Goal: Task Accomplishment & Management: Manage account settings

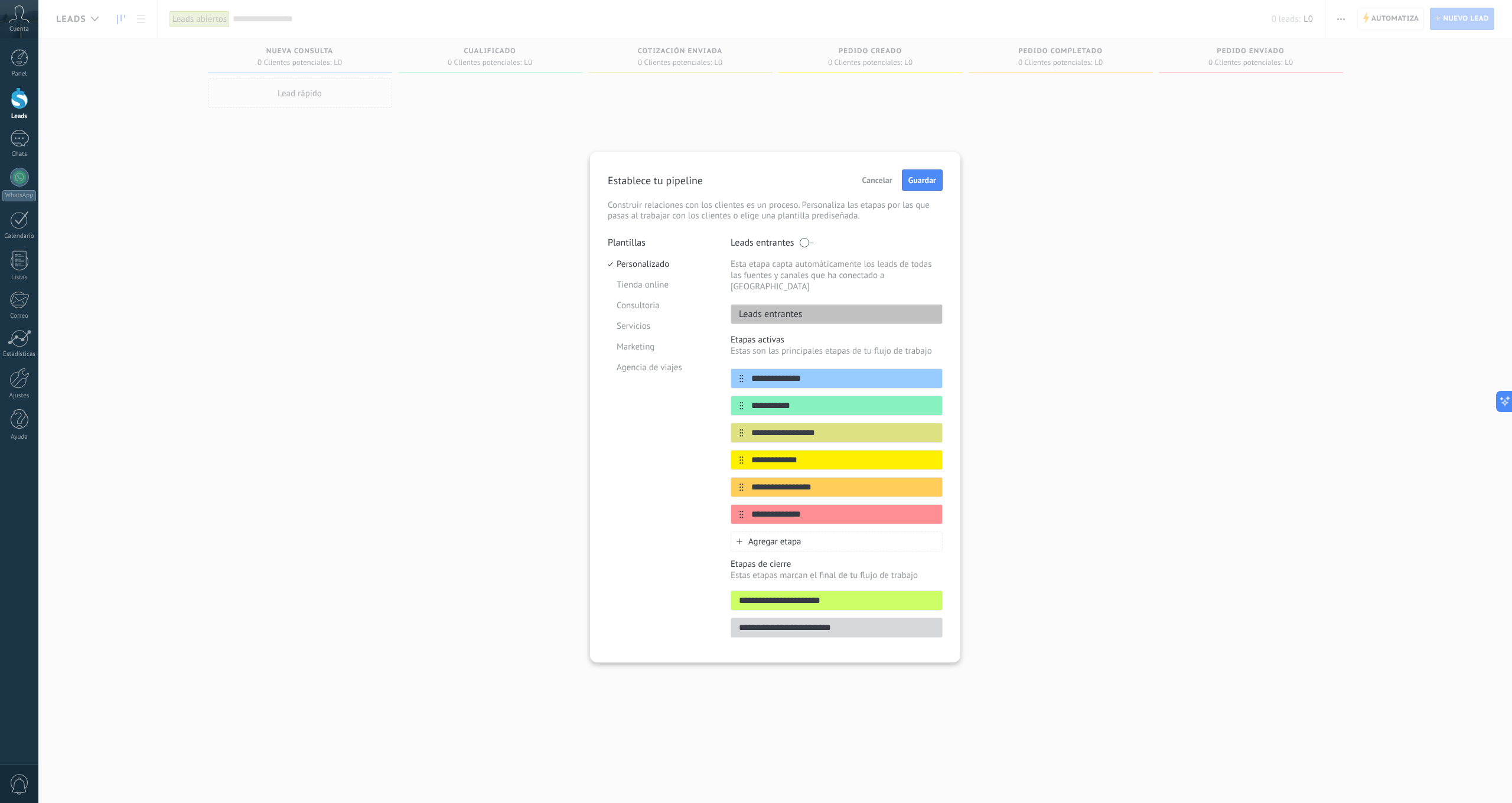
type input "**********"
click at [1109, 401] on div "**********" at bounding box center [775, 401] width 1473 height 803
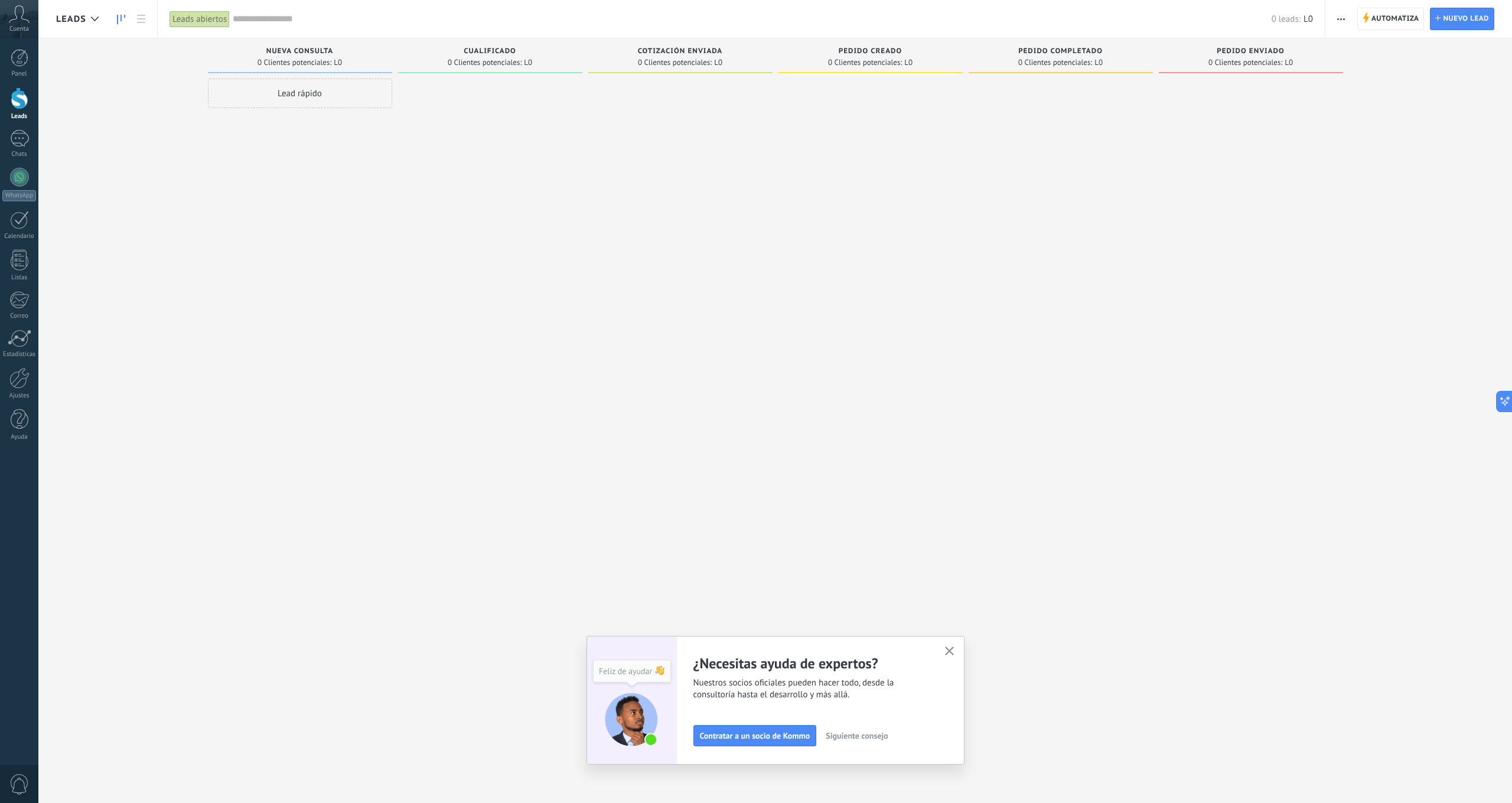
click at [281, 93] on div "Lead rápido" at bounding box center [300, 93] width 184 height 29
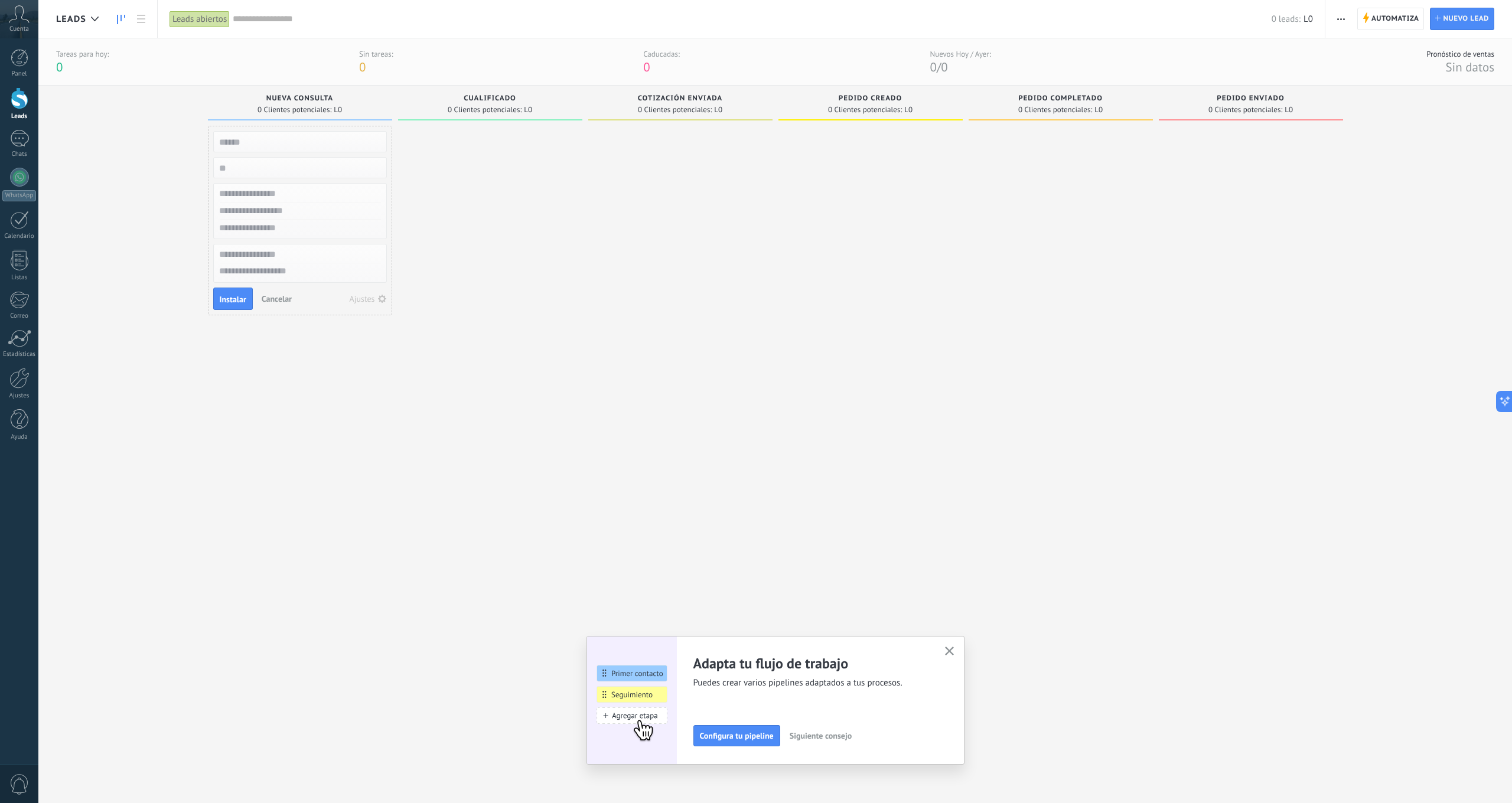
click at [363, 296] on div "Ajustes" at bounding box center [362, 298] width 25 height 8
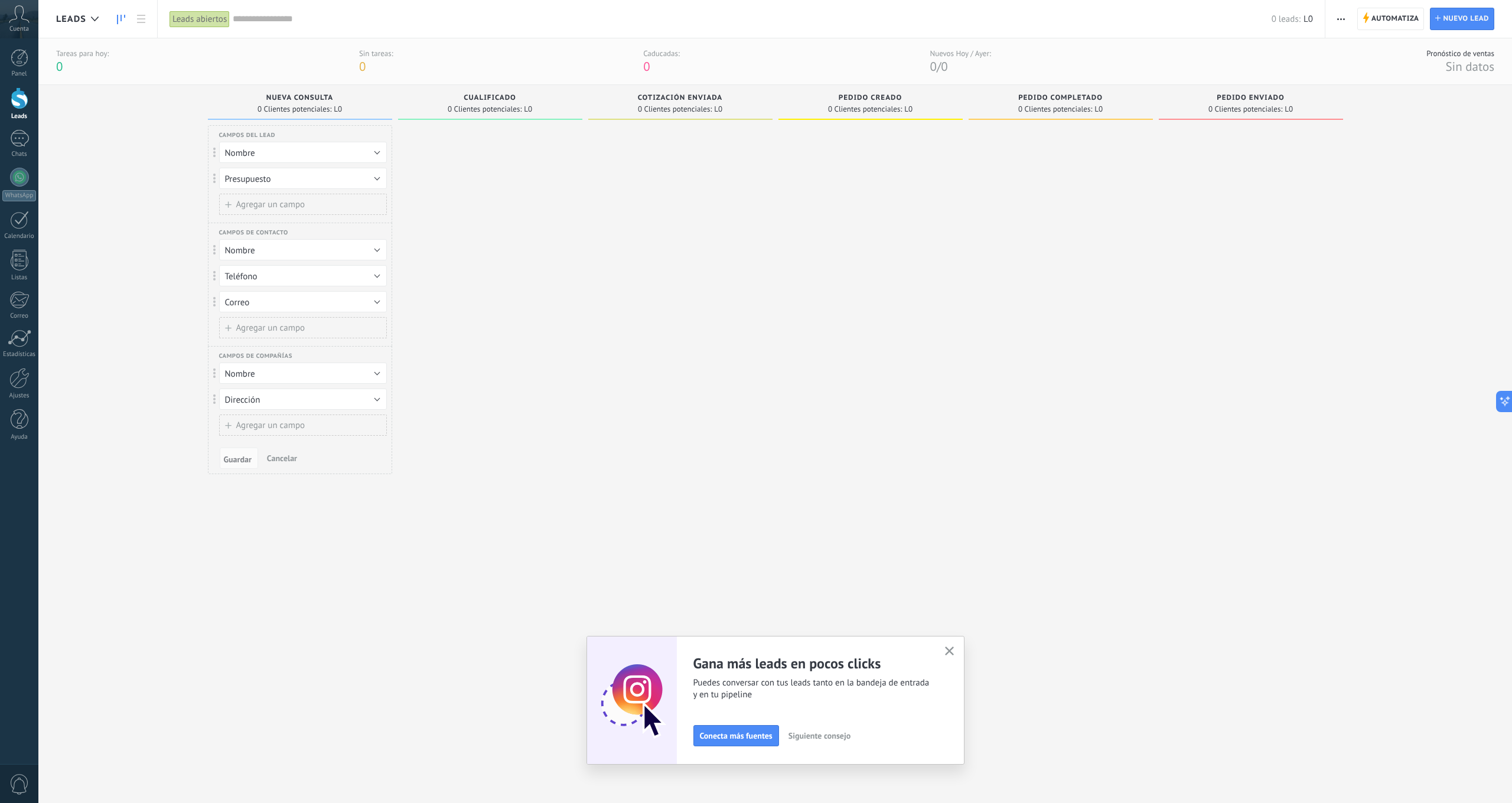
click at [380, 180] on button "Presupuesto" at bounding box center [303, 178] width 168 height 21
click at [290, 219] on span "Eliminar campo" at bounding box center [297, 218] width 171 height 11
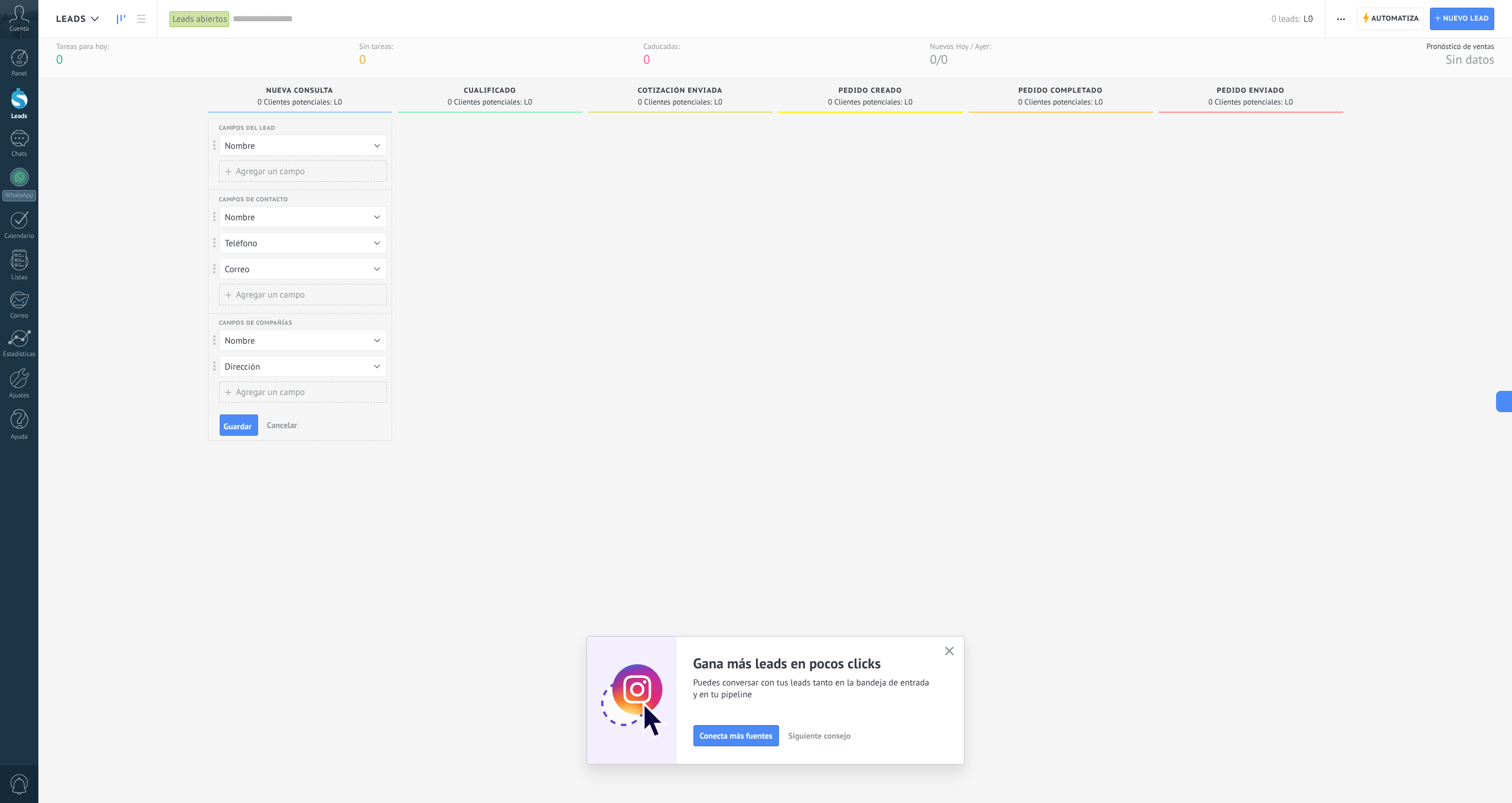
scroll to position [9, 0]
click at [444, 172] on div at bounding box center [490, 441] width 184 height 649
click at [276, 423] on span "Cancelar" at bounding box center [282, 423] width 30 height 10
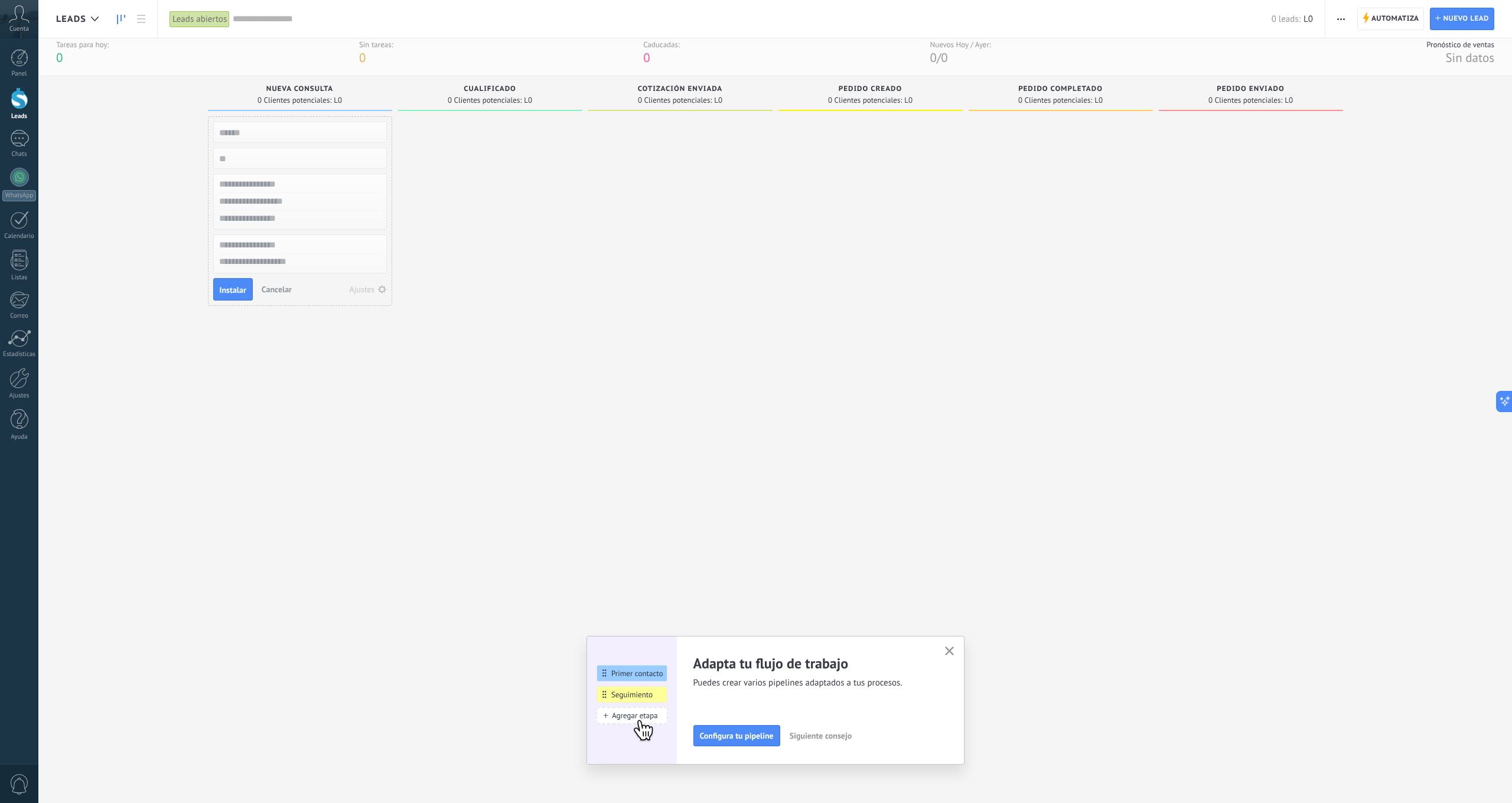
click at [369, 290] on div "Ajustes" at bounding box center [362, 289] width 25 height 8
click at [375, 171] on button "Presupuesto" at bounding box center [303, 169] width 168 height 21
click at [375, 171] on span "Presupuesto" at bounding box center [297, 170] width 171 height 11
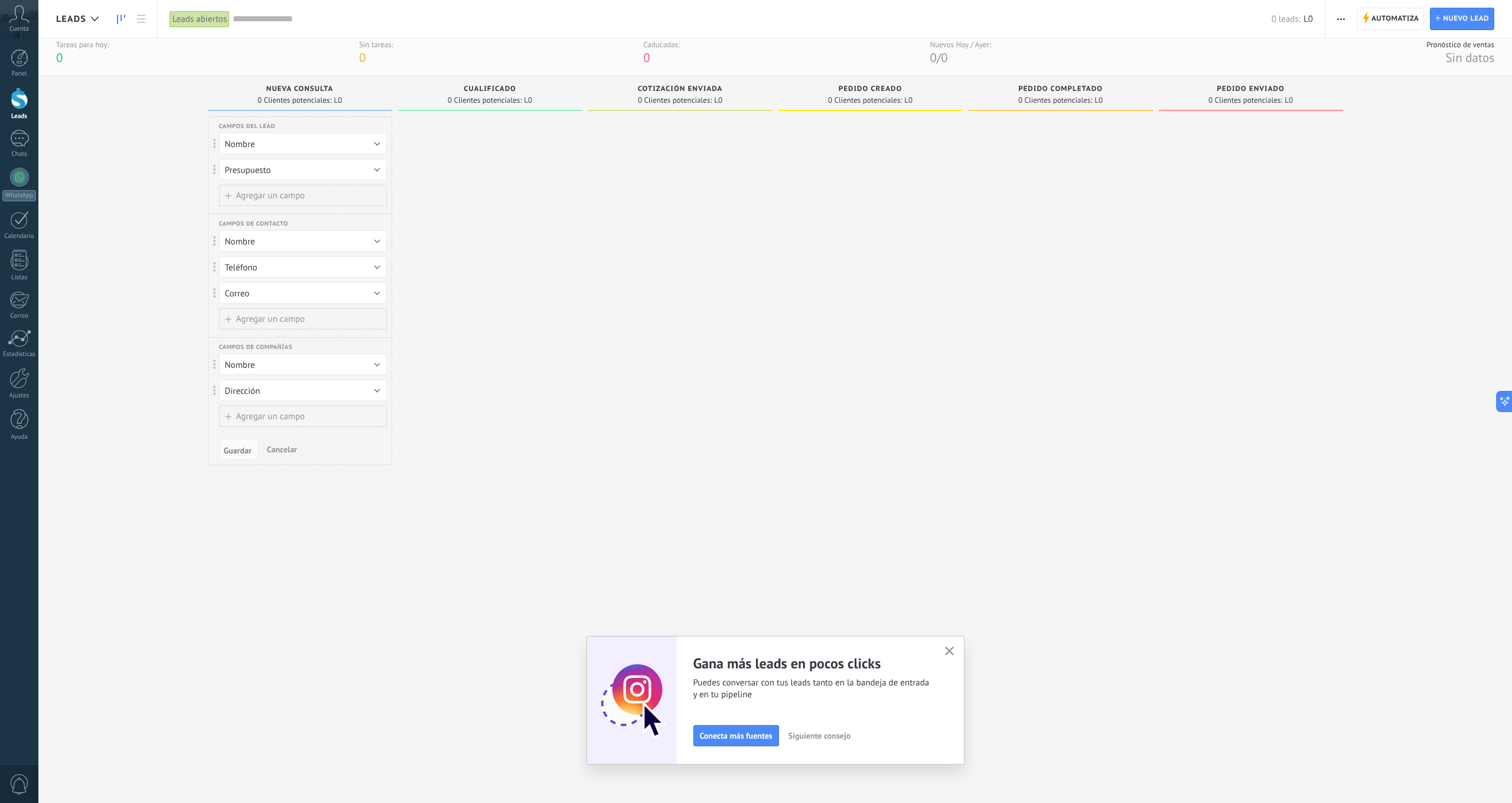
click at [584, 405] on div "Cualificado 0 Clientes potenciales: L0" at bounding box center [493, 420] width 190 height 689
click at [469, 161] on div at bounding box center [490, 438] width 184 height 649
click at [236, 445] on span "Guardar" at bounding box center [237, 447] width 28 height 8
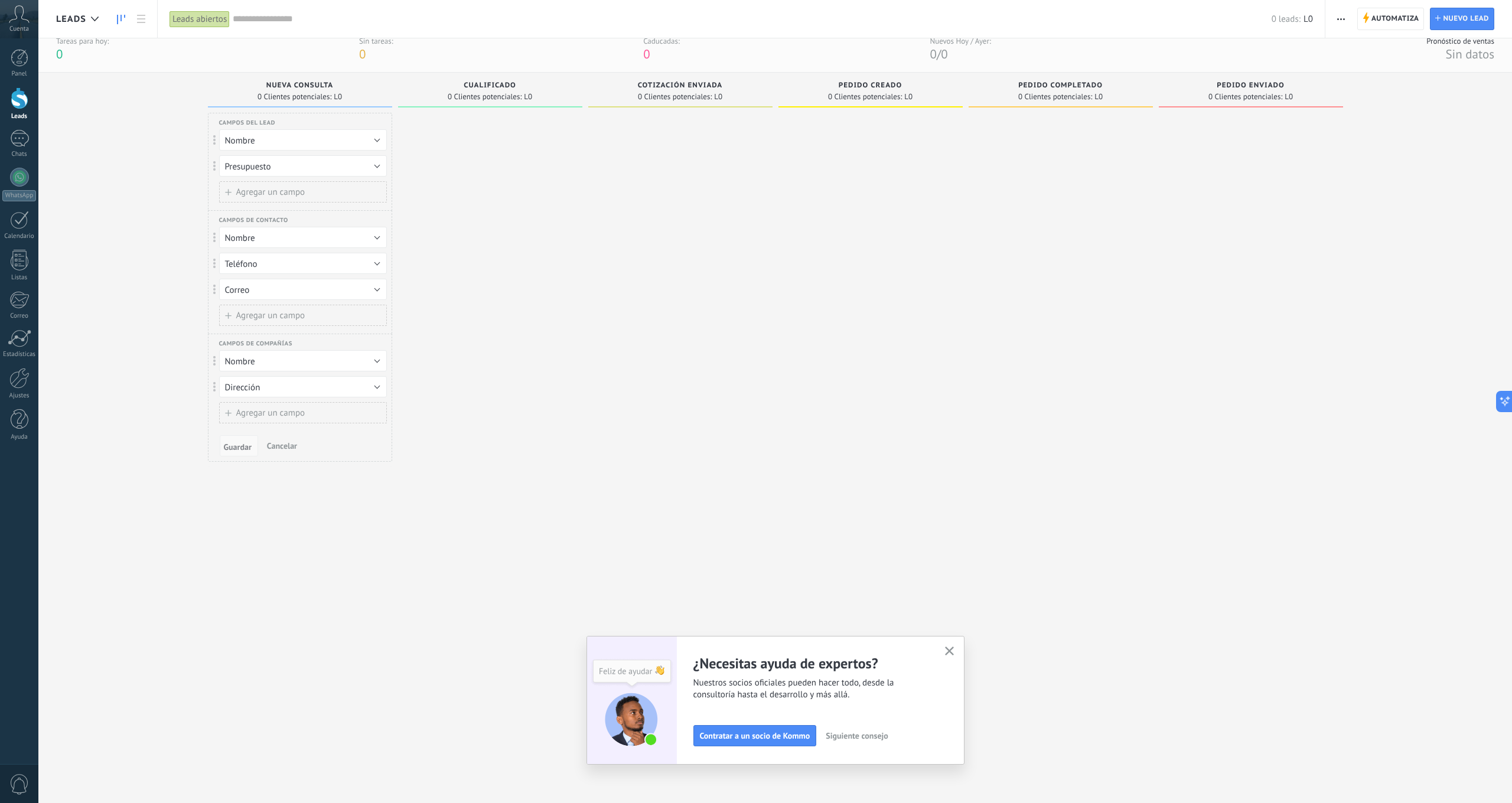
click at [241, 446] on span "Guardar" at bounding box center [237, 447] width 28 height 8
click at [636, 374] on div at bounding box center [681, 437] width 184 height 649
click at [480, 132] on div at bounding box center [490, 437] width 184 height 649
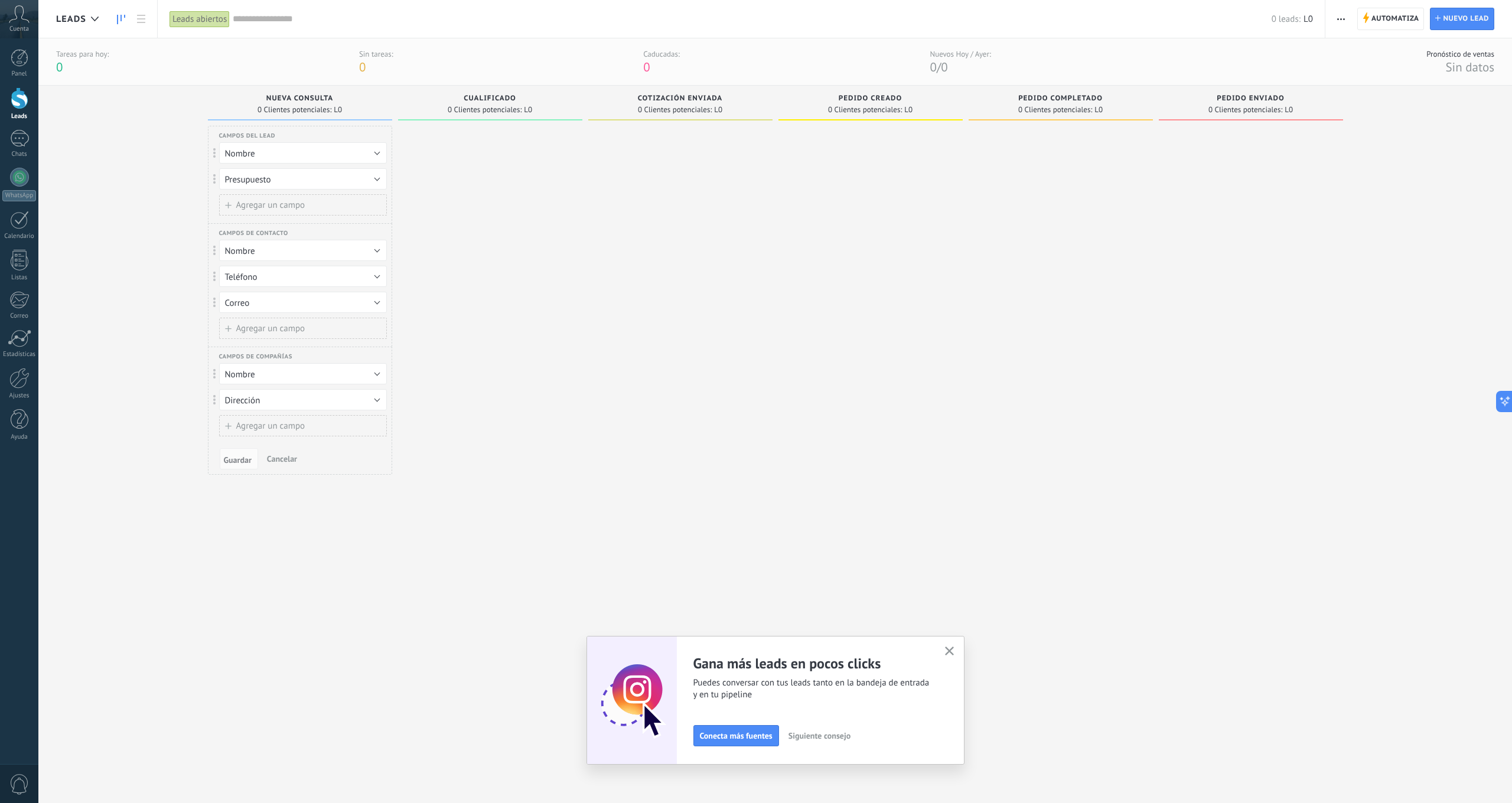
scroll to position [0, 0]
click at [15, 378] on div at bounding box center [19, 378] width 20 height 21
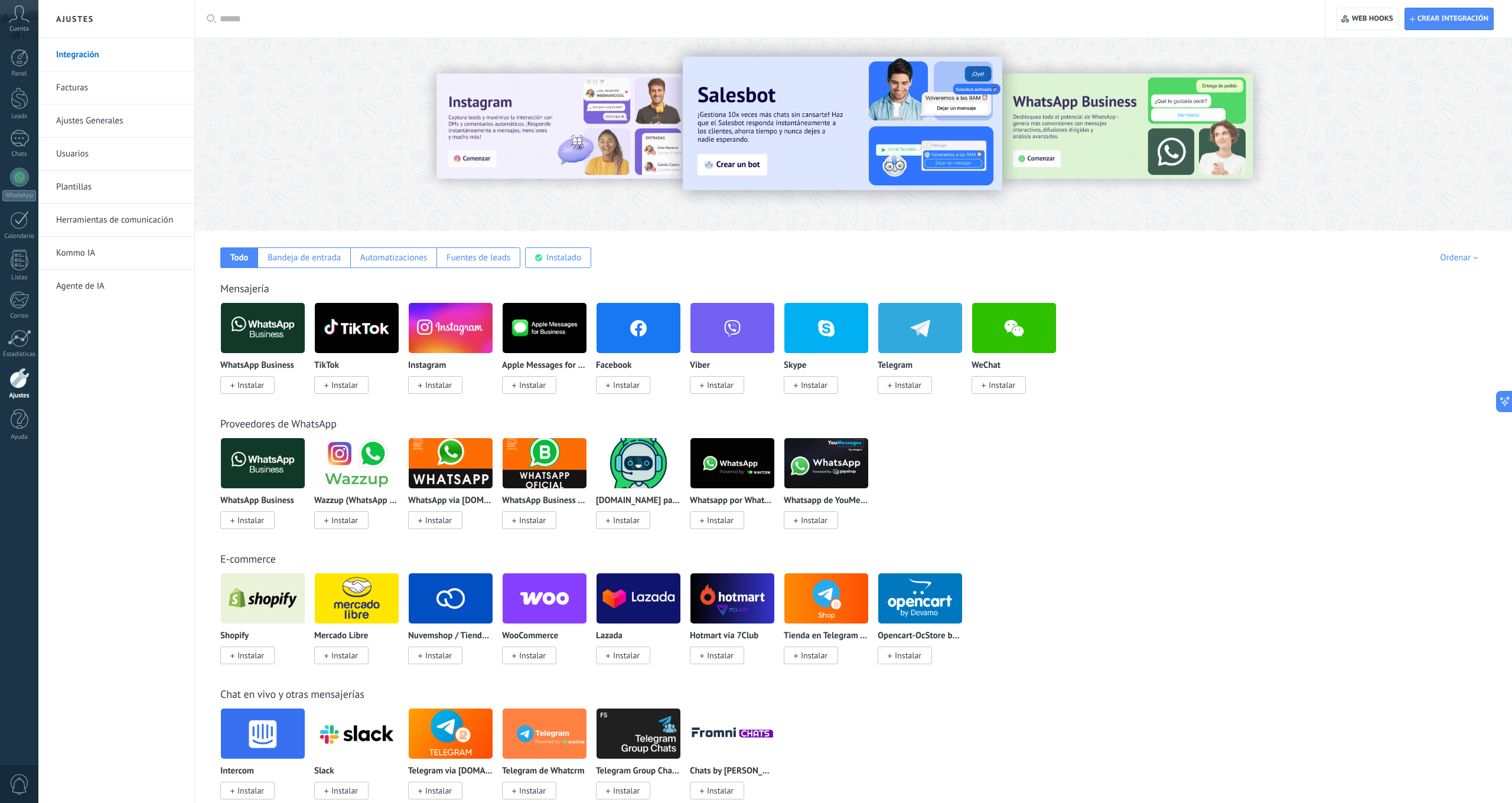
click at [252, 385] on span "Instalar" at bounding box center [250, 385] width 26 height 10
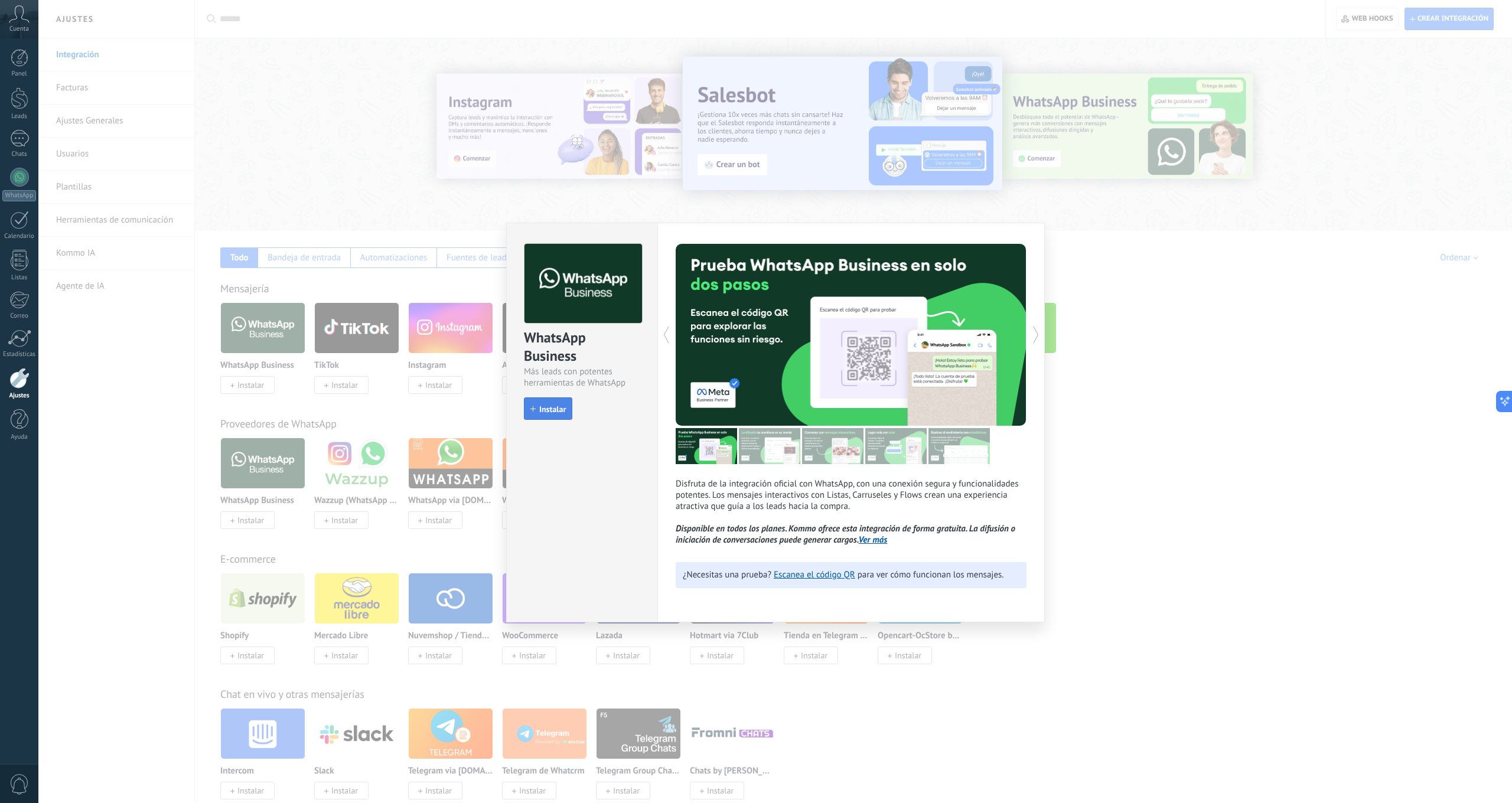
click at [544, 404] on button "Instalar" at bounding box center [548, 409] width 48 height 23
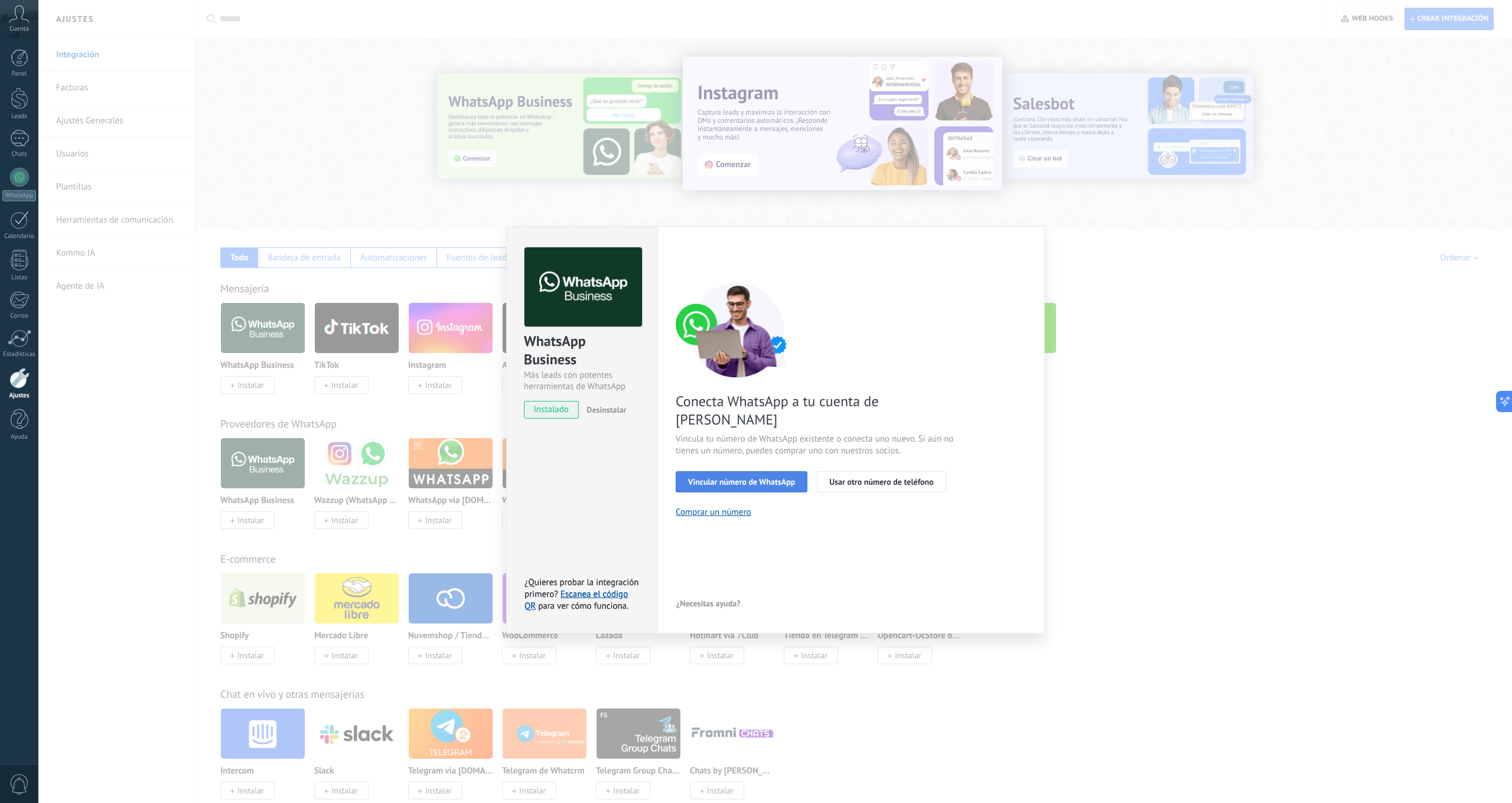
click at [747, 478] on span "Vincular número de WhatsApp" at bounding box center [741, 482] width 107 height 8
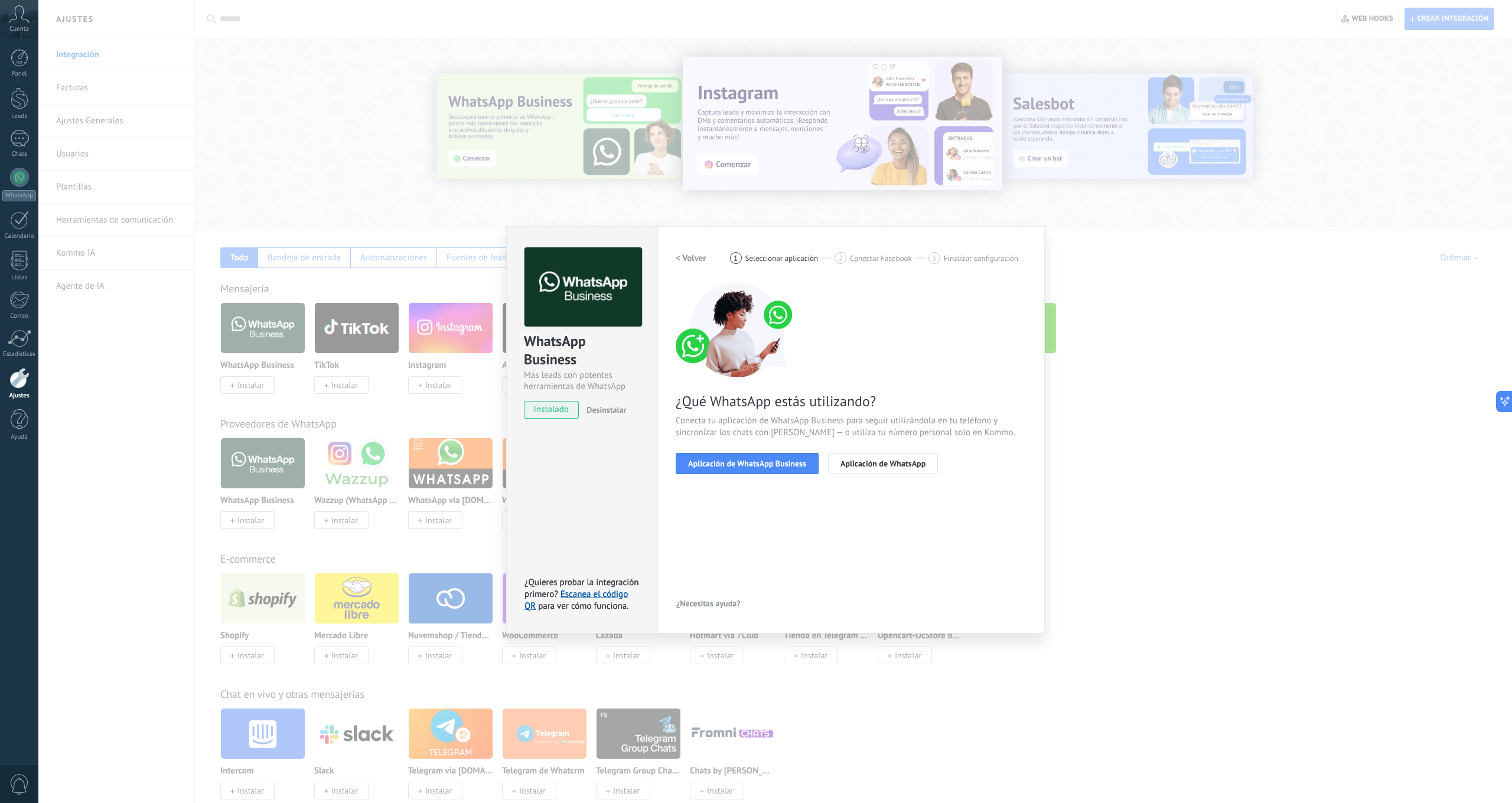
click at [747, 461] on span "Aplicación de WhatsApp Business" at bounding box center [747, 463] width 118 height 8
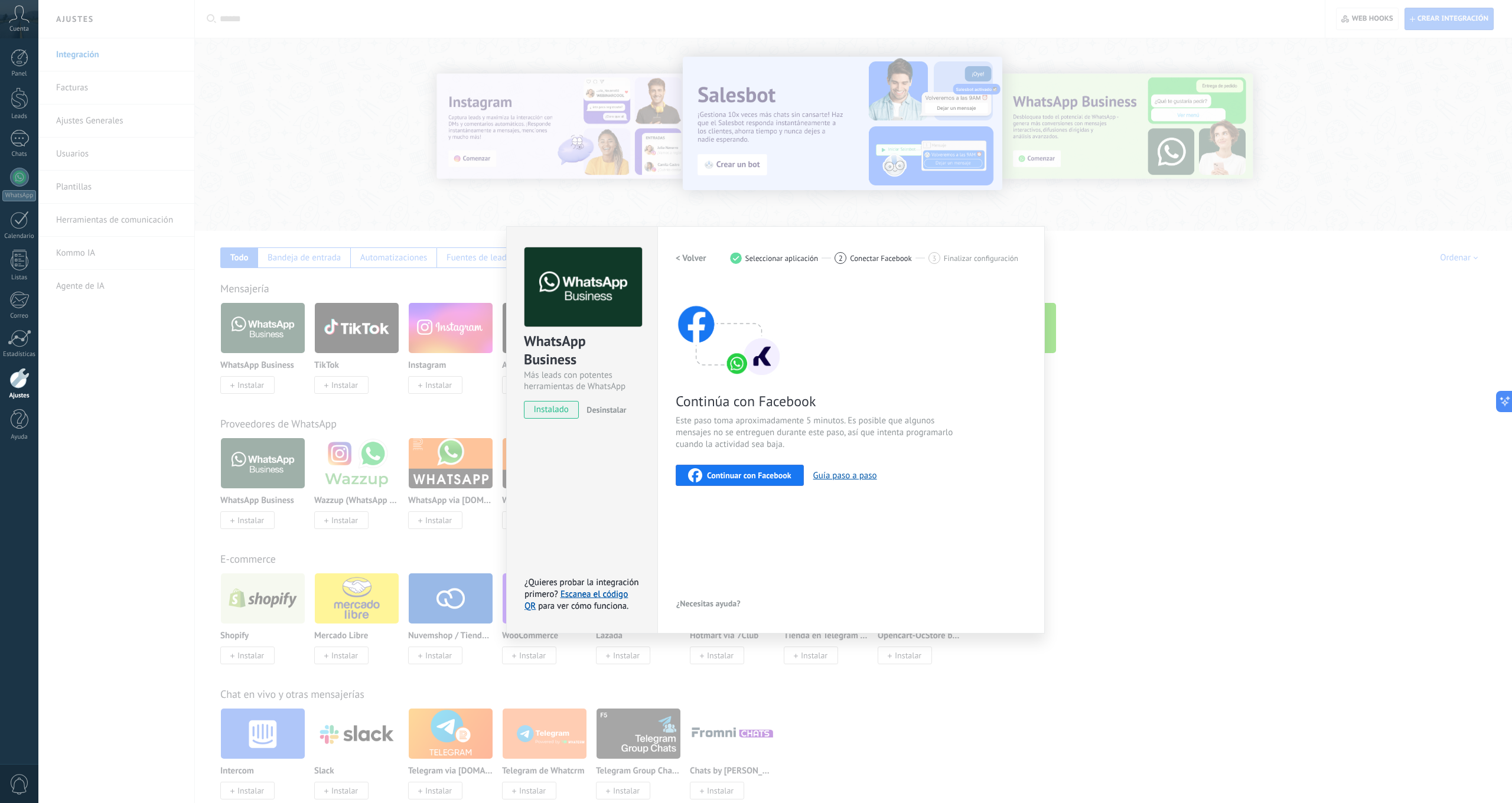
click at [747, 475] on span "Continuar con Facebook" at bounding box center [749, 475] width 85 height 8
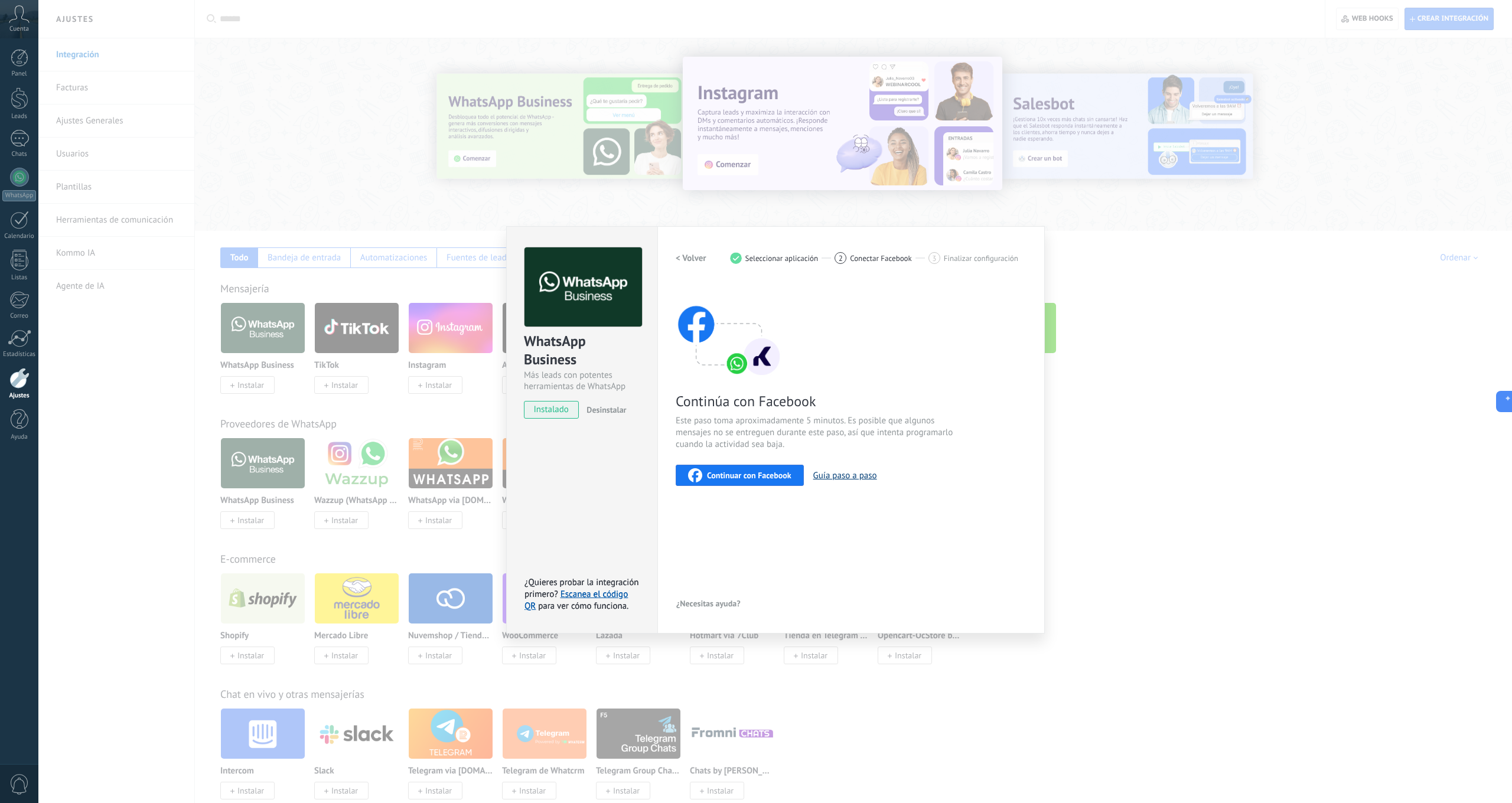
click at [847, 474] on button "Guía paso a paso" at bounding box center [845, 475] width 64 height 11
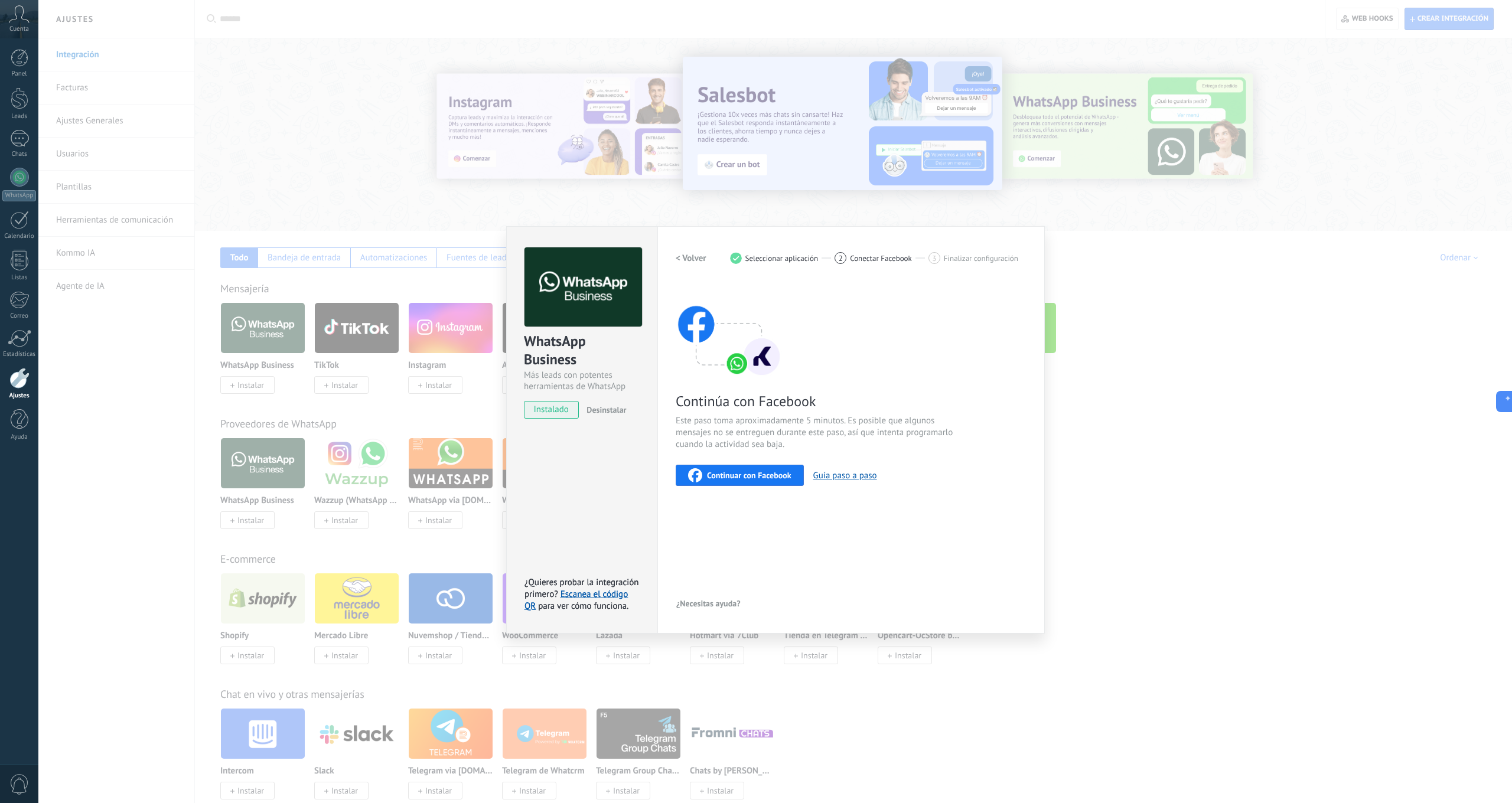
click at [554, 410] on span "instalado" at bounding box center [552, 409] width 54 height 18
click at [584, 469] on div "WhatsApp Business Más leads con potentes herramientas de WhatsApp instalado Des…" at bounding box center [582, 430] width 151 height 407
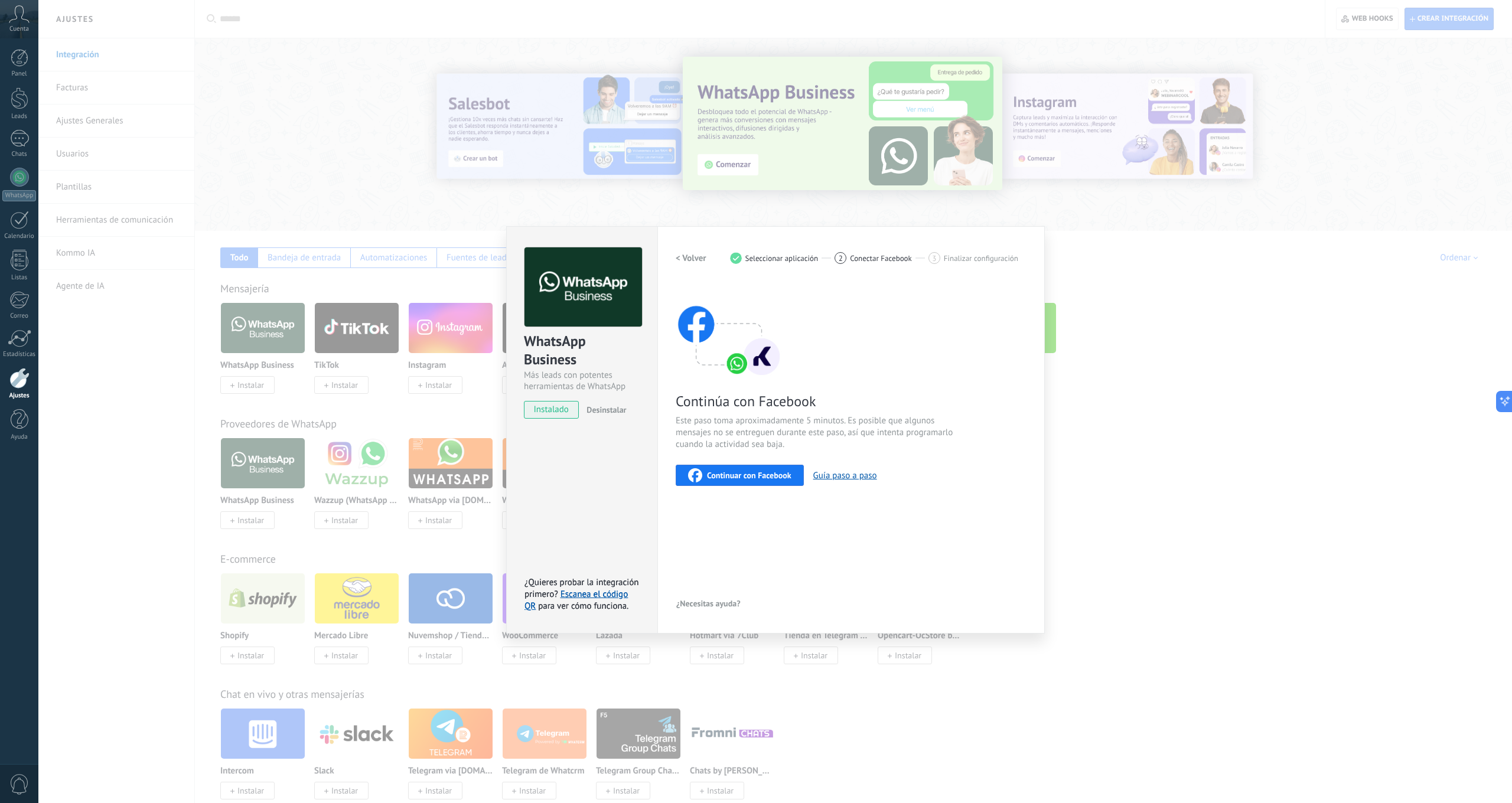
click at [755, 476] on span "Continuar con Facebook" at bounding box center [749, 475] width 85 height 8
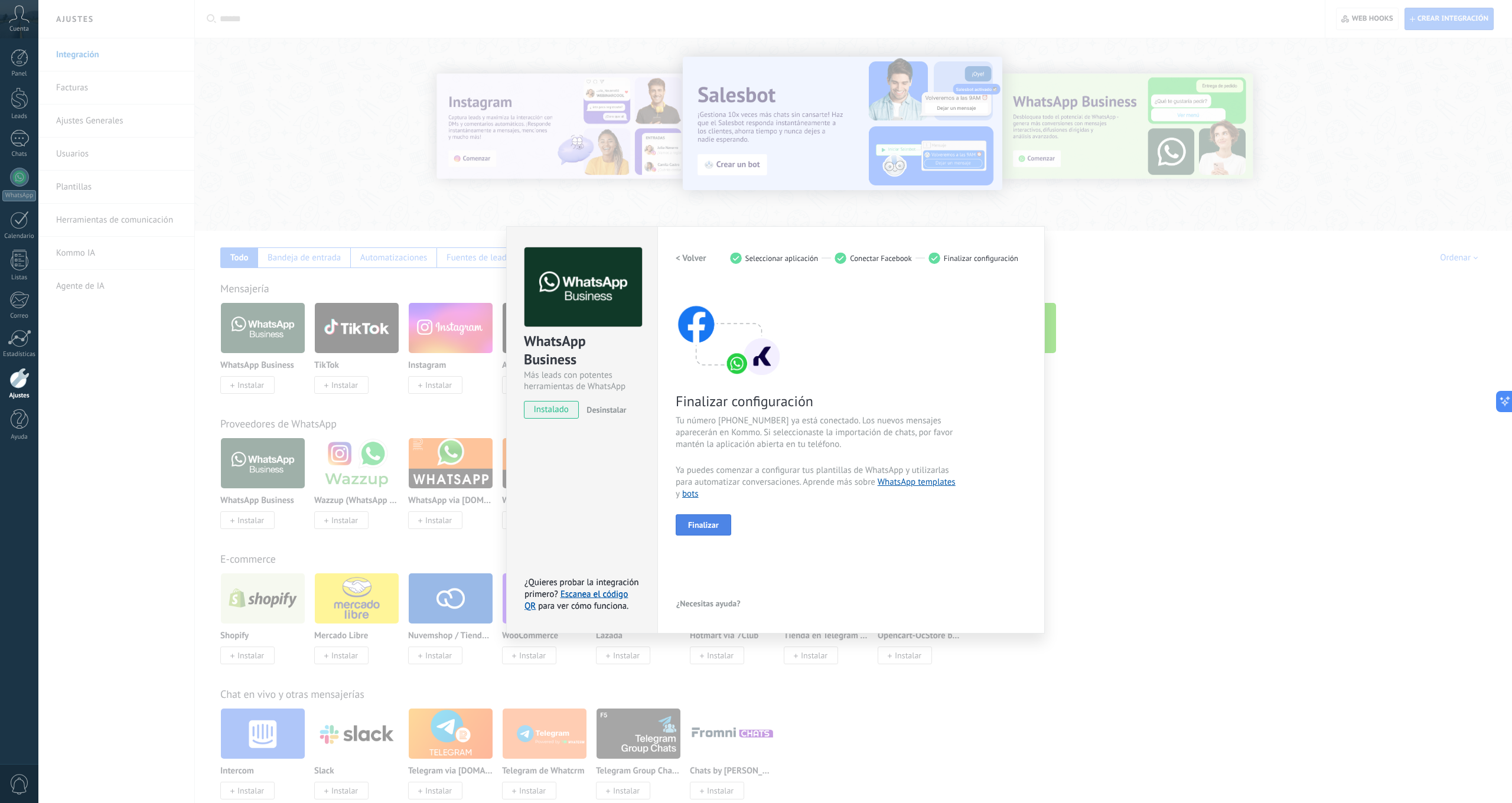
click at [702, 525] on span "Finalizar" at bounding box center [703, 524] width 31 height 8
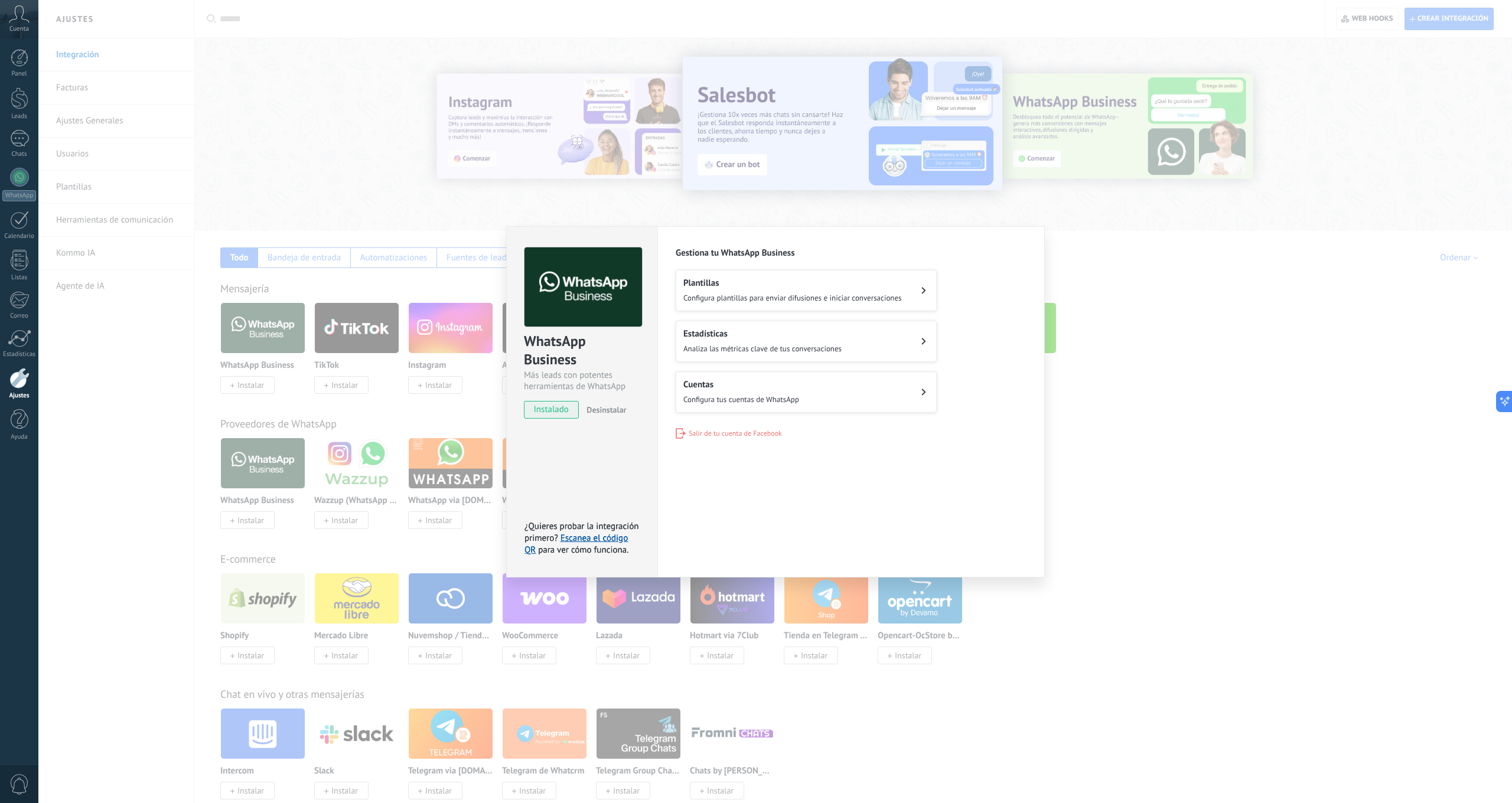
click at [805, 288] on h2 "Plantillas" at bounding box center [792, 283] width 218 height 11
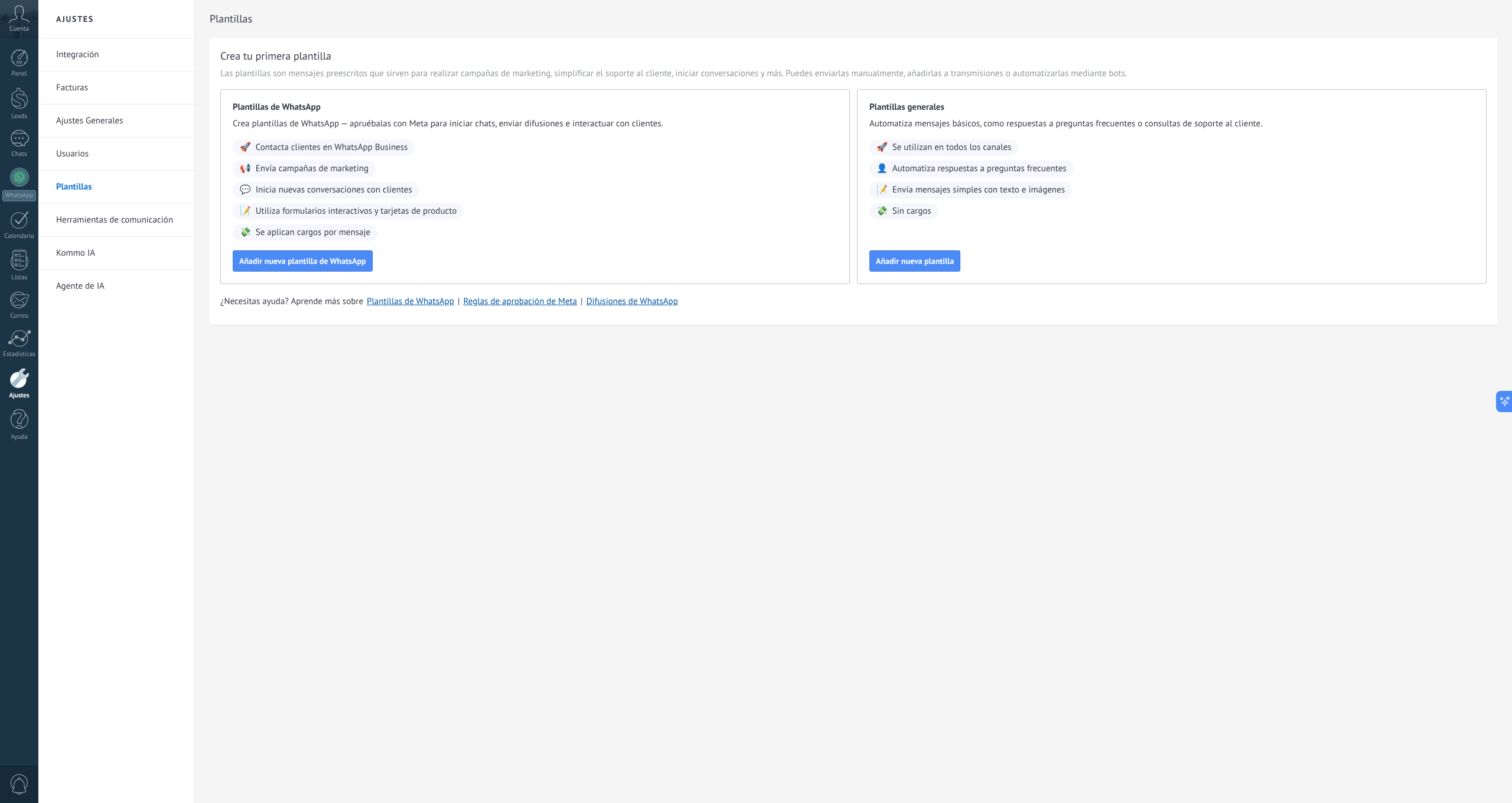
click at [299, 190] on span "Inicia nuevas conversaciones con clientes" at bounding box center [334, 190] width 156 height 12
click at [274, 147] on span "Contacta clientes en WhatsApp Business" at bounding box center [332, 147] width 152 height 12
click at [267, 261] on span "Añadir nueva plantilla de WhatsApp" at bounding box center [303, 261] width 127 height 8
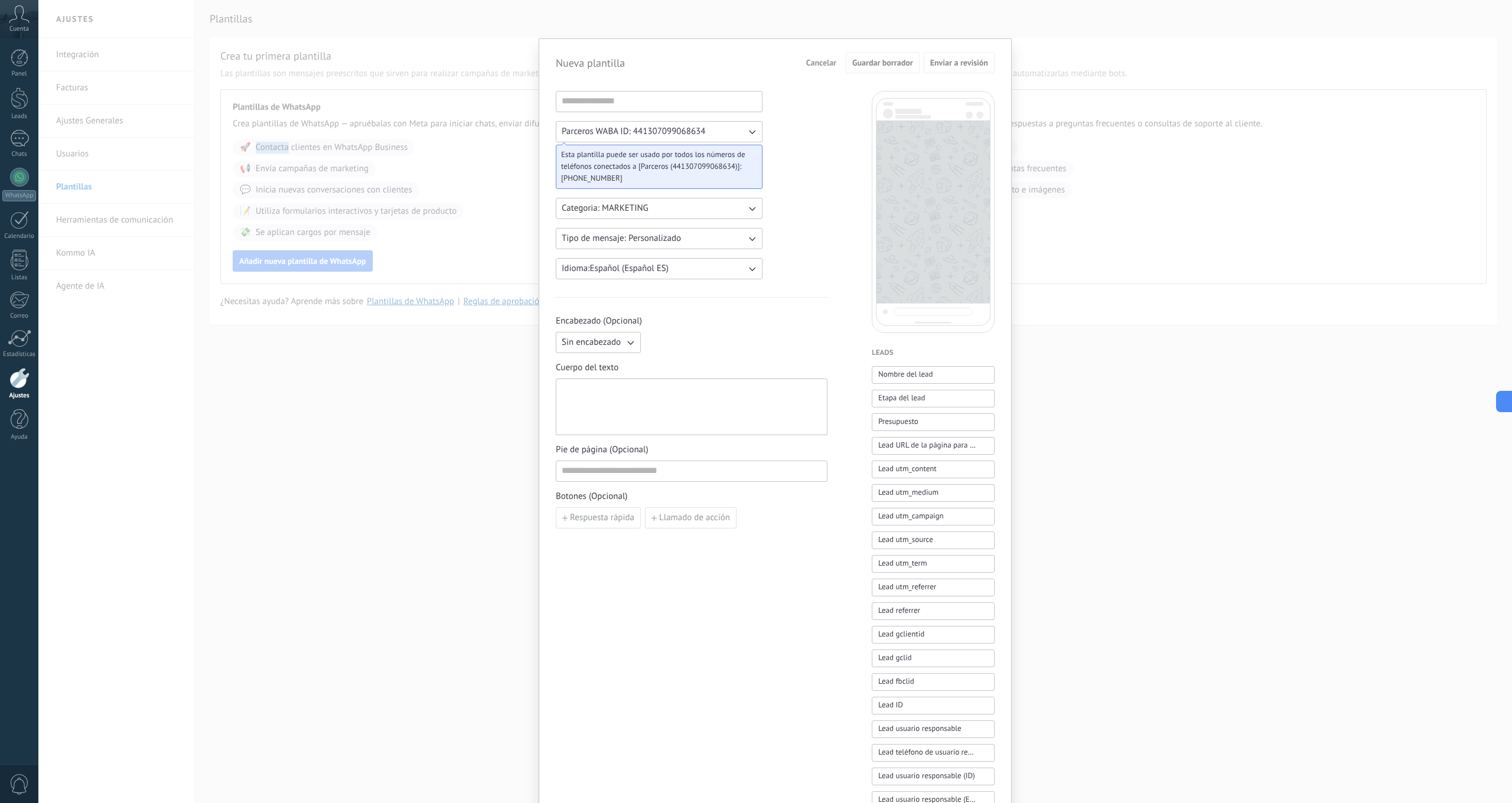
click at [750, 208] on icon "button" at bounding box center [751, 208] width 12 height 12
click at [750, 208] on li "UTILITY" at bounding box center [655, 208] width 213 height 20
click at [748, 212] on icon "button" at bounding box center [751, 208] width 12 height 12
click at [733, 225] on li "MARKETING" at bounding box center [655, 228] width 213 height 20
click at [751, 237] on icon "button" at bounding box center [751, 238] width 12 height 12
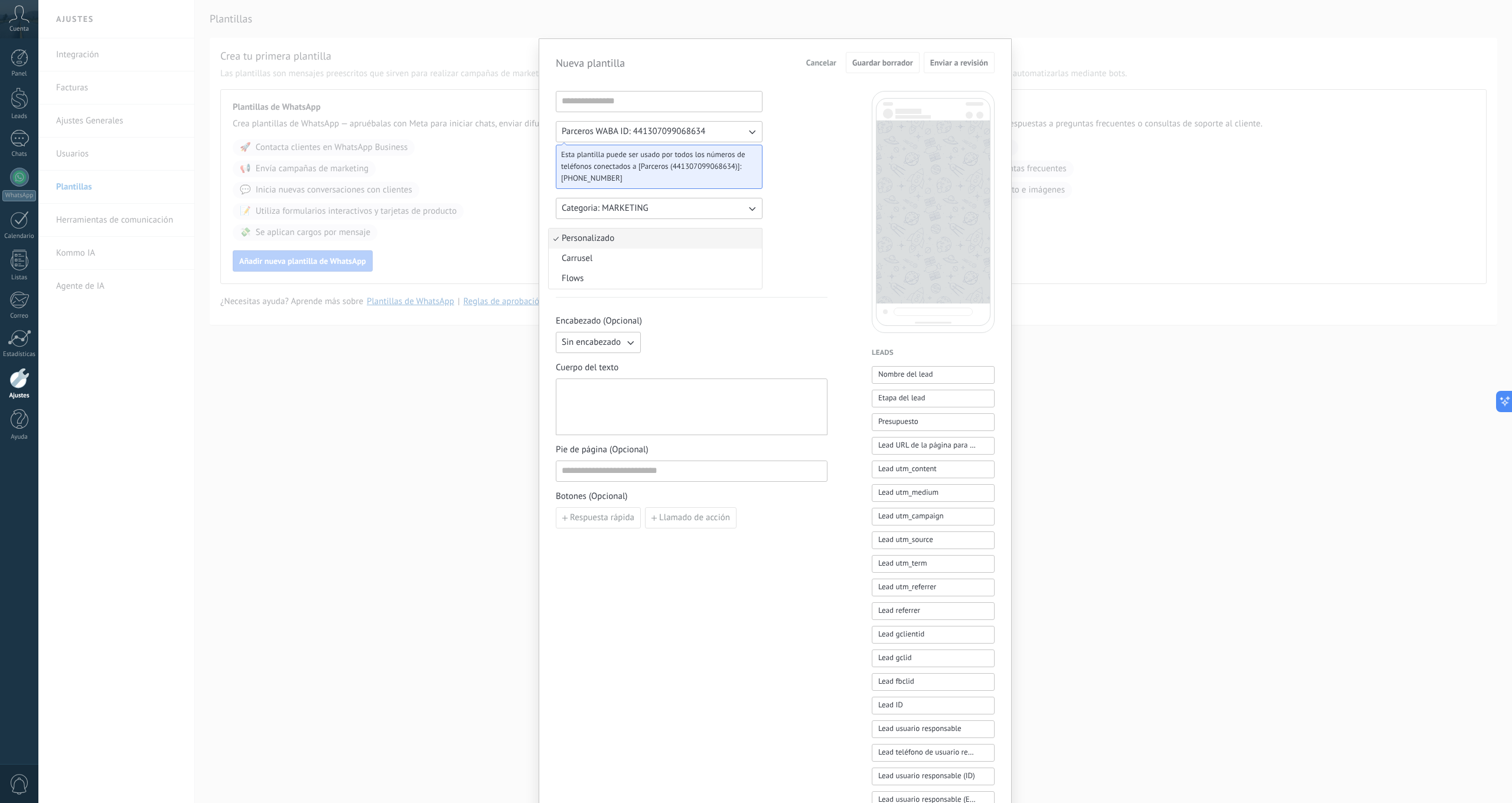
click at [751, 237] on li "Personalizado" at bounding box center [655, 238] width 213 height 20
click at [675, 398] on div at bounding box center [691, 407] width 260 height 47
paste div
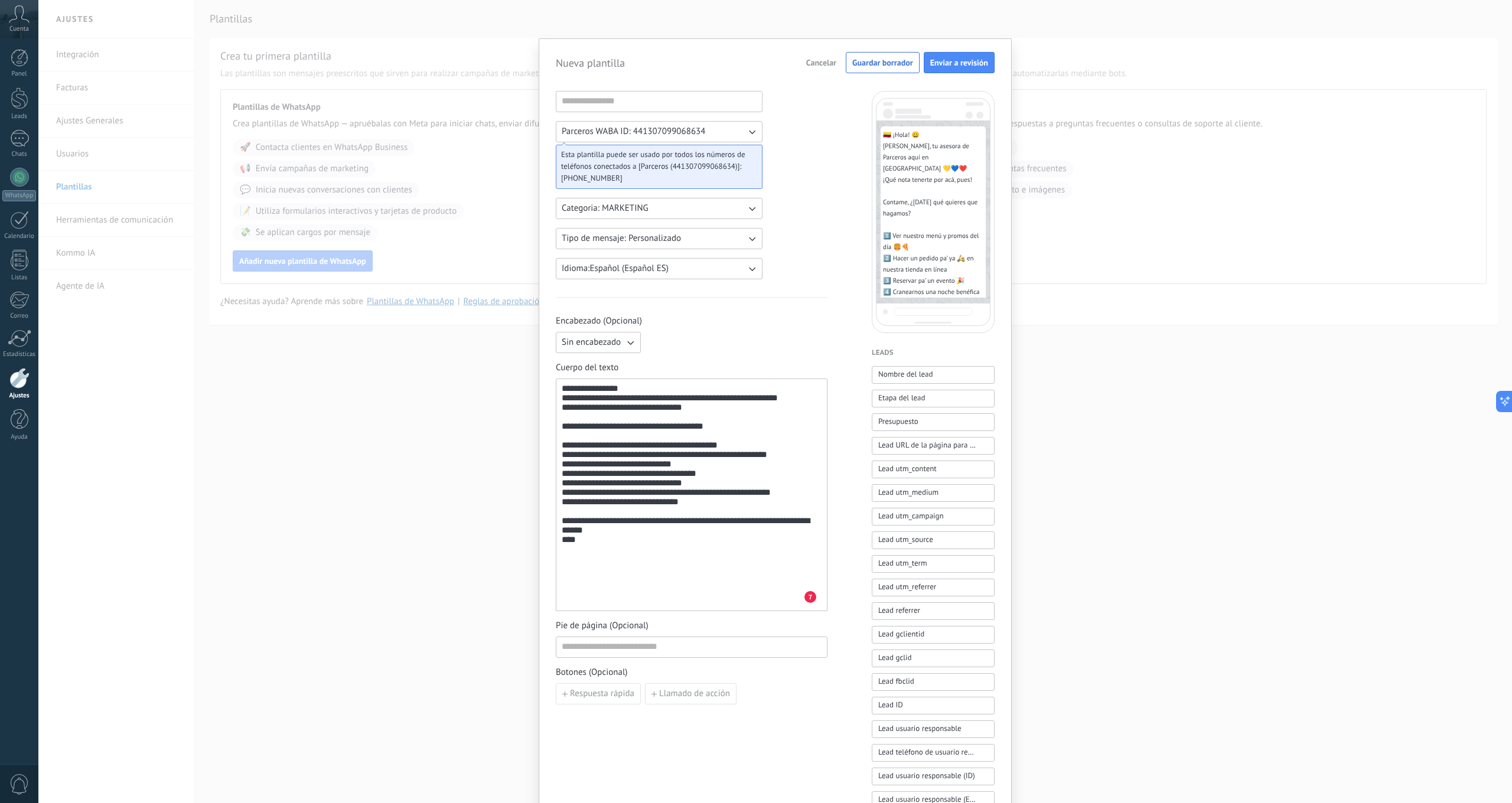
scroll to position [1, 0]
click at [605, 575] on div "**********" at bounding box center [691, 494] width 260 height 223
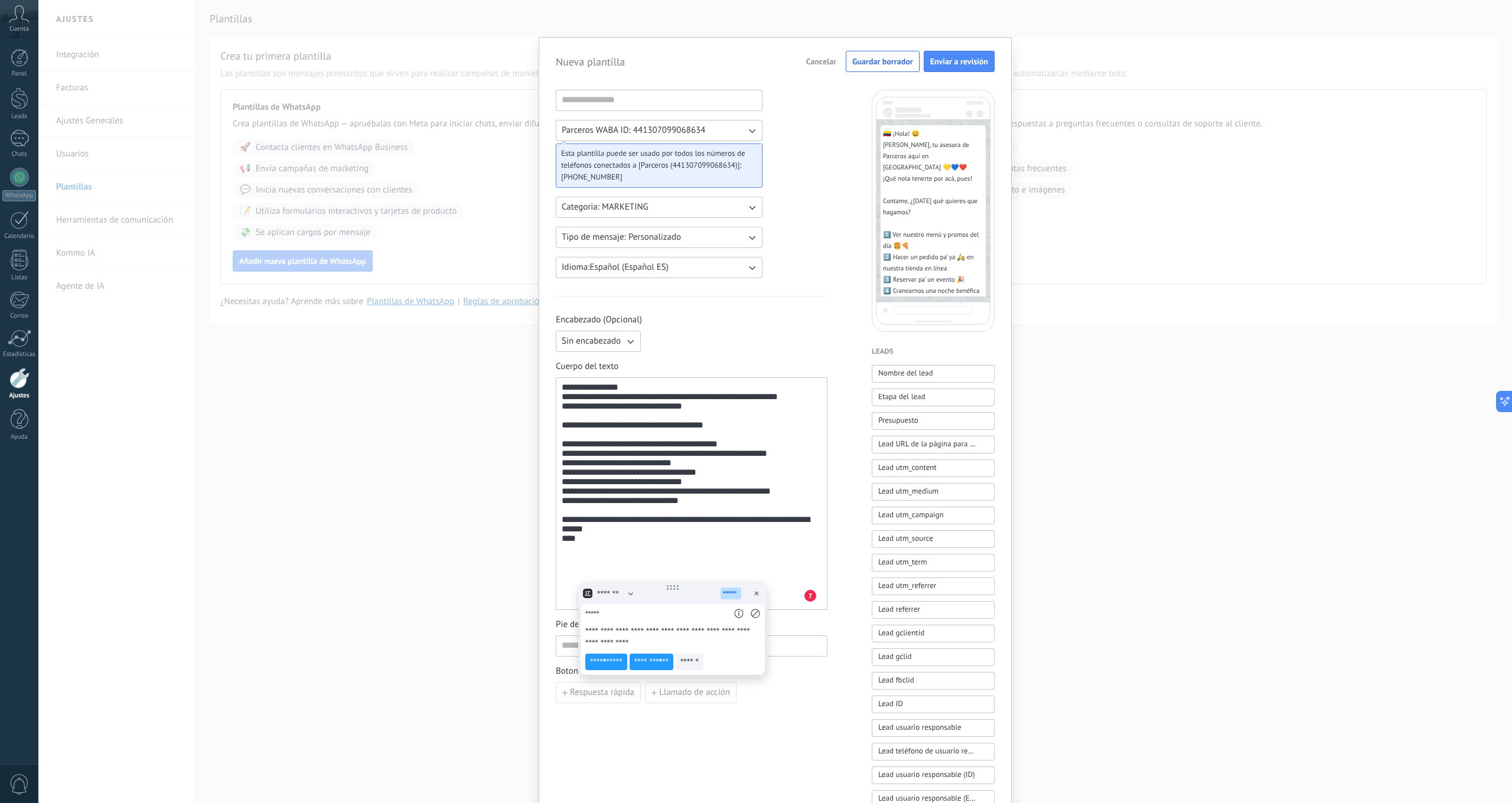
click at [421, 553] on div "**********" at bounding box center [775, 401] width 1473 height 803
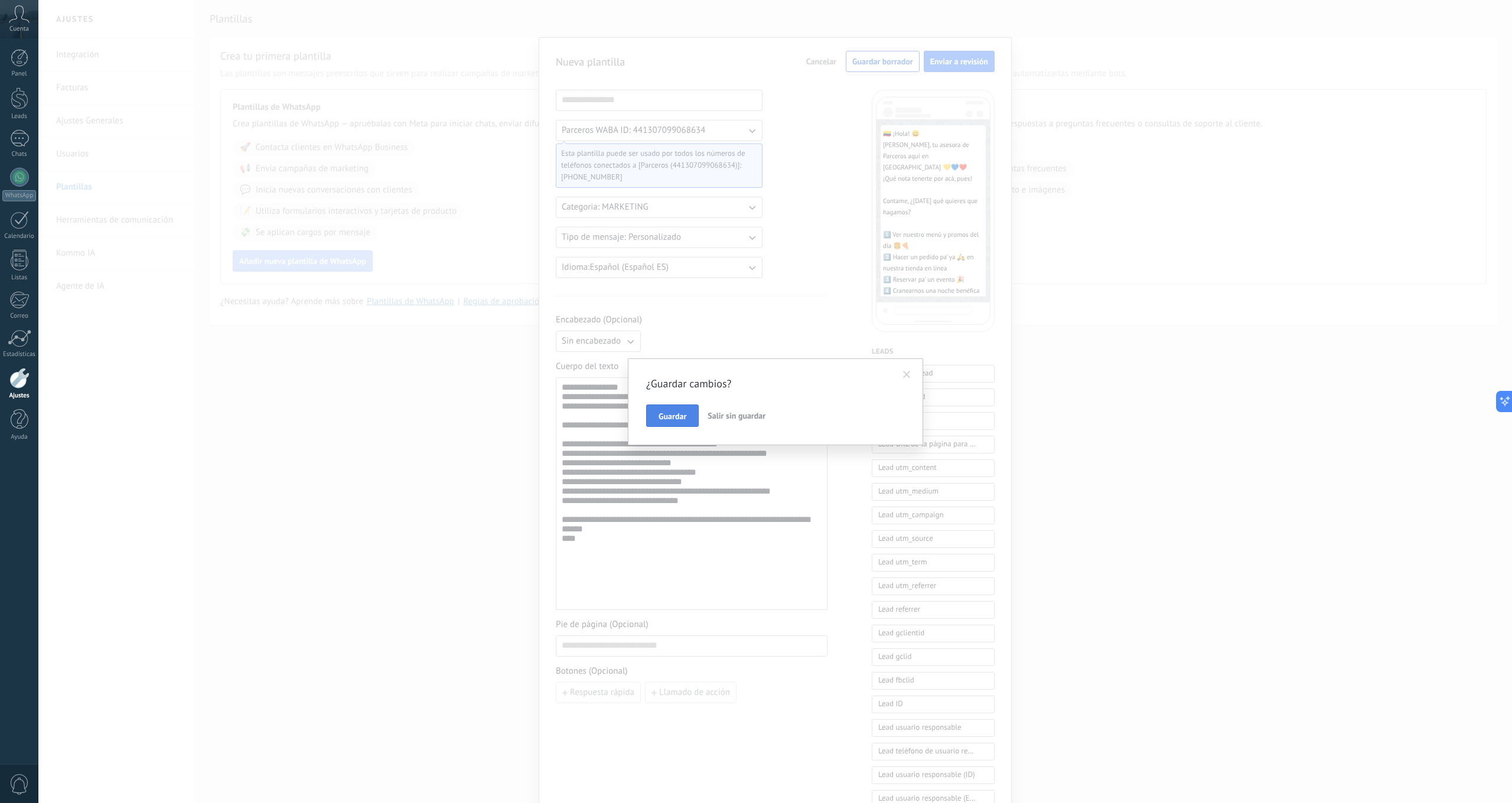
click at [671, 415] on span "Guardar" at bounding box center [672, 416] width 28 height 8
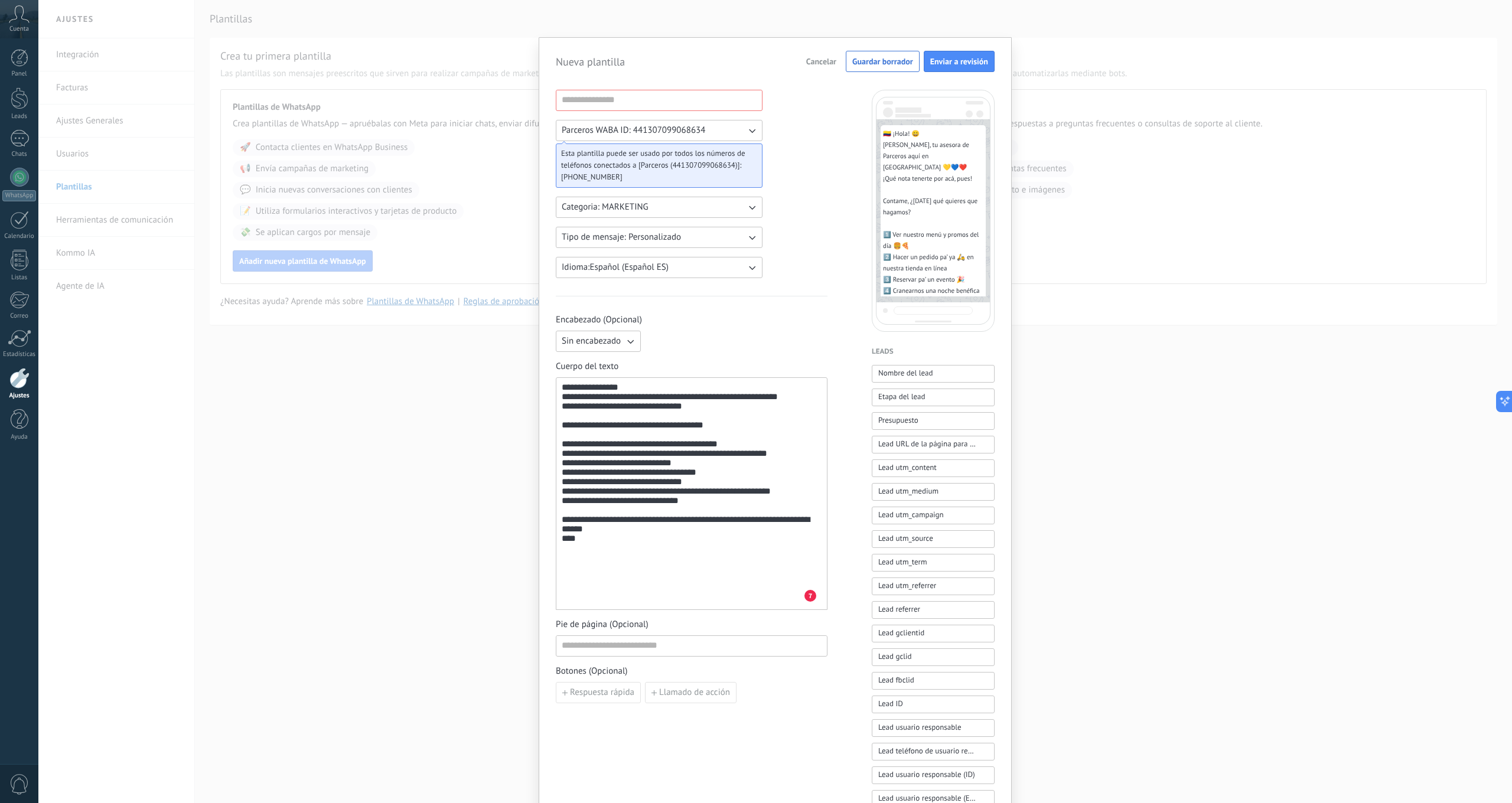
click at [634, 344] on button "Sin encabezado" at bounding box center [598, 341] width 85 height 21
click at [598, 382] on span "Imagen o archivo" at bounding box center [594, 381] width 66 height 12
click at [646, 331] on input "Imagen o archivo" at bounding box center [646, 331] width 0 height 0
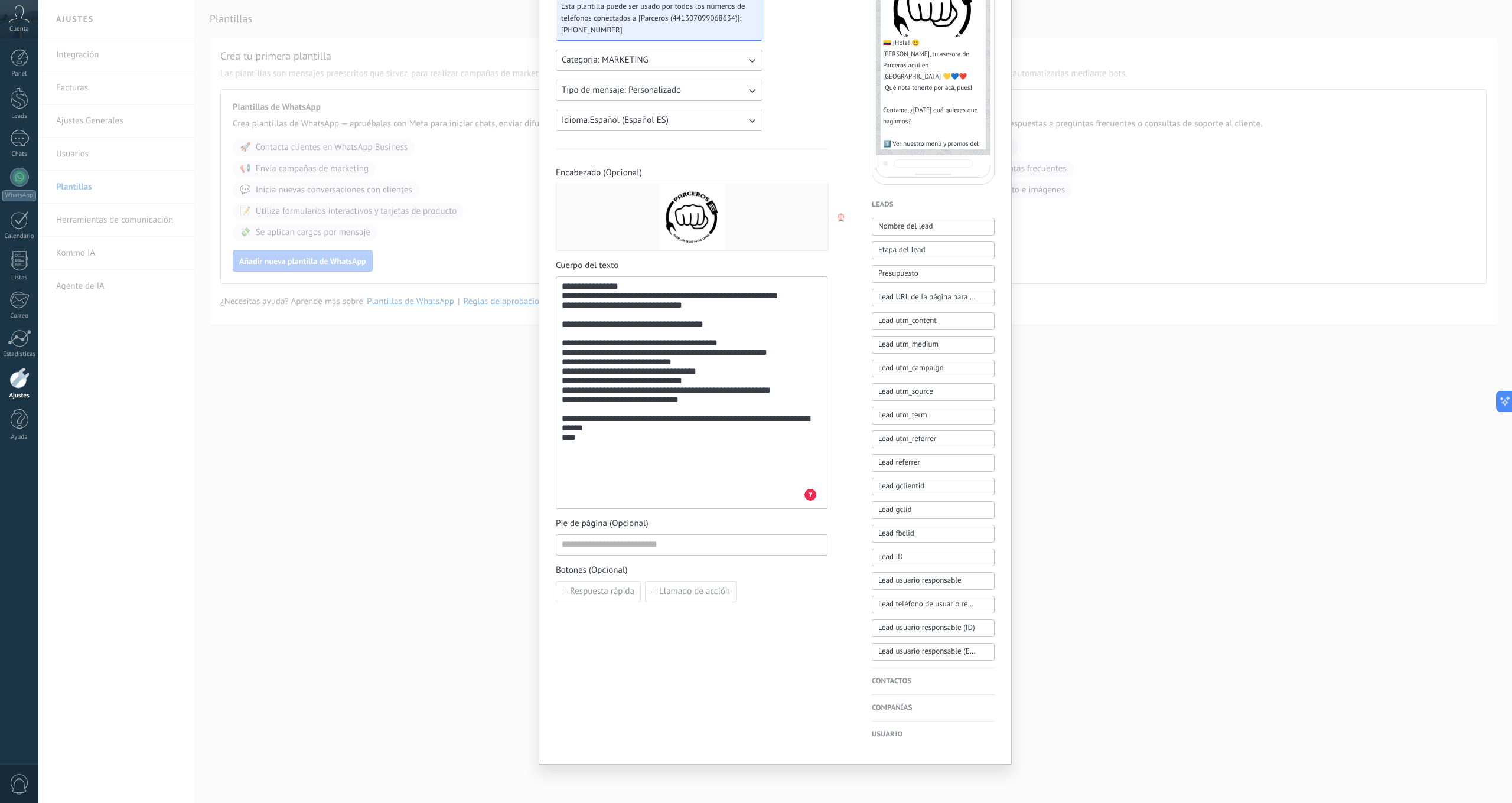
scroll to position [148, 0]
drag, startPoint x: 587, startPoint y: 545, endPoint x: 1041, endPoint y: 644, distance: 464.7
click at [587, 545] on input at bounding box center [692, 544] width 271 height 19
click at [898, 228] on span "Nombre del lead" at bounding box center [906, 226] width 55 height 12
click at [910, 250] on span "Etapa del lead" at bounding box center [901, 249] width 47 height 12
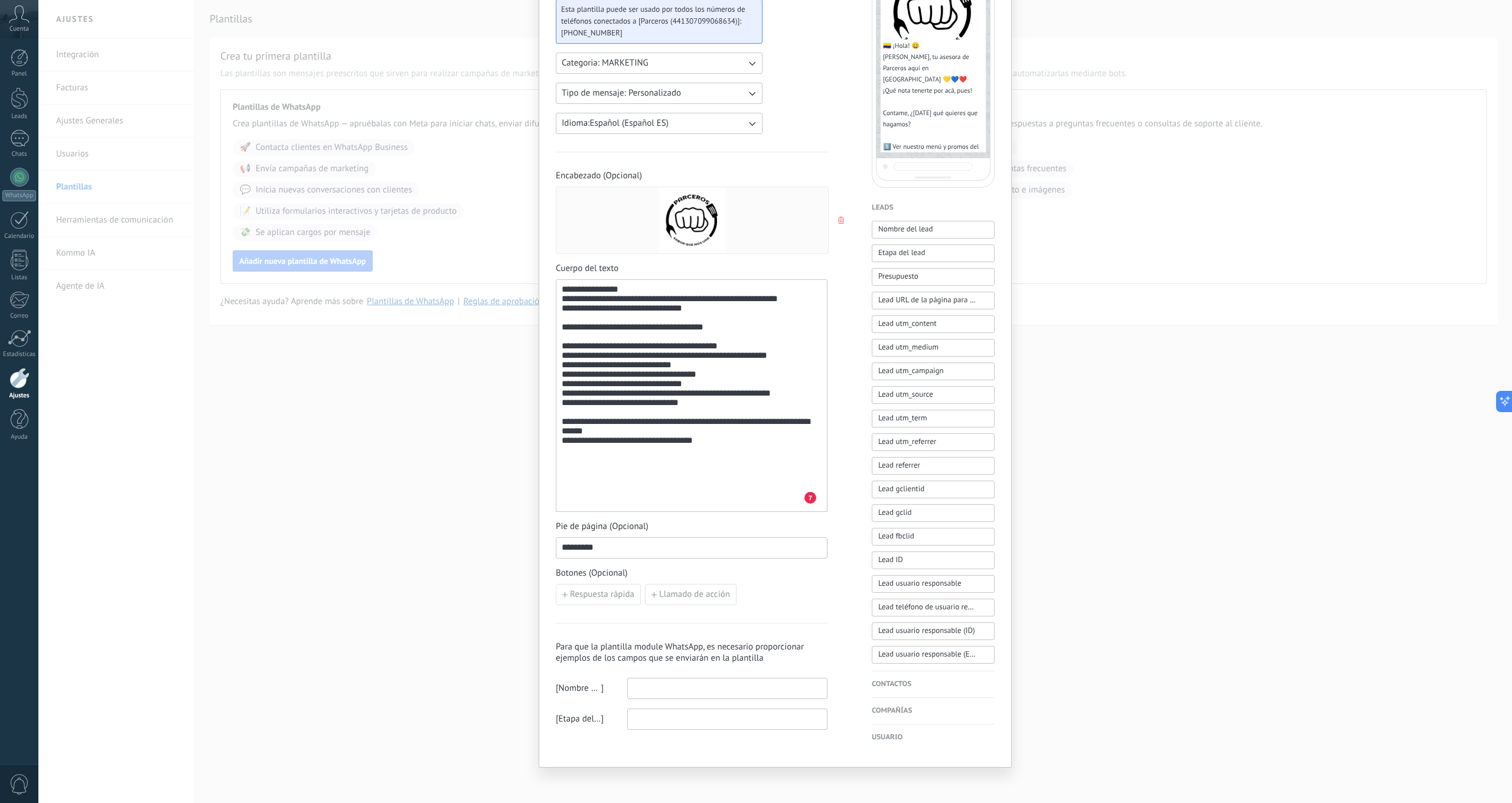
scroll to position [145, 0]
drag, startPoint x: 587, startPoint y: 545, endPoint x: 636, endPoint y: 565, distance: 52.9
click at [587, 545] on input "*********" at bounding box center [692, 548] width 271 height 19
click at [589, 548] on input "*********" at bounding box center [692, 548] width 271 height 19
click at [590, 550] on input "**********" at bounding box center [692, 548] width 271 height 19
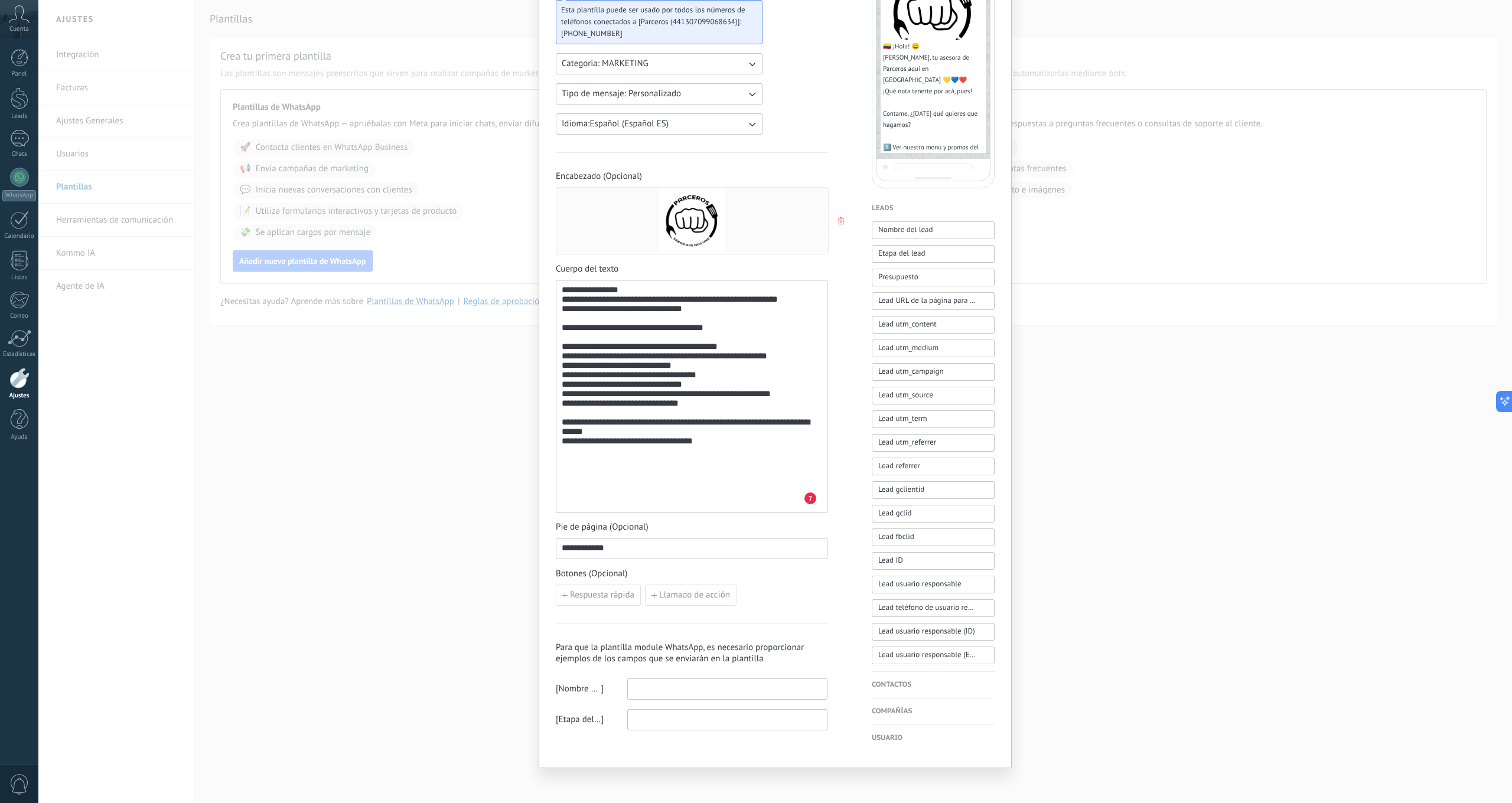
type input "**********"
drag, startPoint x: 718, startPoint y: 501, endPoint x: 579, endPoint y: 500, distance: 139.0
click at [579, 500] on div "**********" at bounding box center [691, 396] width 260 height 223
click at [717, 501] on div "**********" at bounding box center [691, 396] width 260 height 223
drag, startPoint x: 719, startPoint y: 502, endPoint x: 569, endPoint y: 498, distance: 150.1
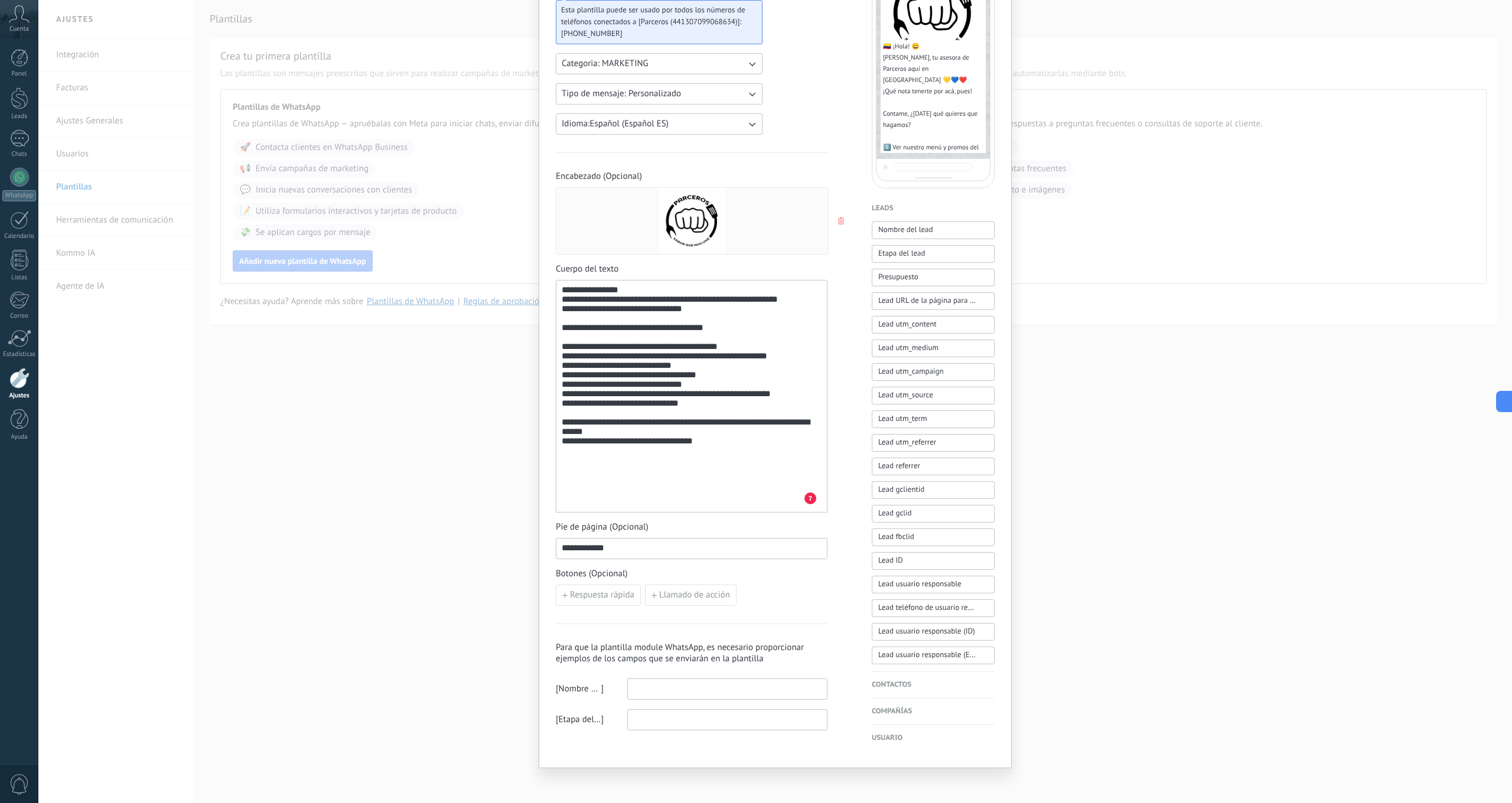
click at [569, 498] on div "**********" at bounding box center [691, 396] width 260 height 223
drag, startPoint x: 569, startPoint y: 498, endPoint x: 731, endPoint y: 506, distance: 162.2
click at [731, 506] on div "**********" at bounding box center [691, 396] width 260 height 223
click at [891, 683] on h4 "Contactos" at bounding box center [933, 685] width 123 height 12
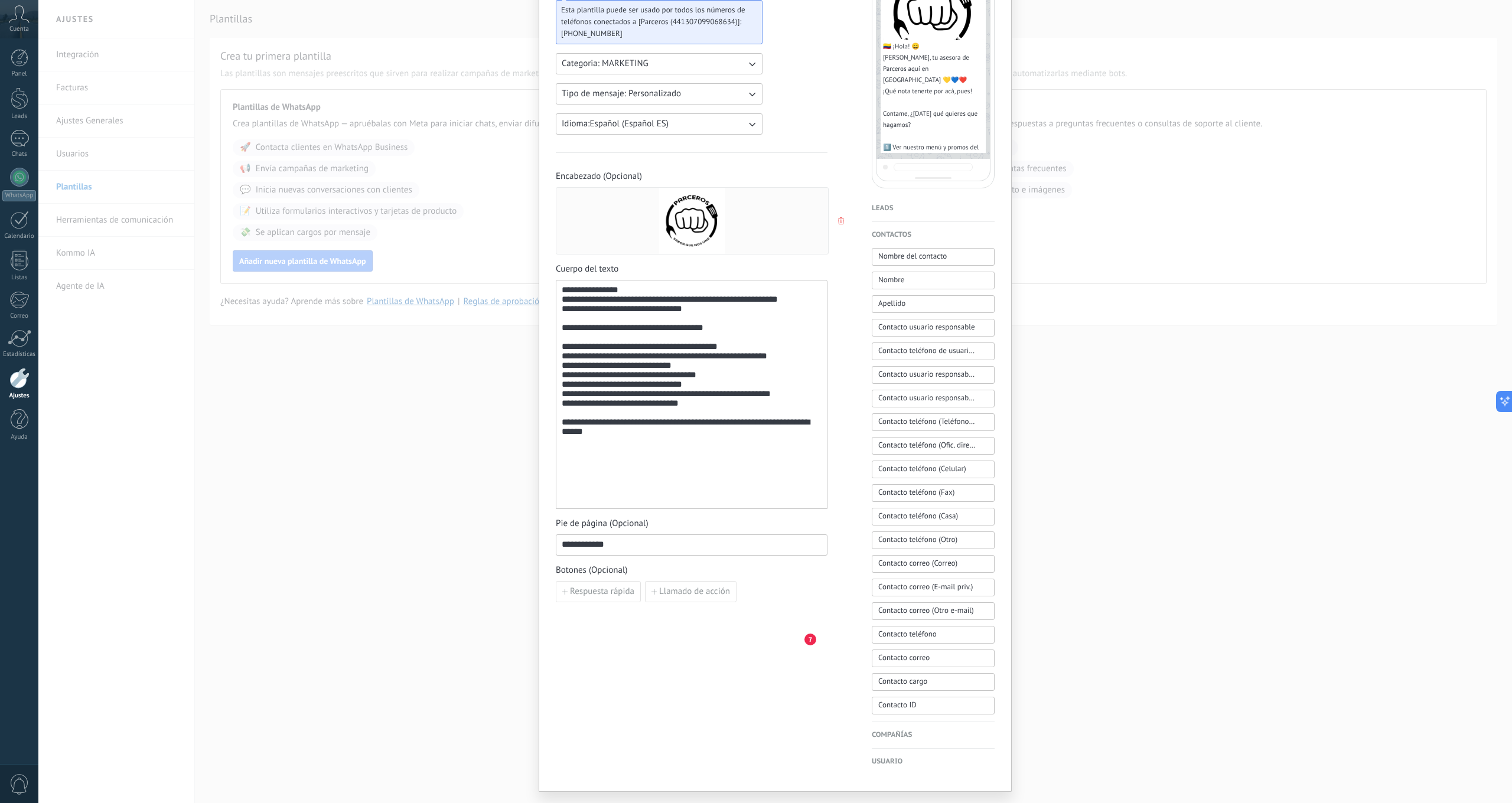
scroll to position [0, 0]
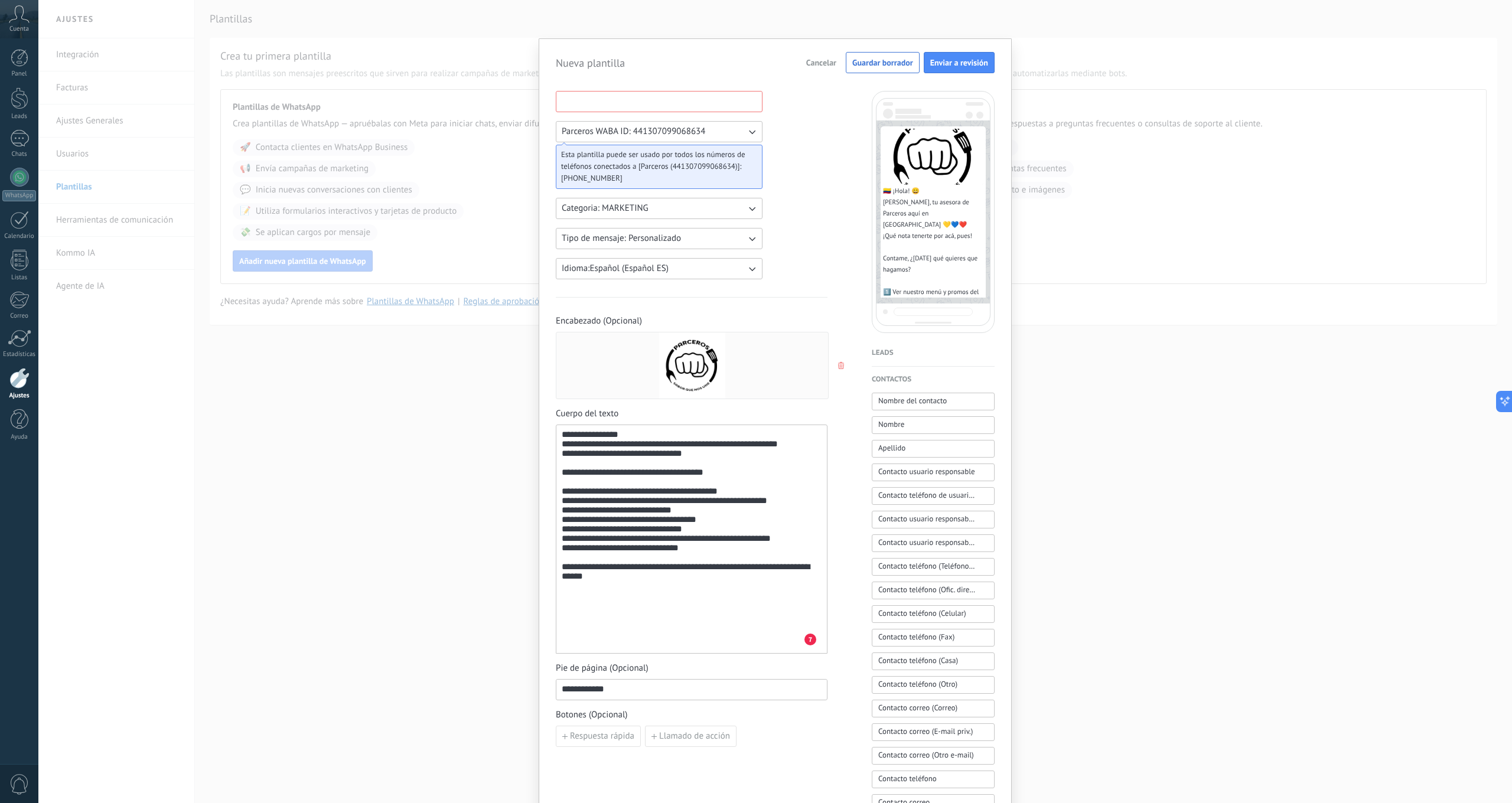
click at [620, 98] on input at bounding box center [659, 101] width 206 height 19
click at [534, 98] on div "**********" at bounding box center [775, 401] width 1473 height 803
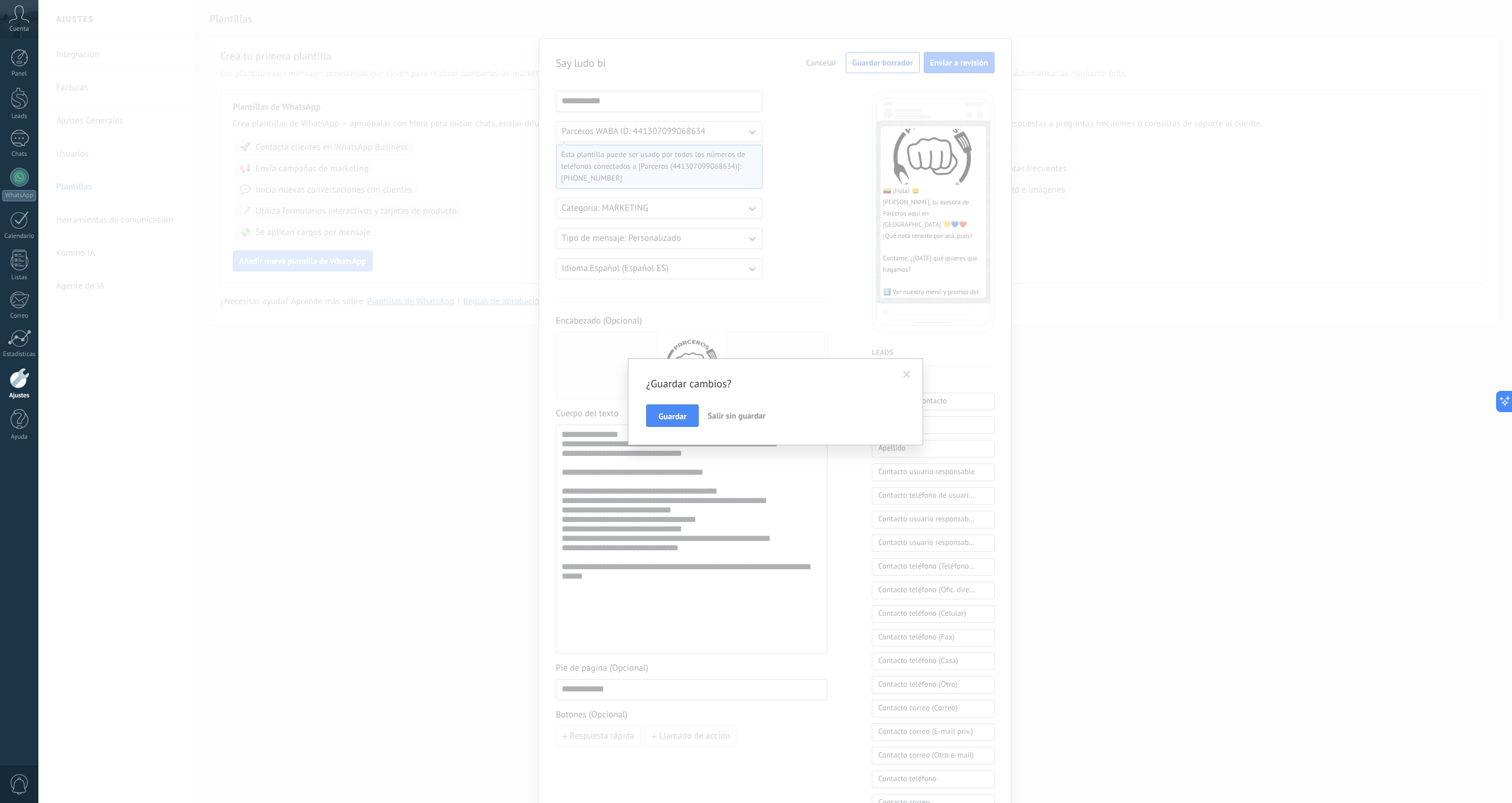
click at [905, 375] on span at bounding box center [906, 374] width 8 height 8
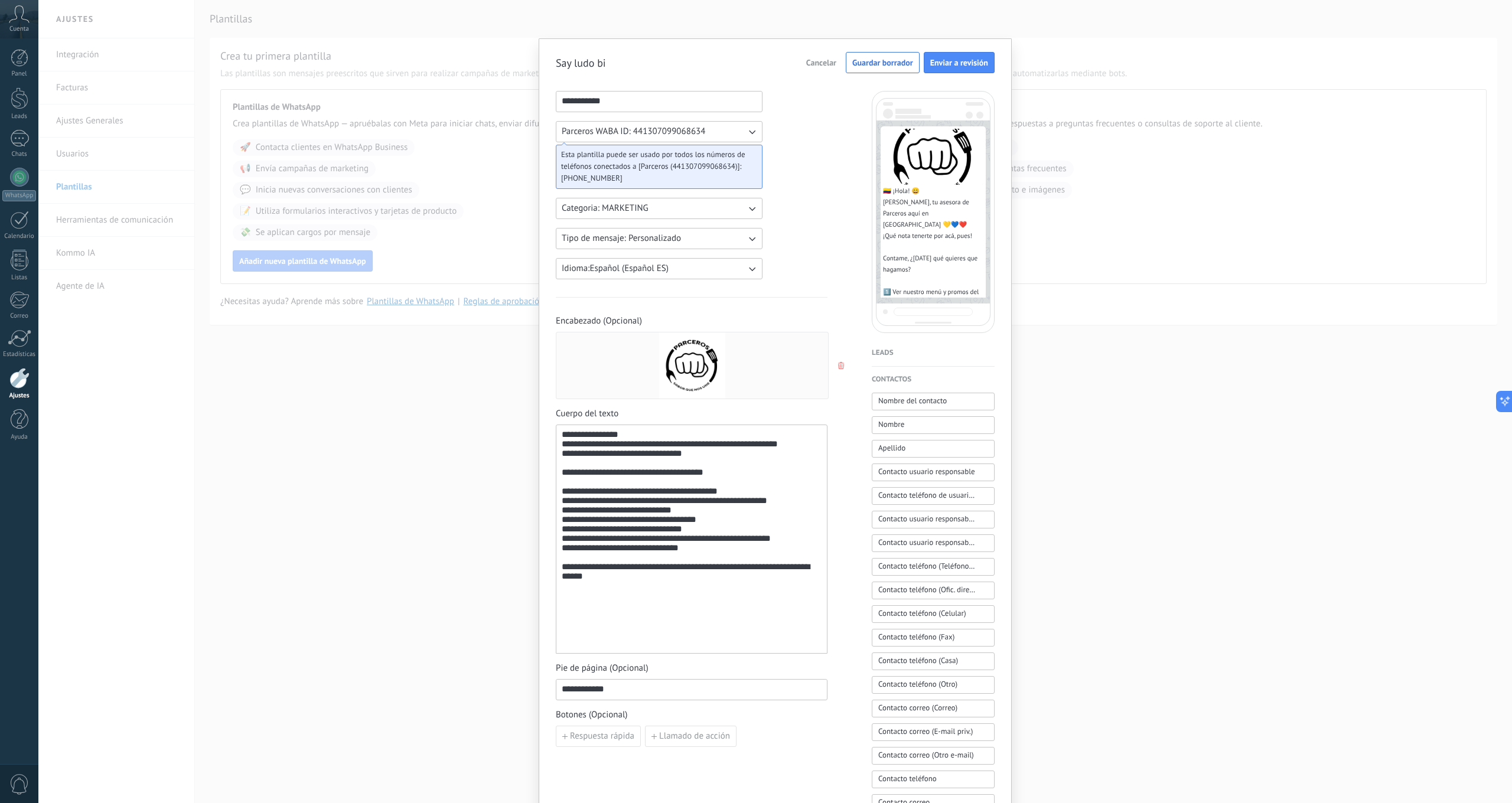
click at [614, 98] on input "**********" at bounding box center [659, 101] width 206 height 19
drag, startPoint x: 612, startPoint y: 98, endPoint x: 566, endPoint y: 96, distance: 46.0
click at [566, 96] on input "**********" at bounding box center [659, 101] width 206 height 19
type input "**********"
click at [957, 62] on span "Enviar a revisión" at bounding box center [959, 62] width 58 height 8
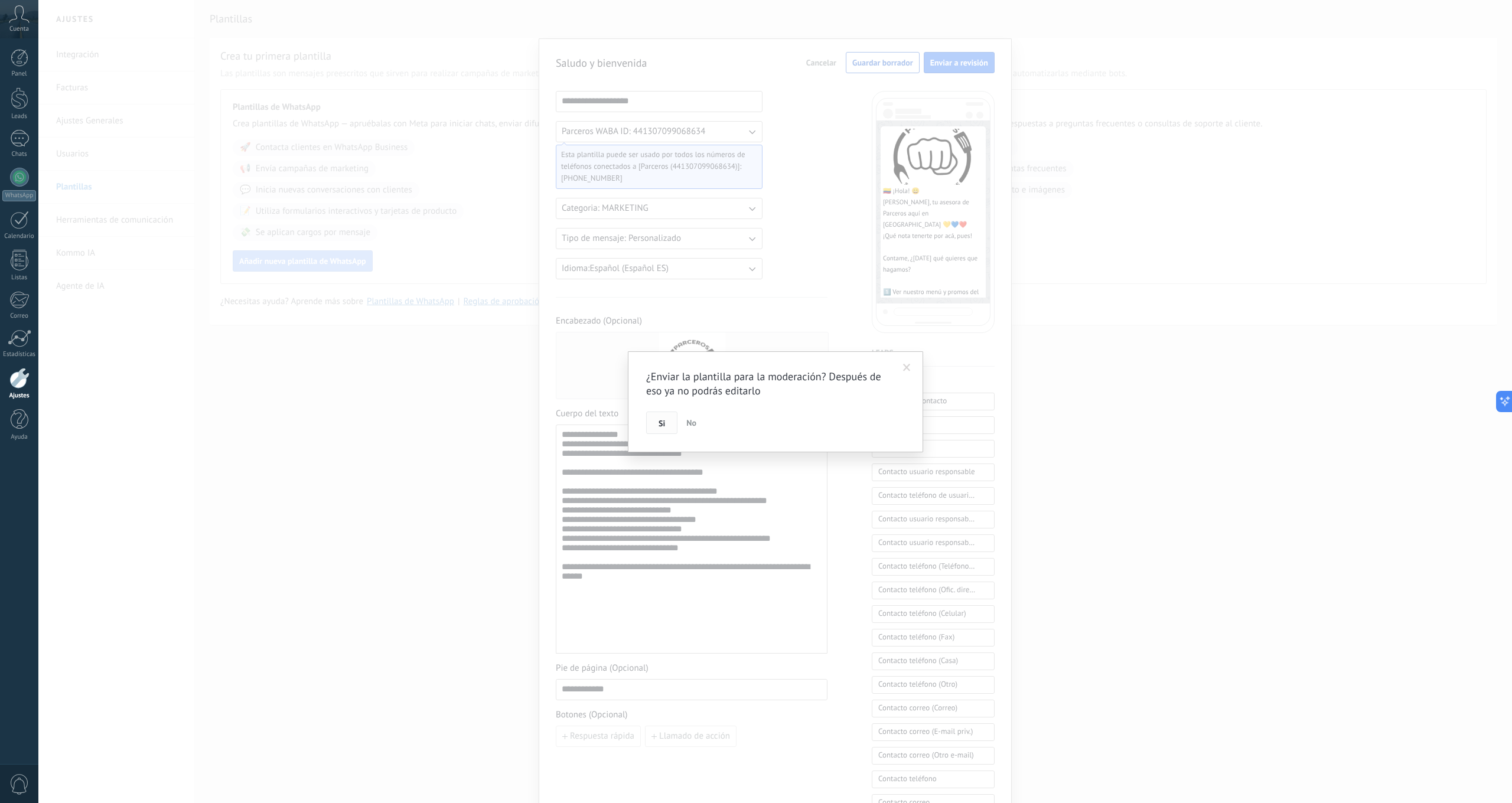
click at [663, 425] on span "Si" at bounding box center [662, 423] width 7 height 8
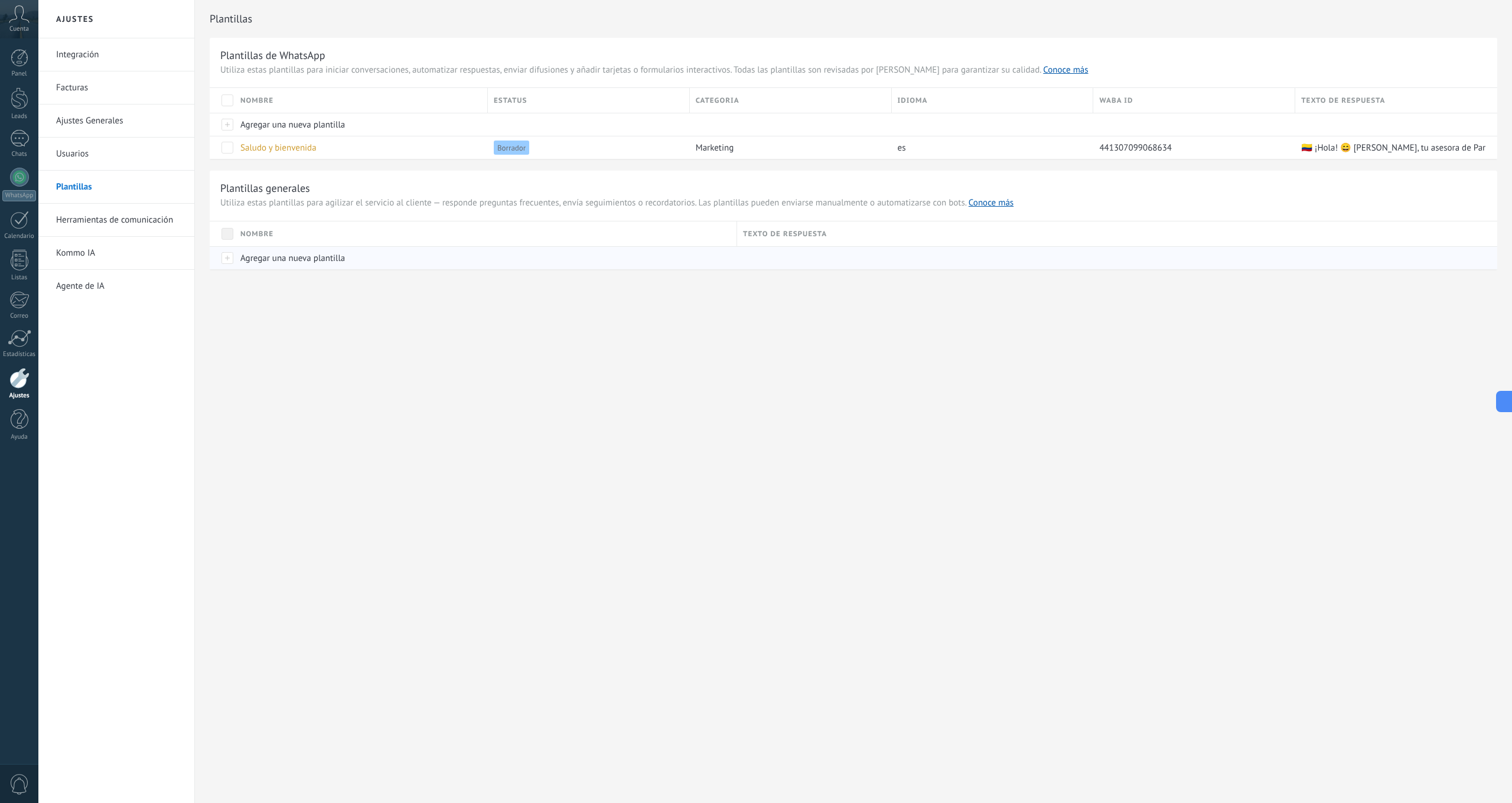
click at [275, 256] on span "Agregar una nueva plantilla" at bounding box center [293, 258] width 104 height 11
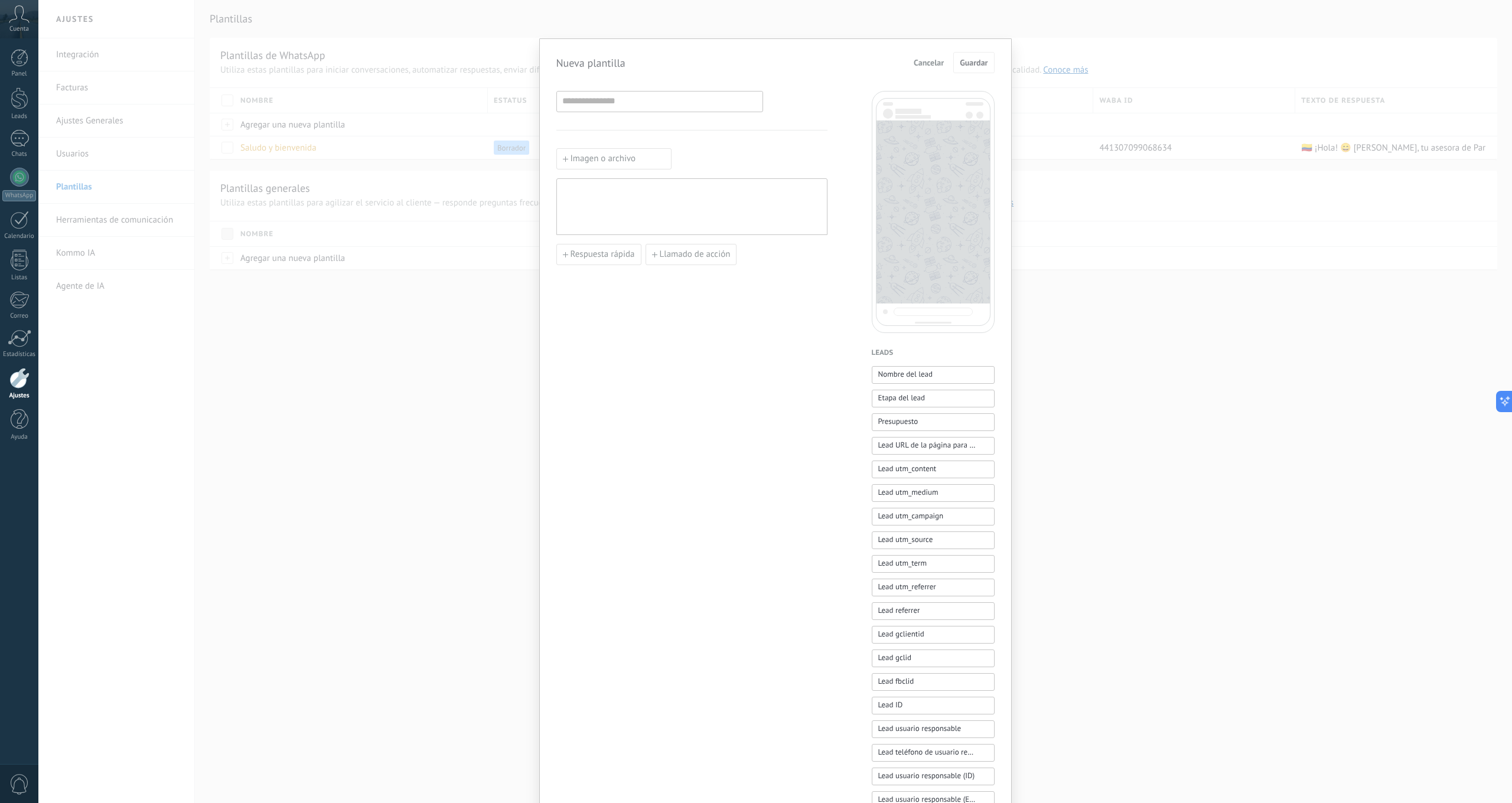
click at [927, 63] on span "Cancelar" at bounding box center [928, 62] width 30 height 8
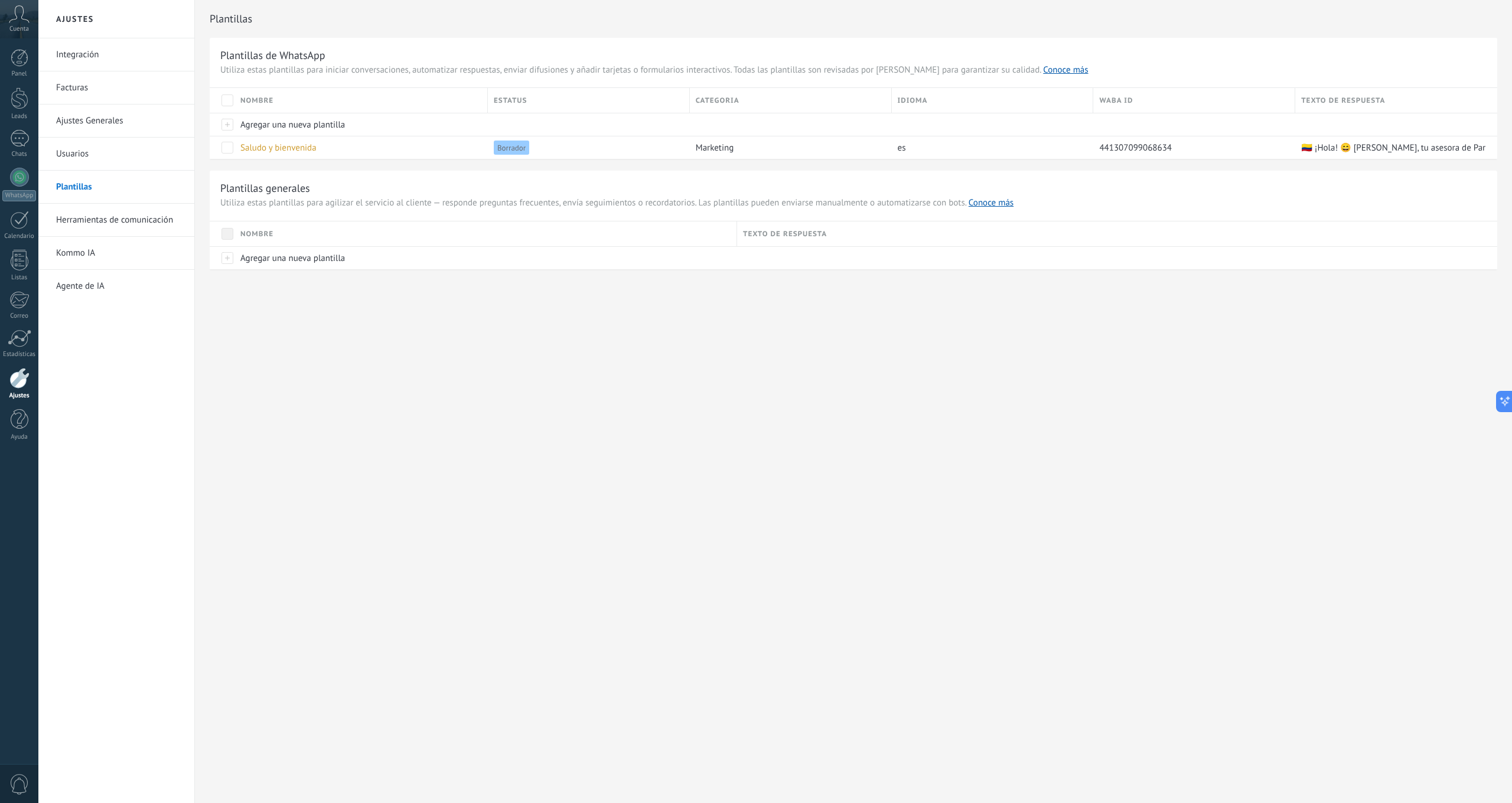
click at [992, 202] on link "Conoce más" at bounding box center [990, 202] width 45 height 11
click at [126, 218] on link "Herramientas de comunicación" at bounding box center [119, 220] width 126 height 33
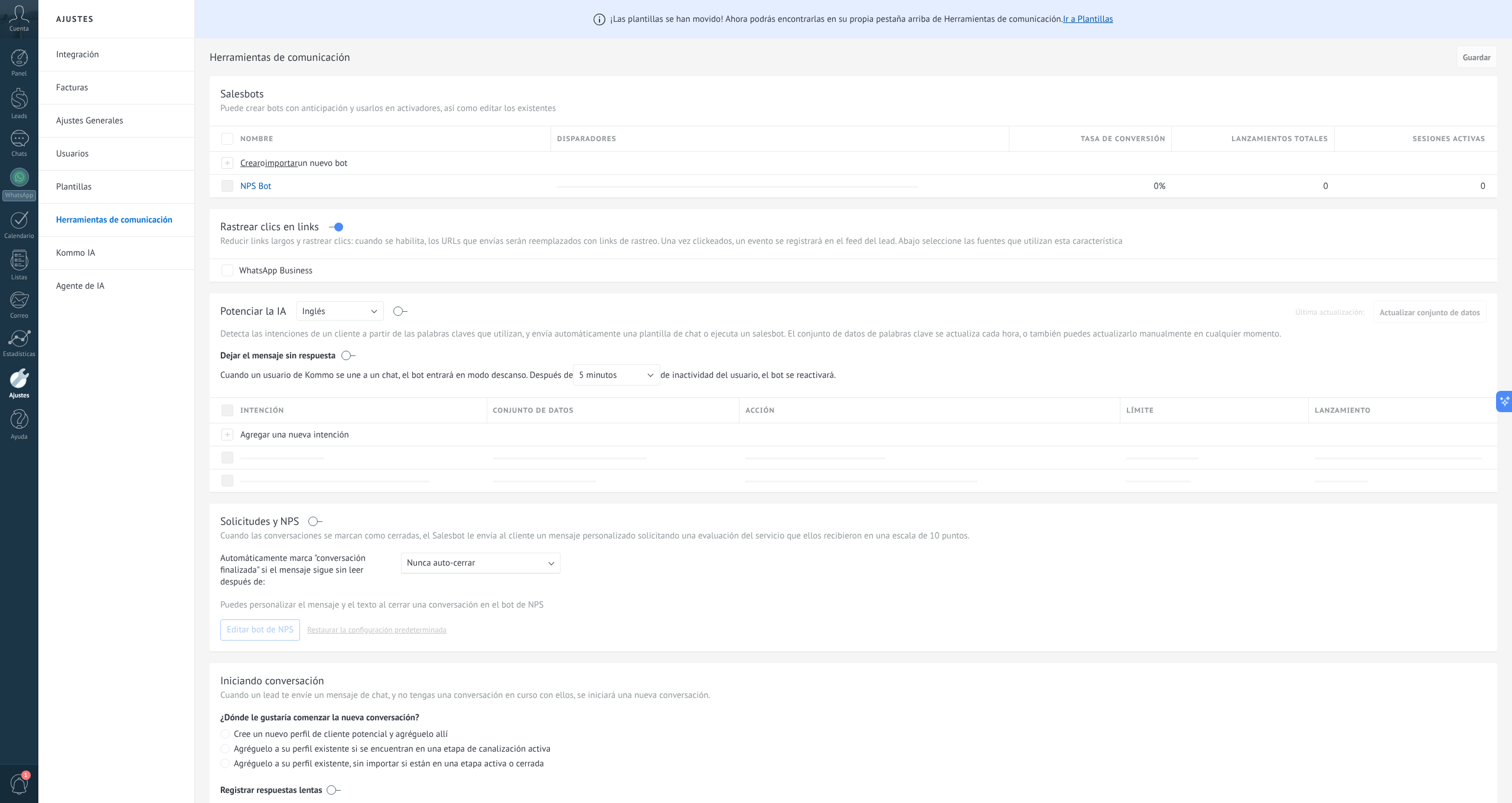
scroll to position [1, 0]
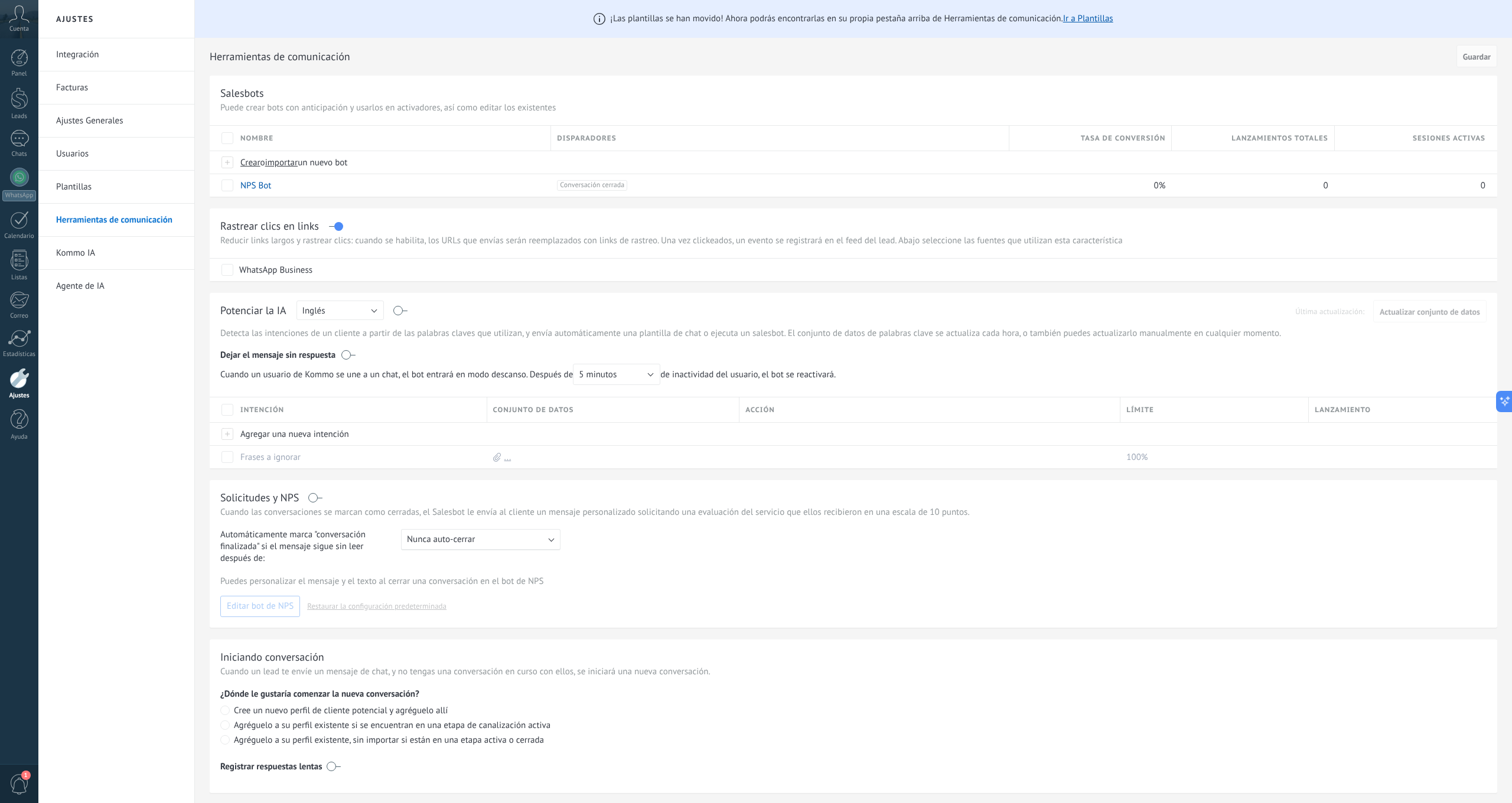
click at [87, 250] on link "Kommo IA" at bounding box center [119, 253] width 126 height 33
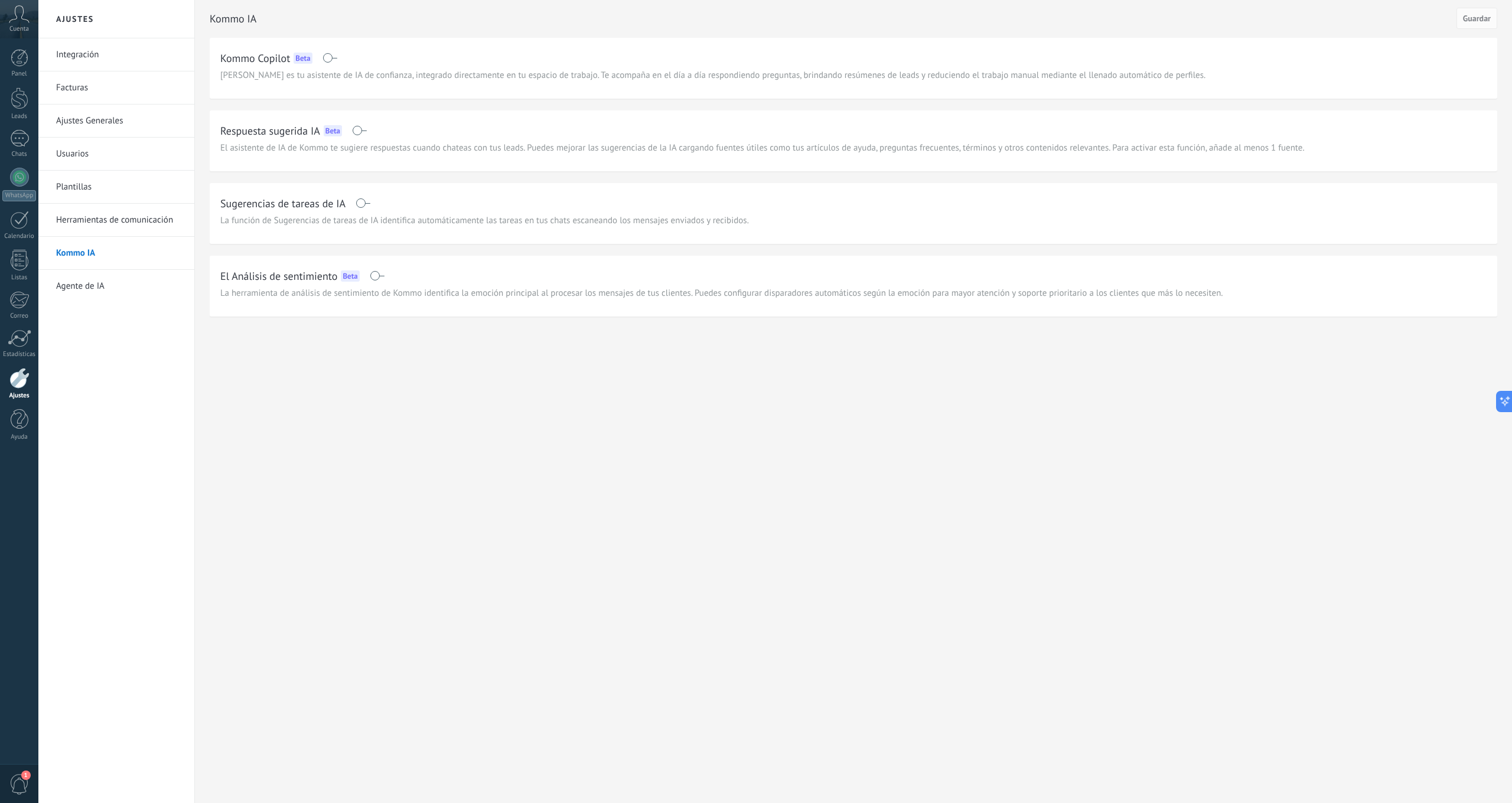
click at [360, 131] on span at bounding box center [360, 130] width 15 height 9
click at [364, 247] on span at bounding box center [363, 246] width 15 height 9
click at [1494, 20] on button "Guardar" at bounding box center [1476, 18] width 40 height 21
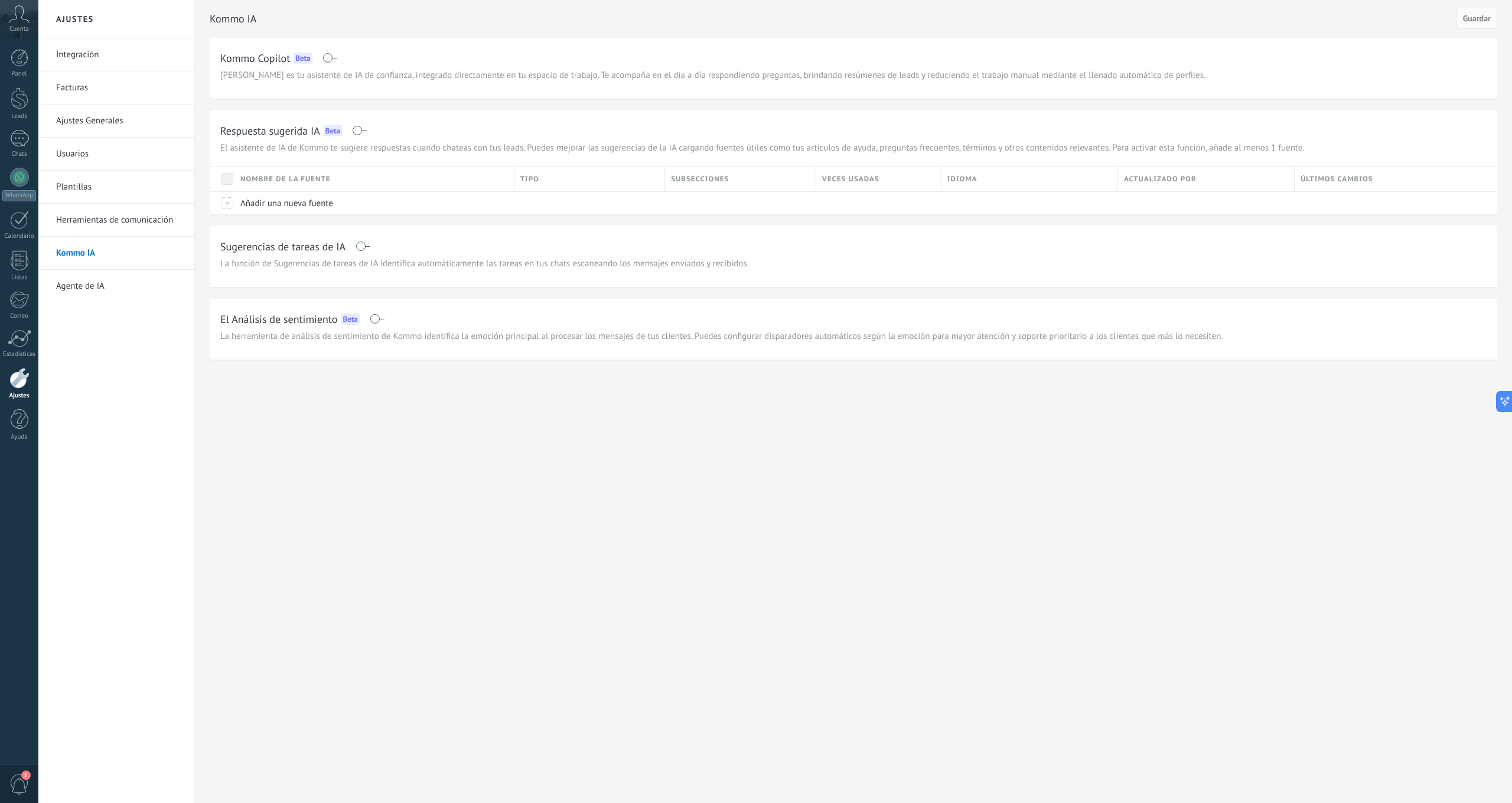
click at [83, 285] on link "Agente de IA" at bounding box center [119, 286] width 126 height 33
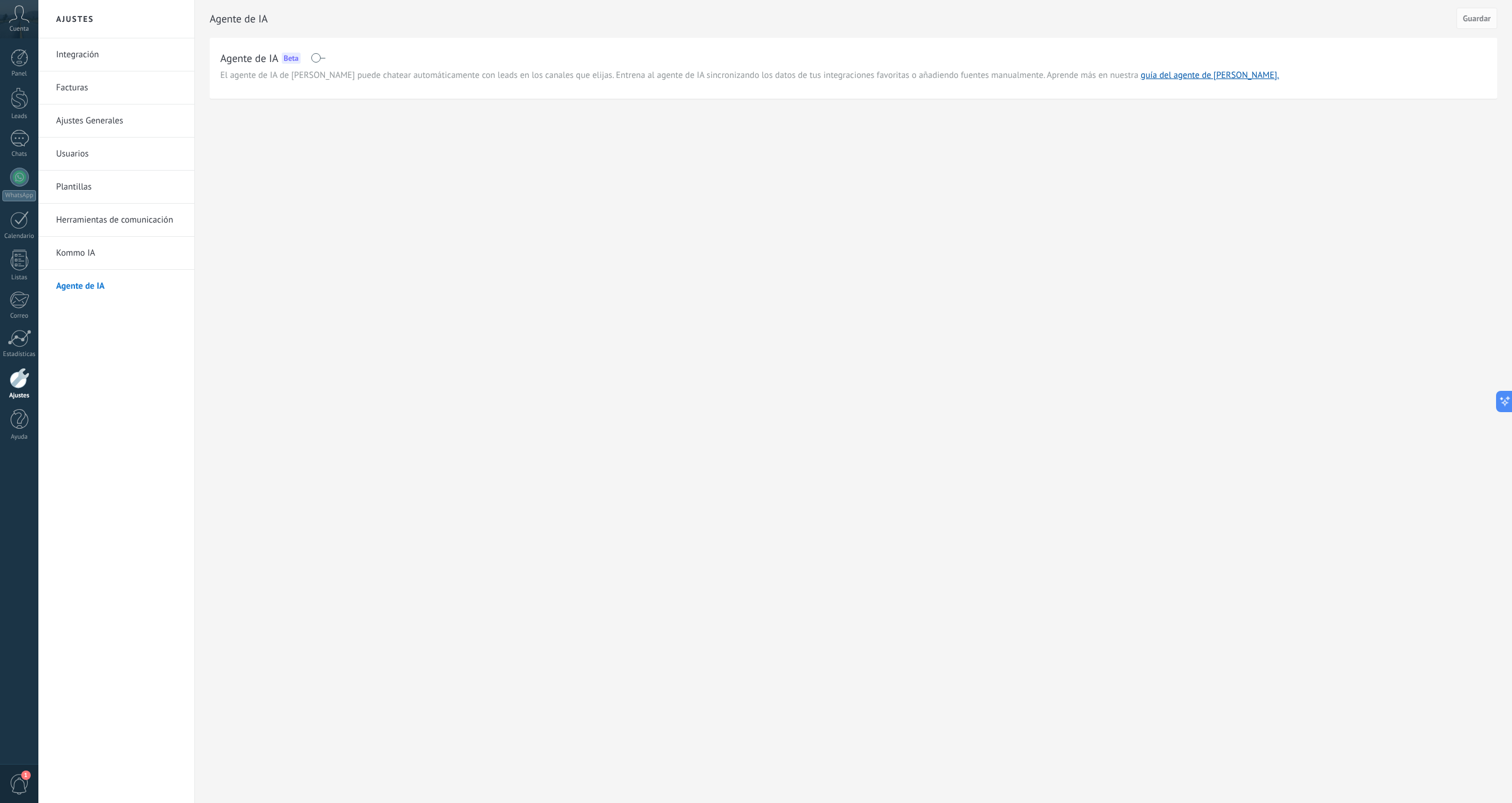
click at [318, 59] on span at bounding box center [318, 58] width 15 height 9
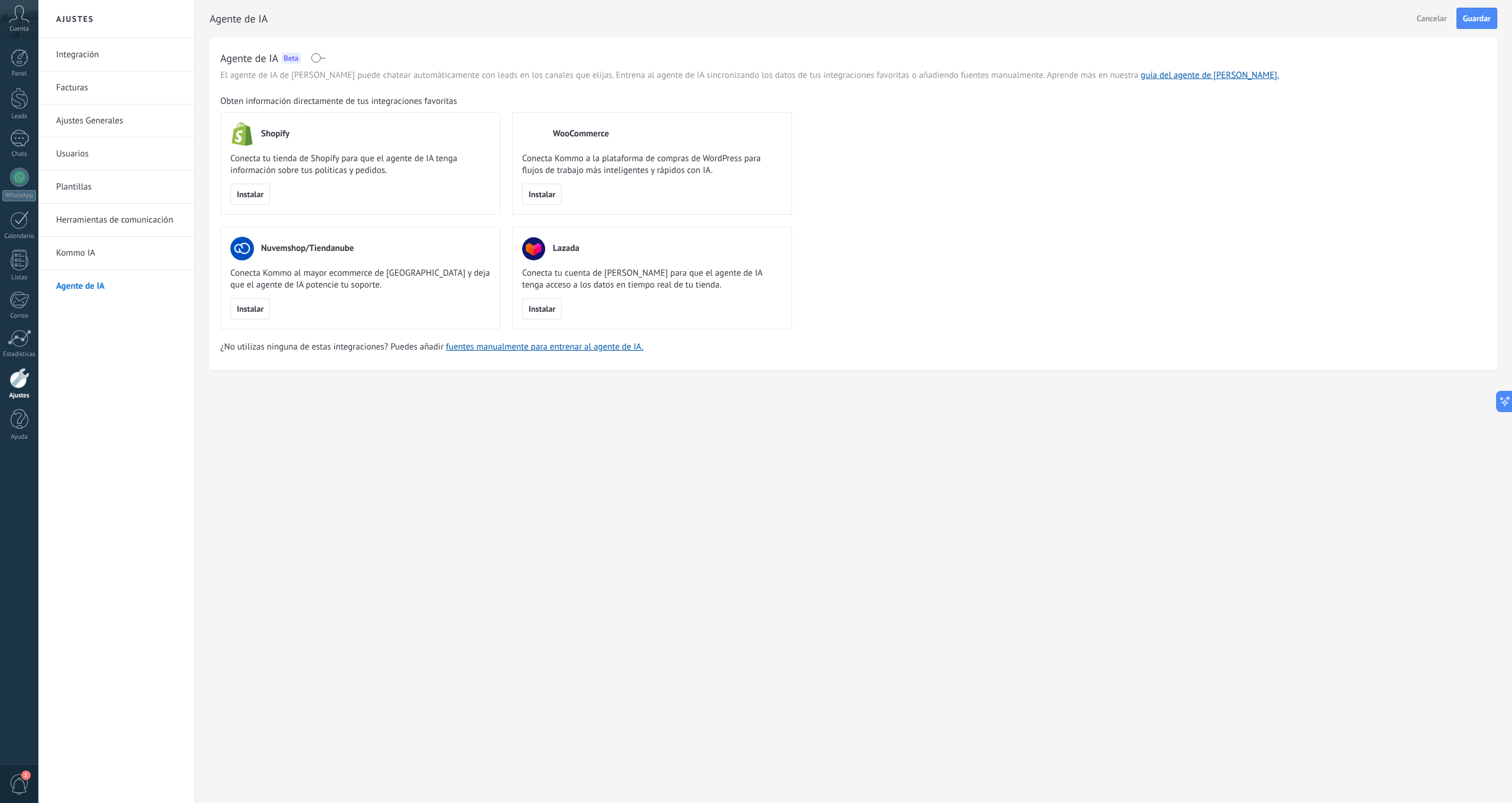
click at [87, 58] on link "Integración" at bounding box center [119, 55] width 126 height 33
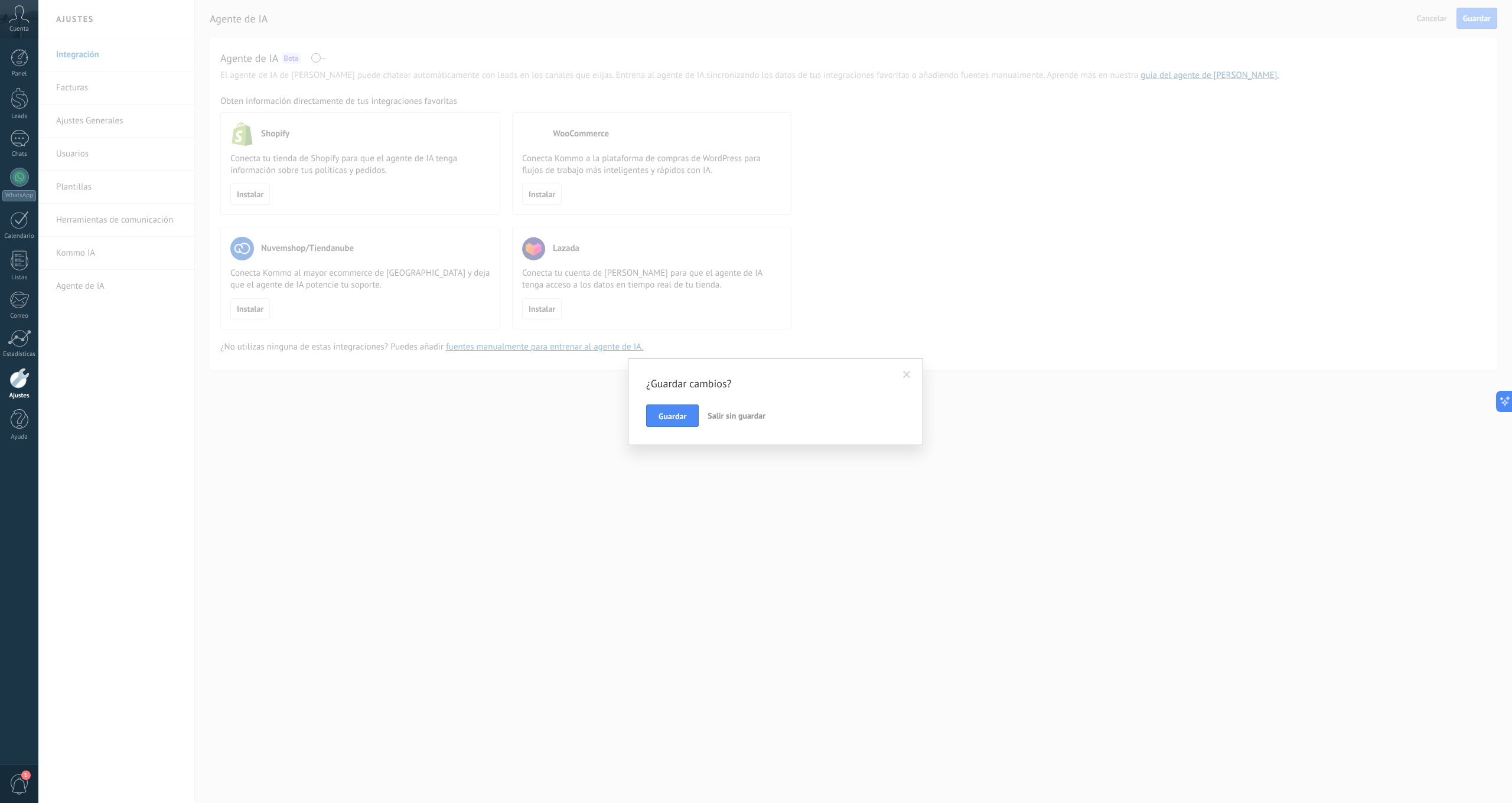
click at [672, 410] on button "Guardar" at bounding box center [673, 415] width 53 height 23
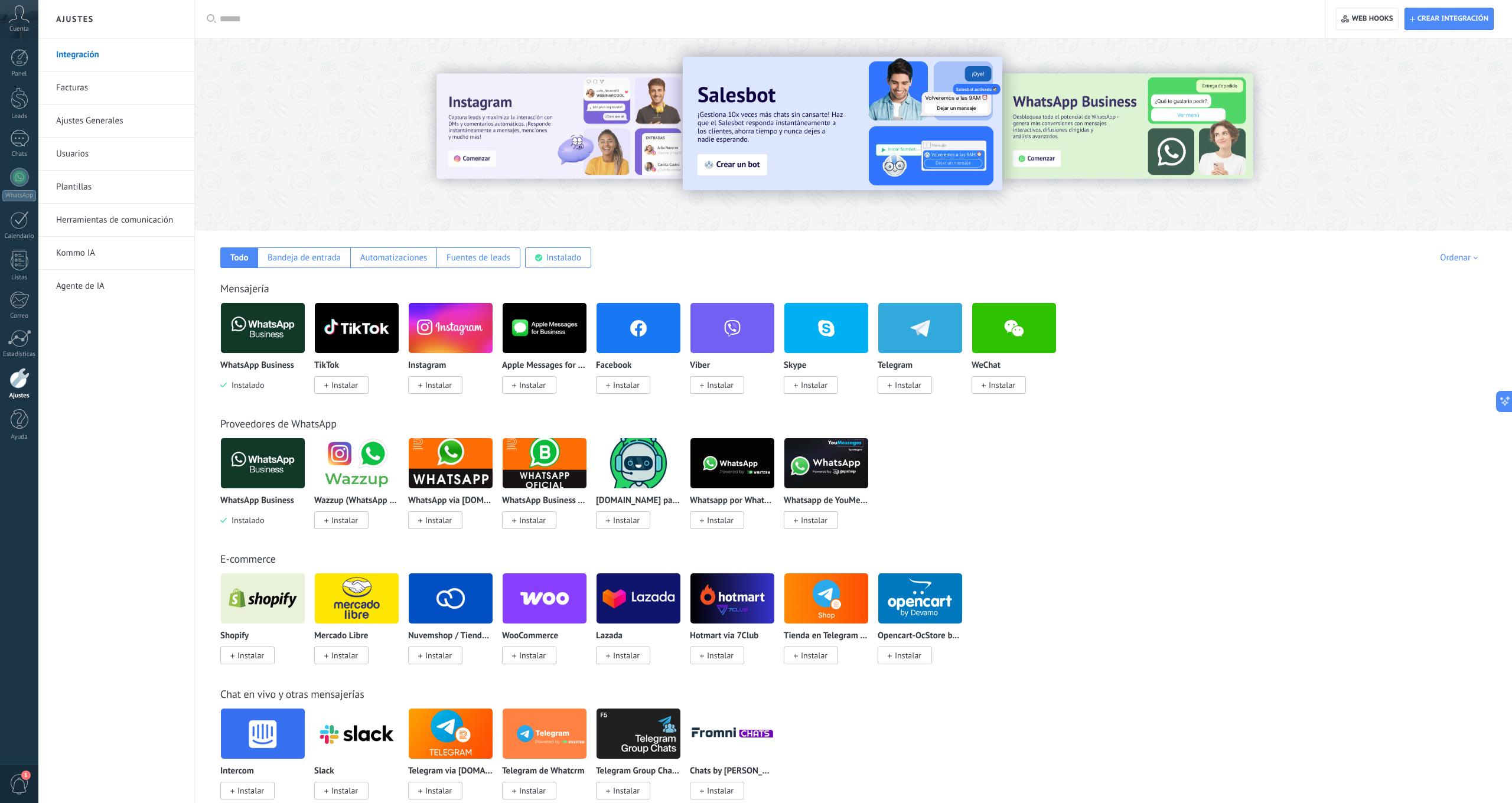
click at [69, 89] on link "Facturas" at bounding box center [119, 88] width 126 height 33
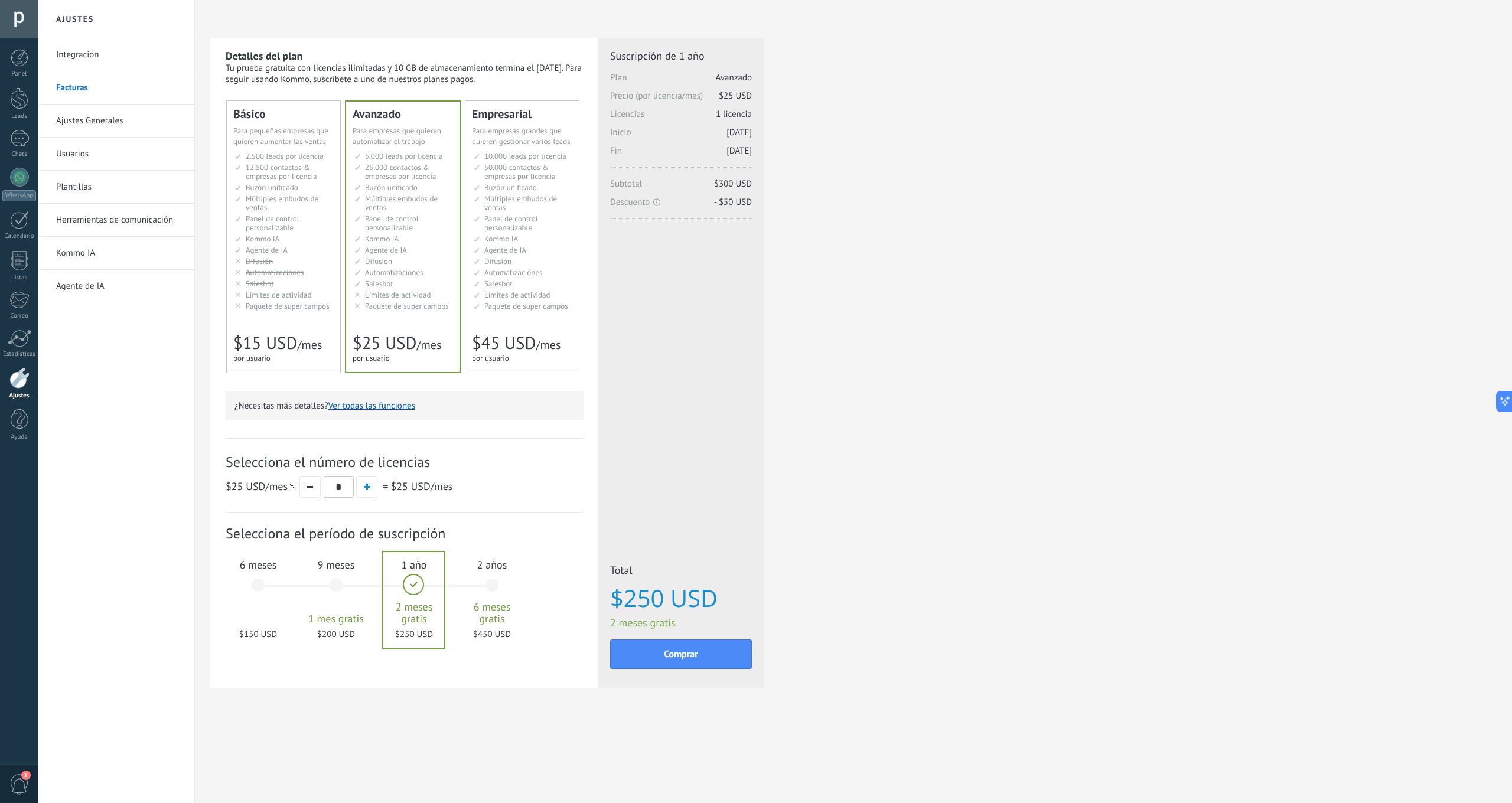
click at [259, 584] on div "6 meses $150 USD" at bounding box center [258, 591] width 64 height 83
click at [74, 119] on link "Ajustes Generales" at bounding box center [119, 121] width 126 height 33
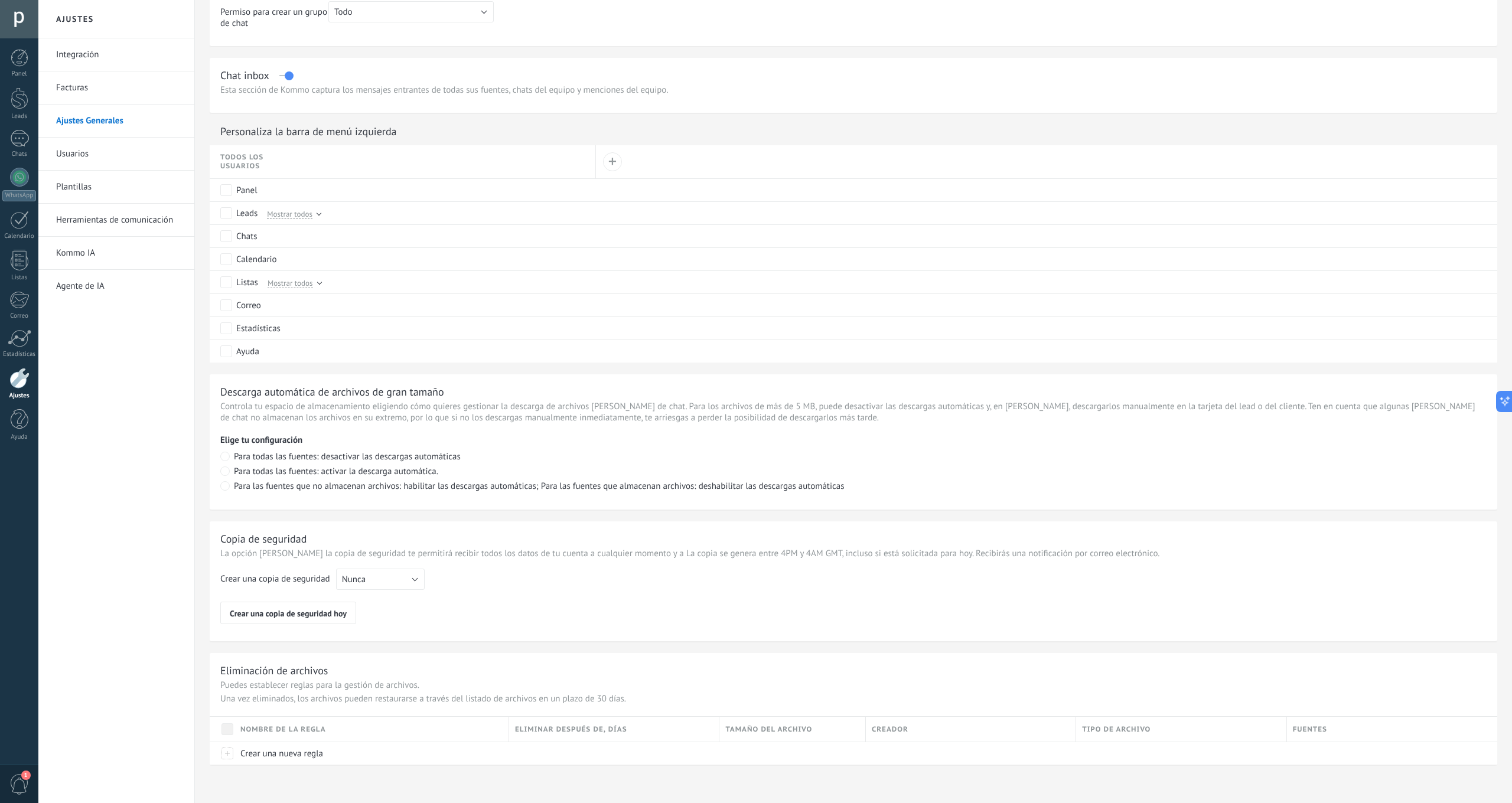
scroll to position [460, 0]
click at [15, 55] on div at bounding box center [19, 58] width 18 height 18
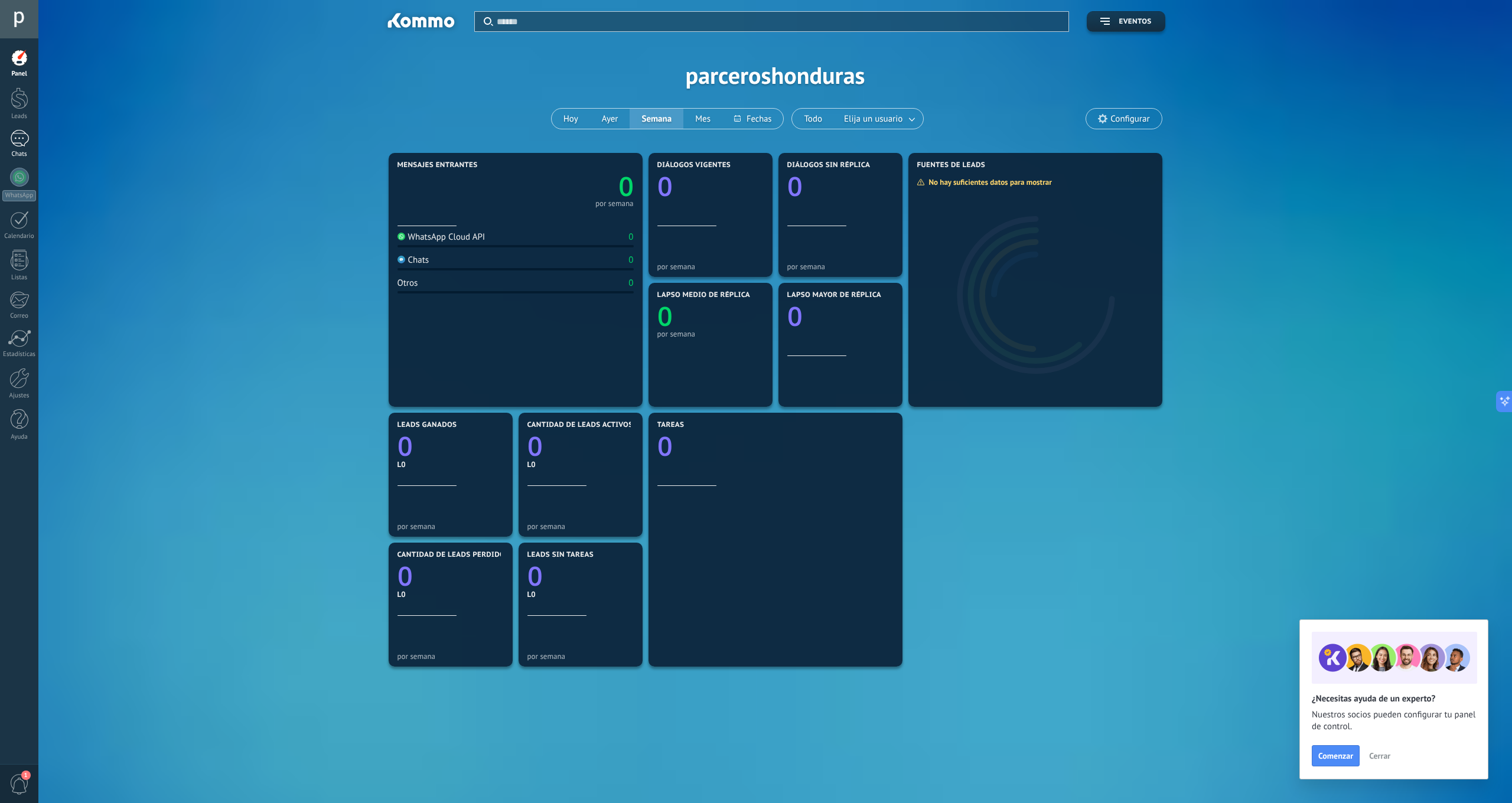
click at [15, 143] on div at bounding box center [19, 139] width 19 height 17
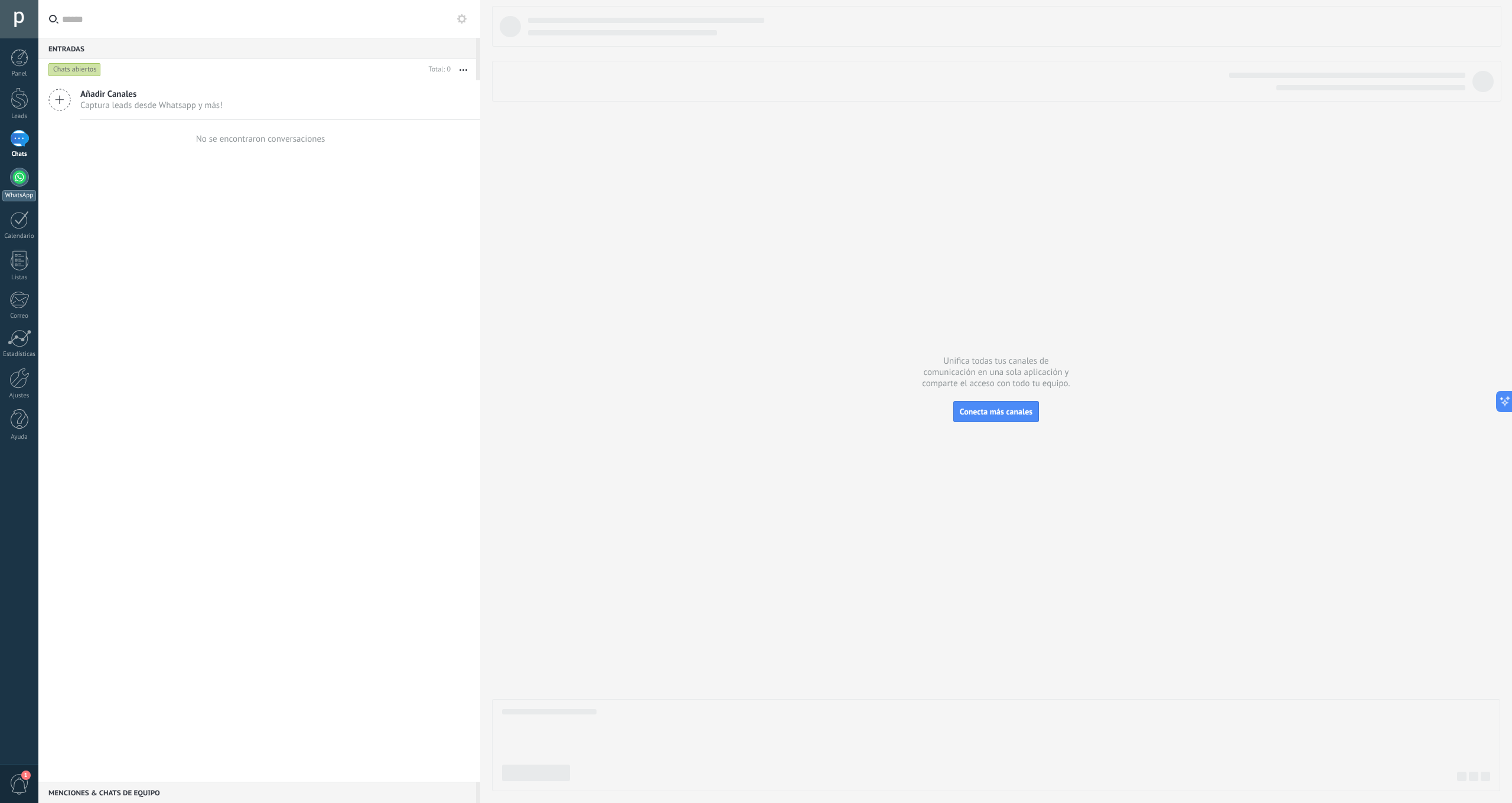
click at [15, 177] on div at bounding box center [19, 177] width 19 height 19
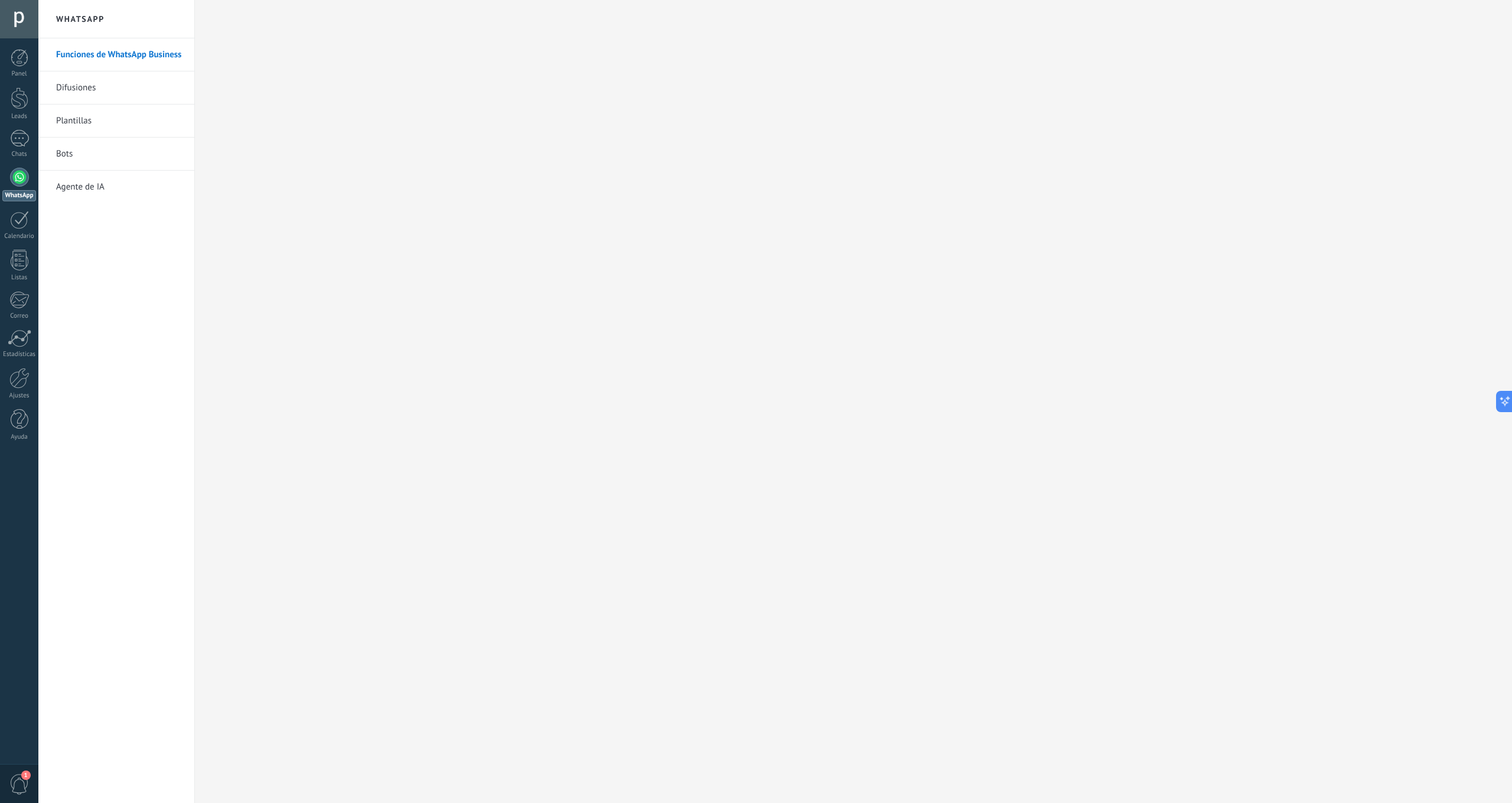
click at [99, 88] on link "Difusiones" at bounding box center [119, 88] width 126 height 33
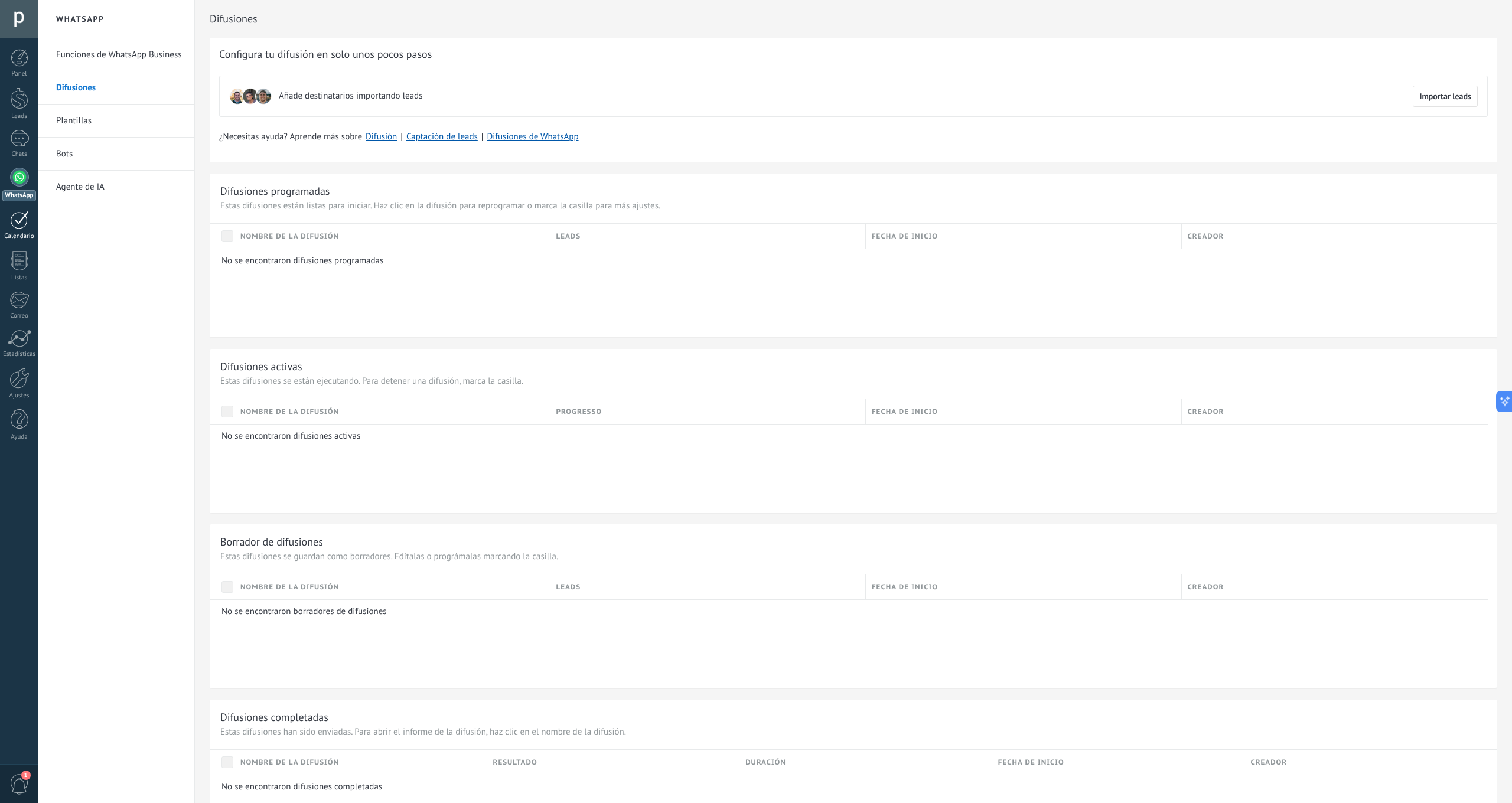
click at [17, 226] on div at bounding box center [19, 220] width 19 height 18
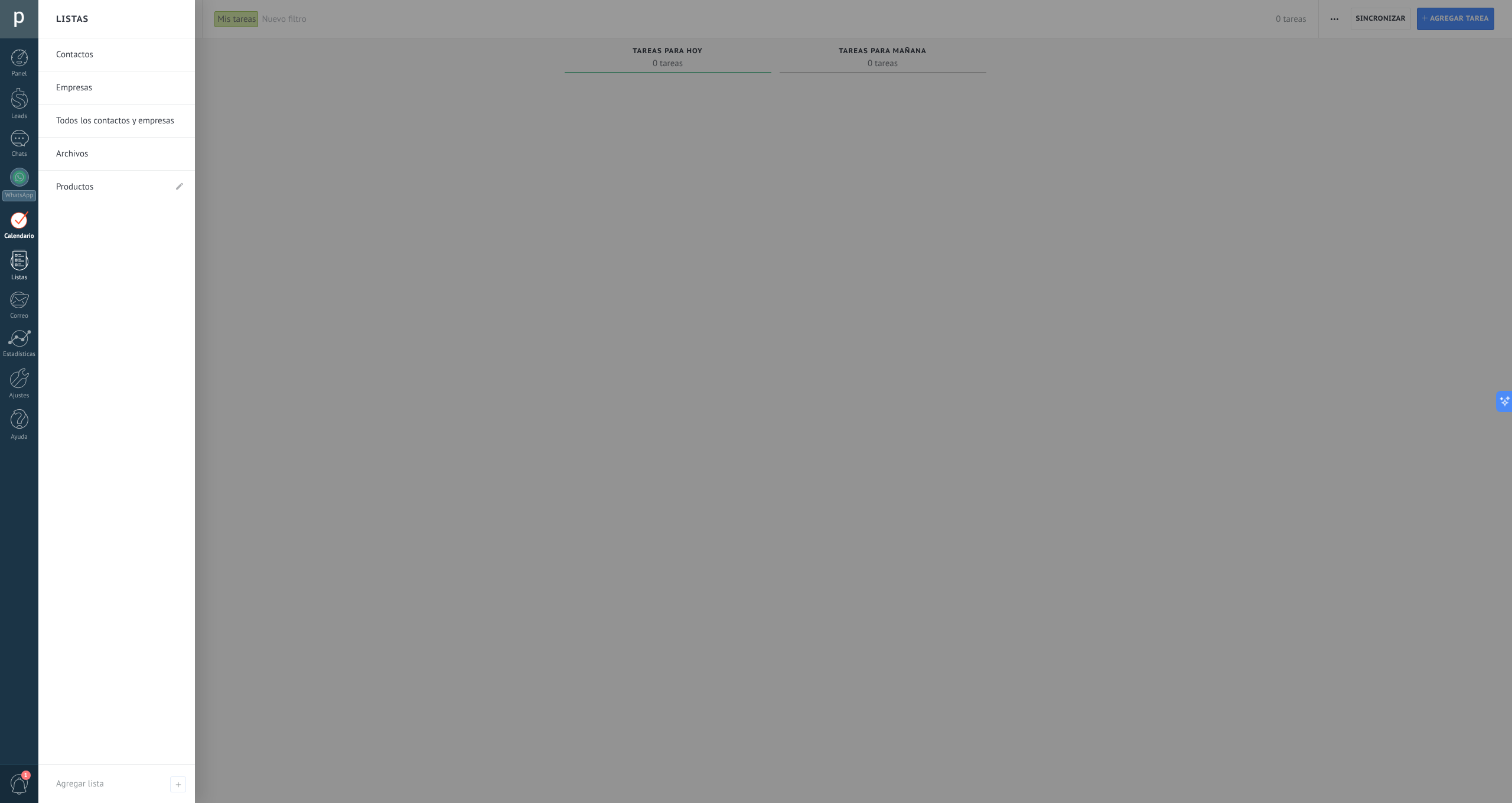
click at [14, 262] on div at bounding box center [19, 260] width 18 height 21
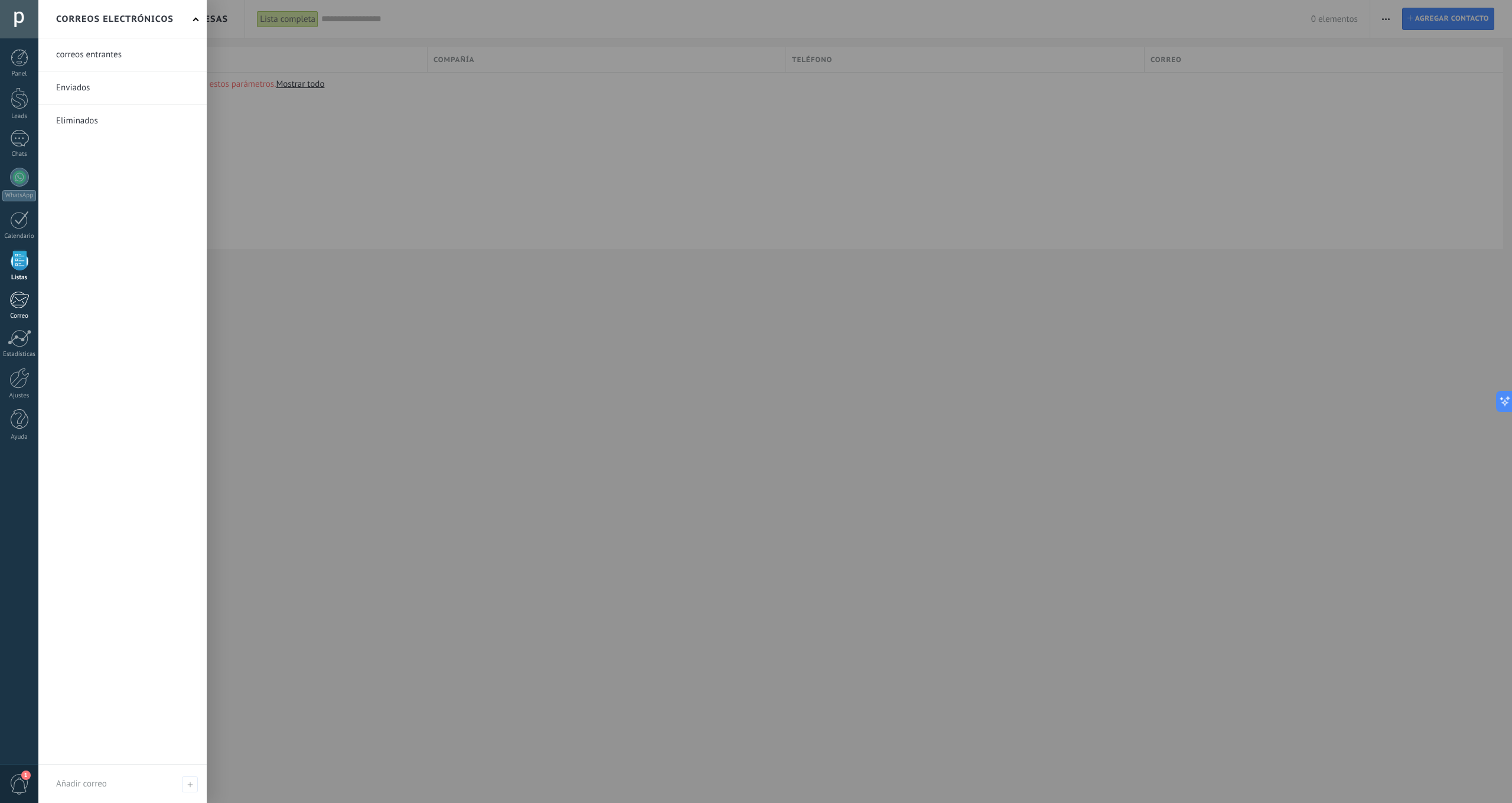
click at [20, 299] on div at bounding box center [19, 299] width 20 height 18
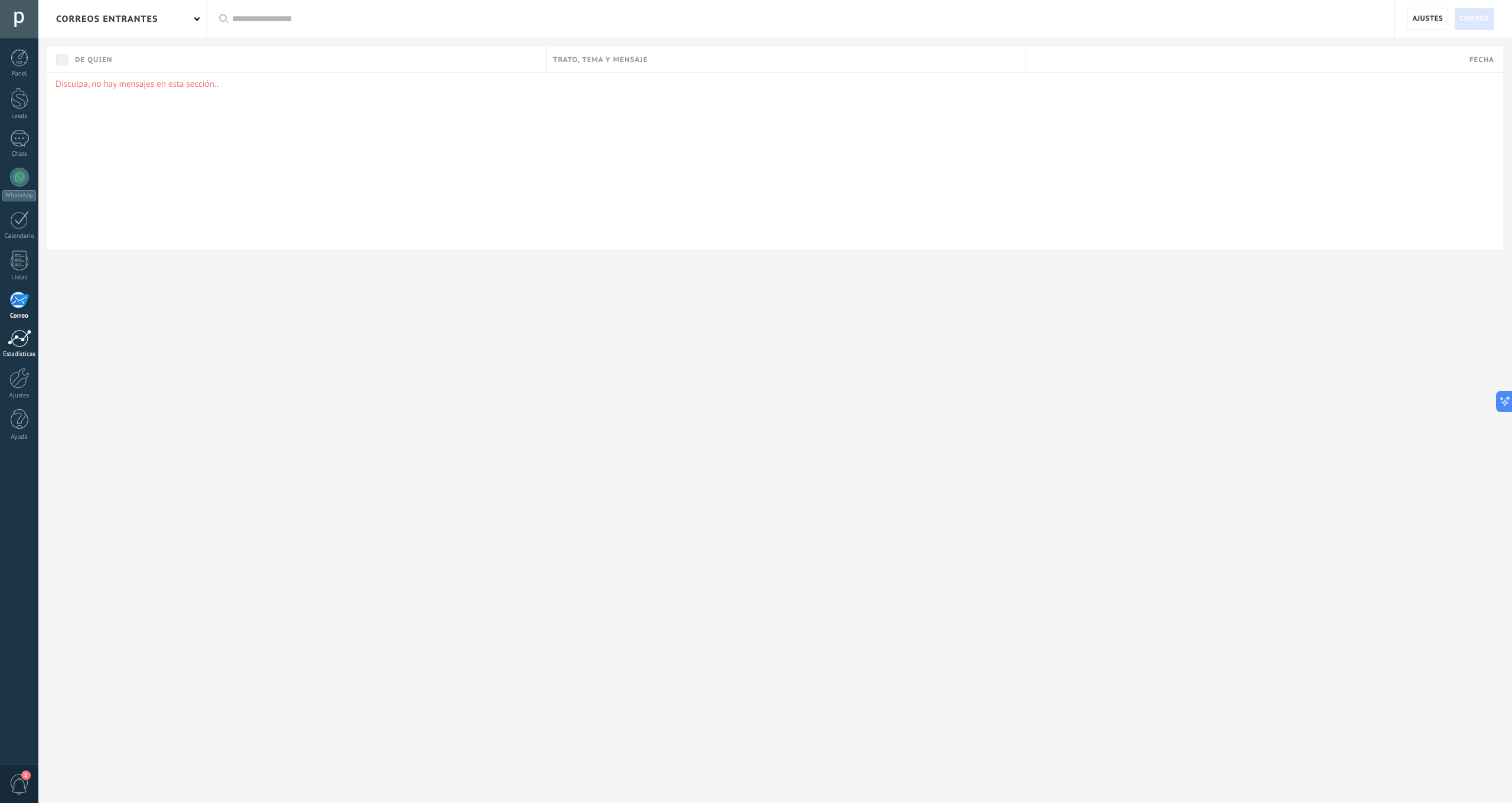
click at [21, 347] on link "Estadísticas" at bounding box center [19, 344] width 39 height 29
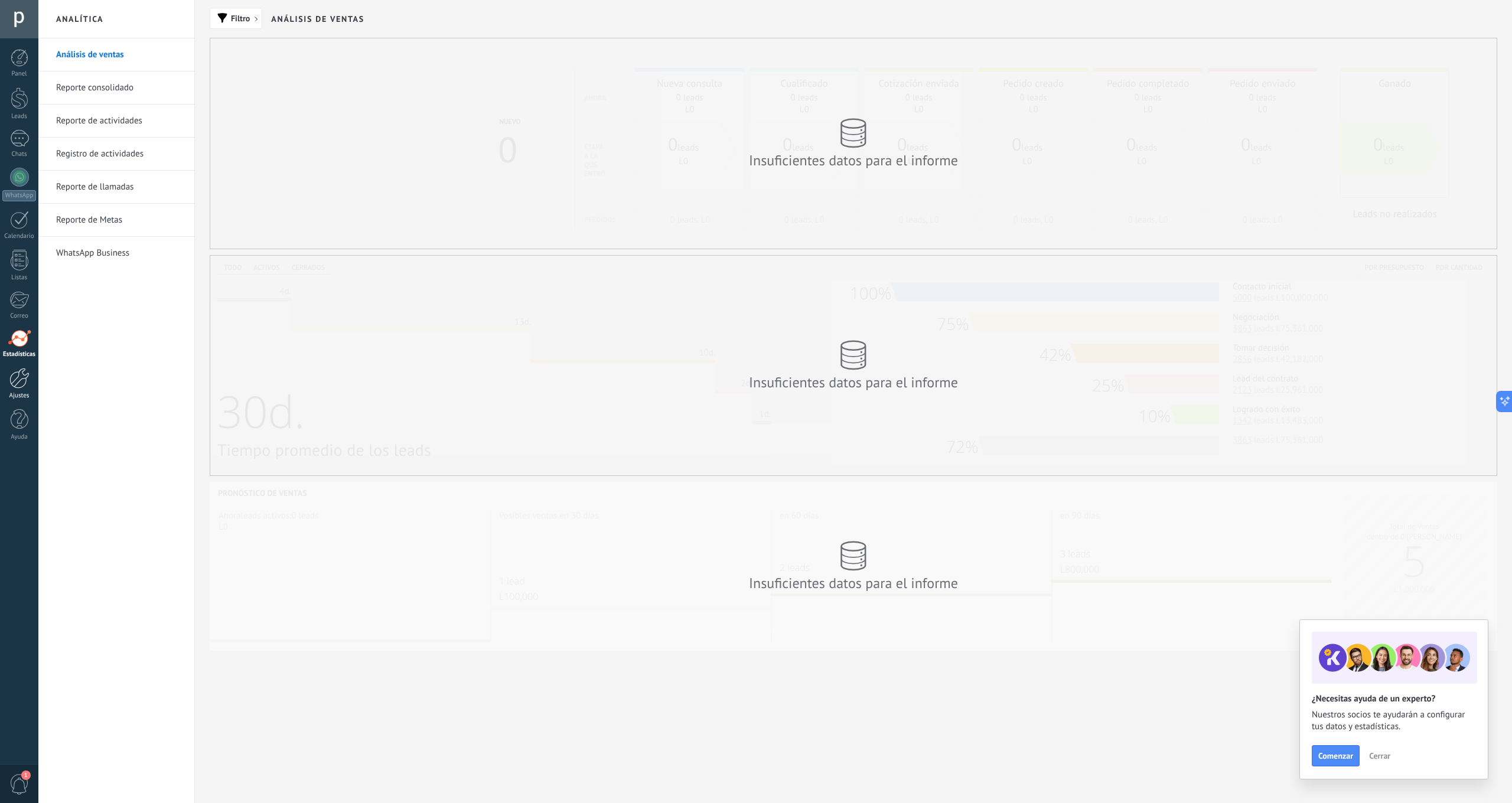
click at [16, 376] on div at bounding box center [19, 378] width 20 height 21
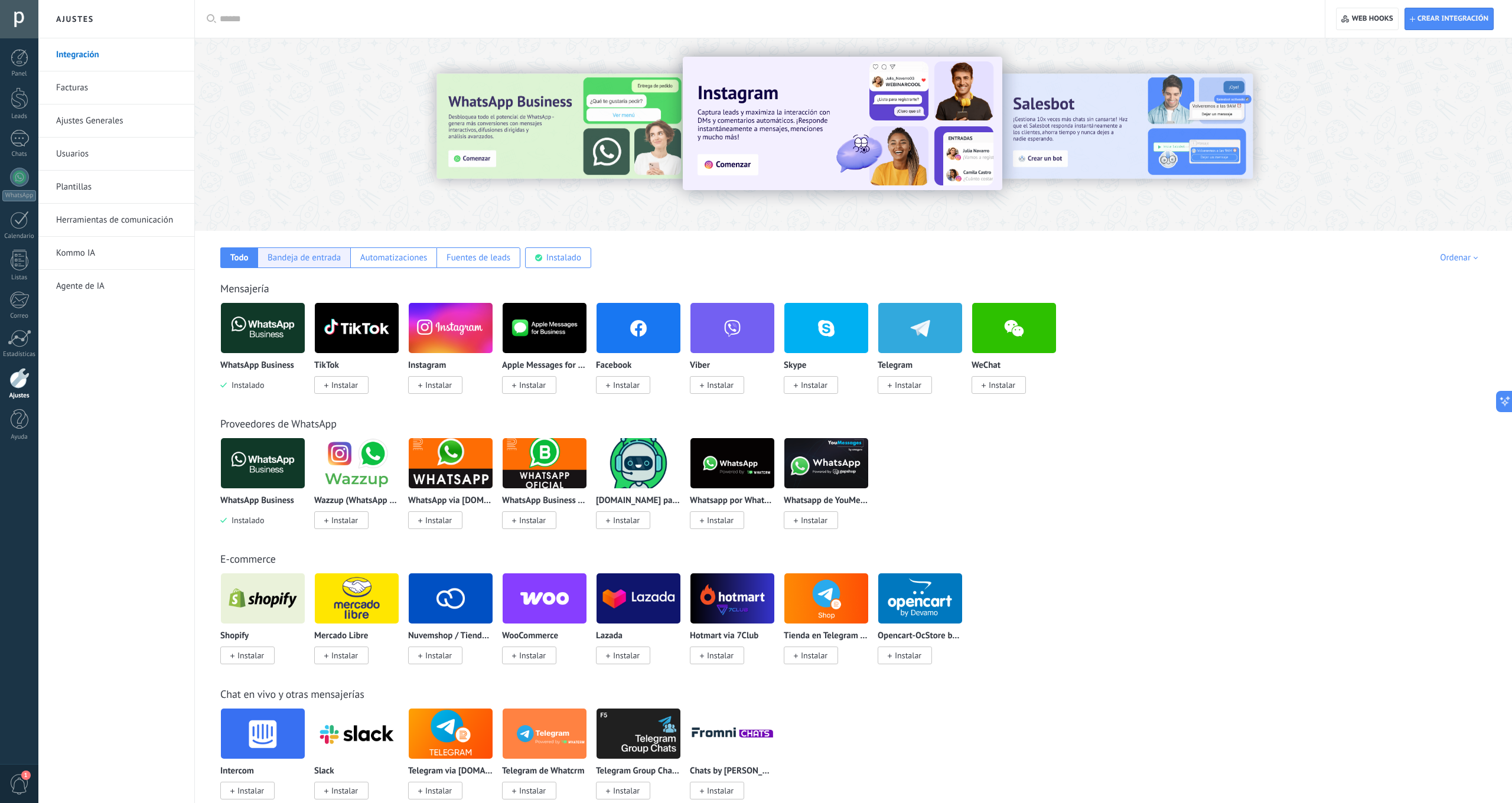
click at [305, 253] on div "Bandeja de entrada" at bounding box center [304, 258] width 73 height 11
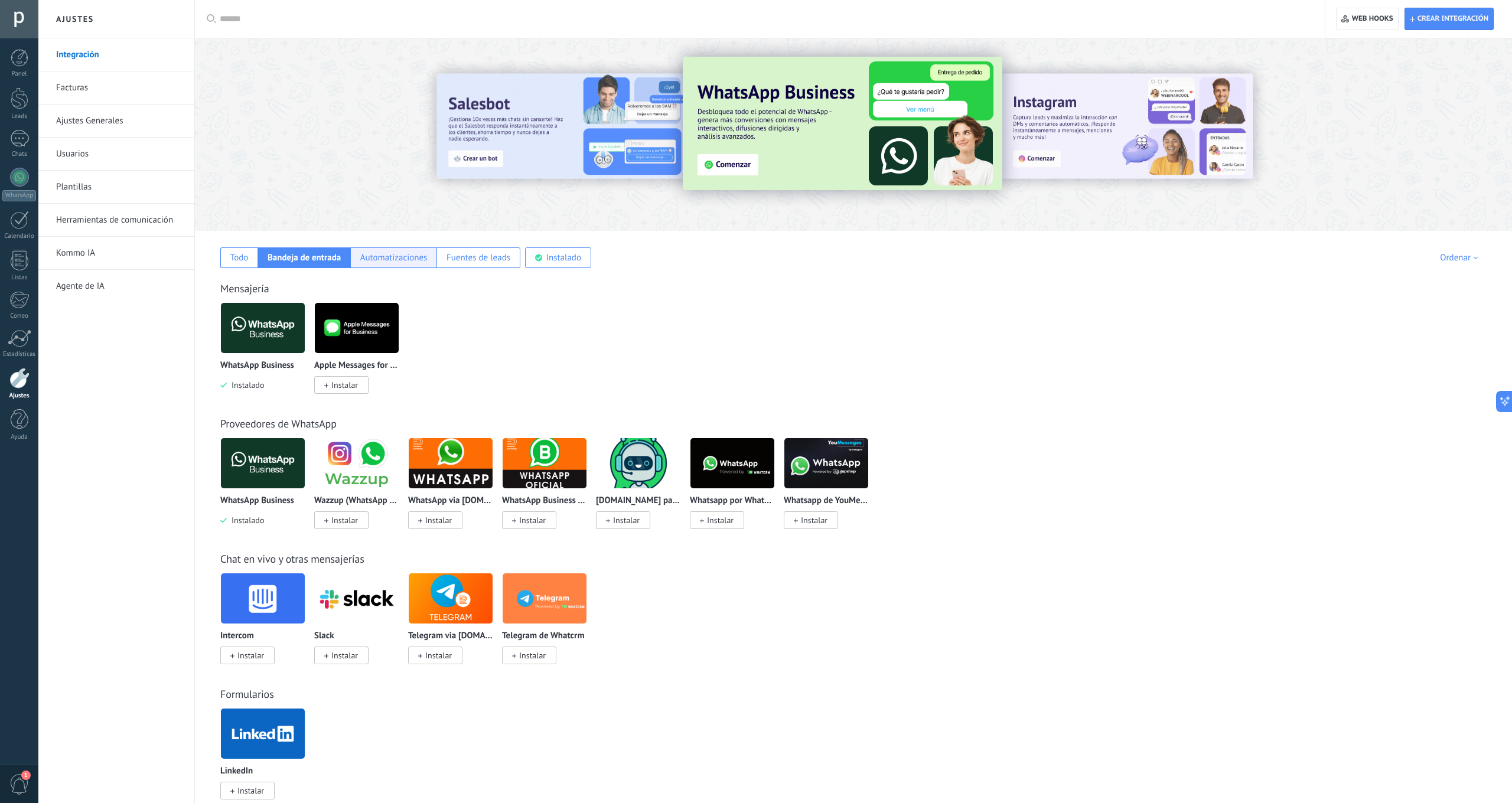
scroll to position [0, 1]
click at [380, 255] on div "Automatizaciones" at bounding box center [394, 258] width 68 height 11
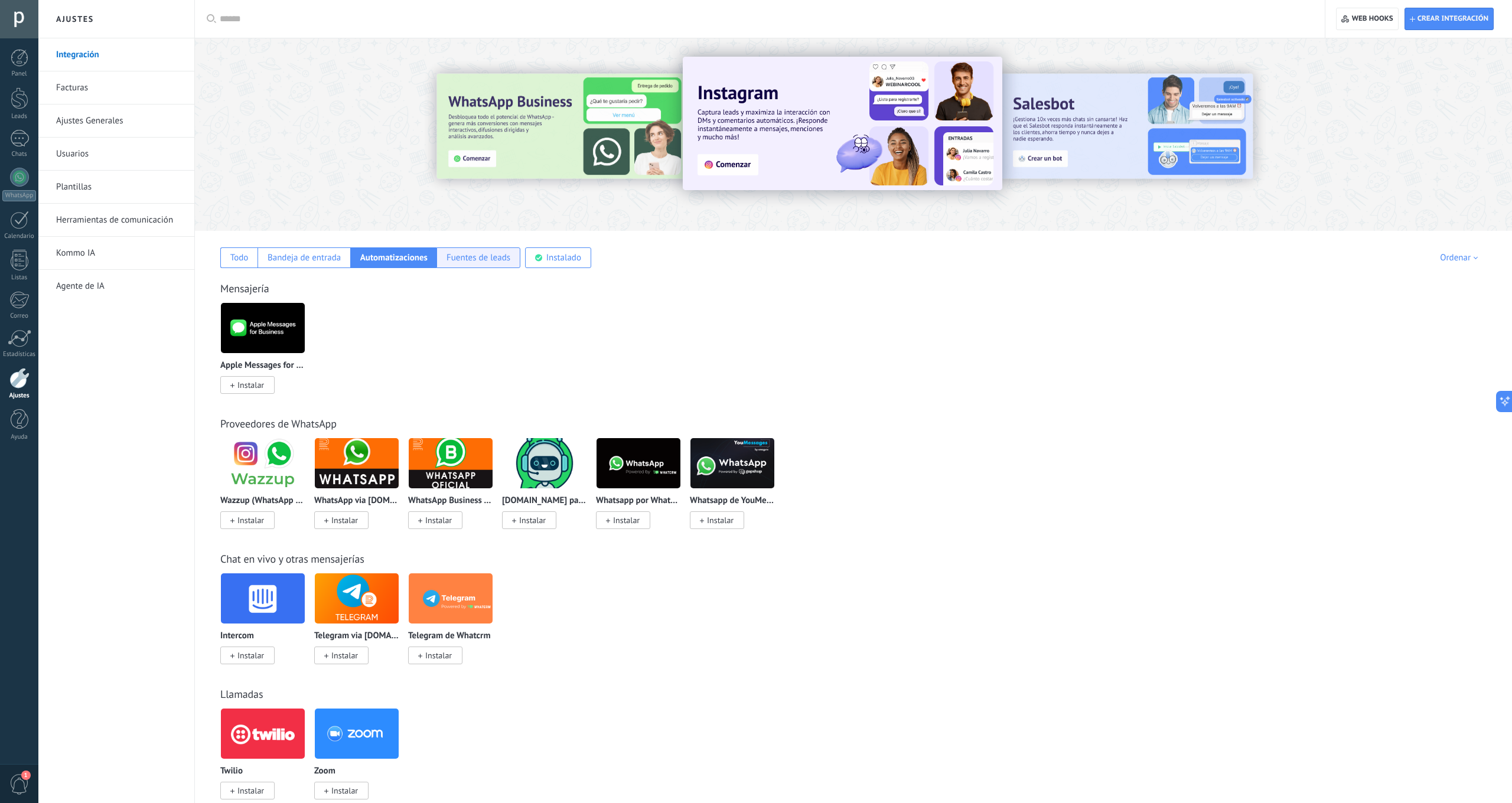
click at [479, 259] on div "Fuentes de leads" at bounding box center [479, 258] width 64 height 11
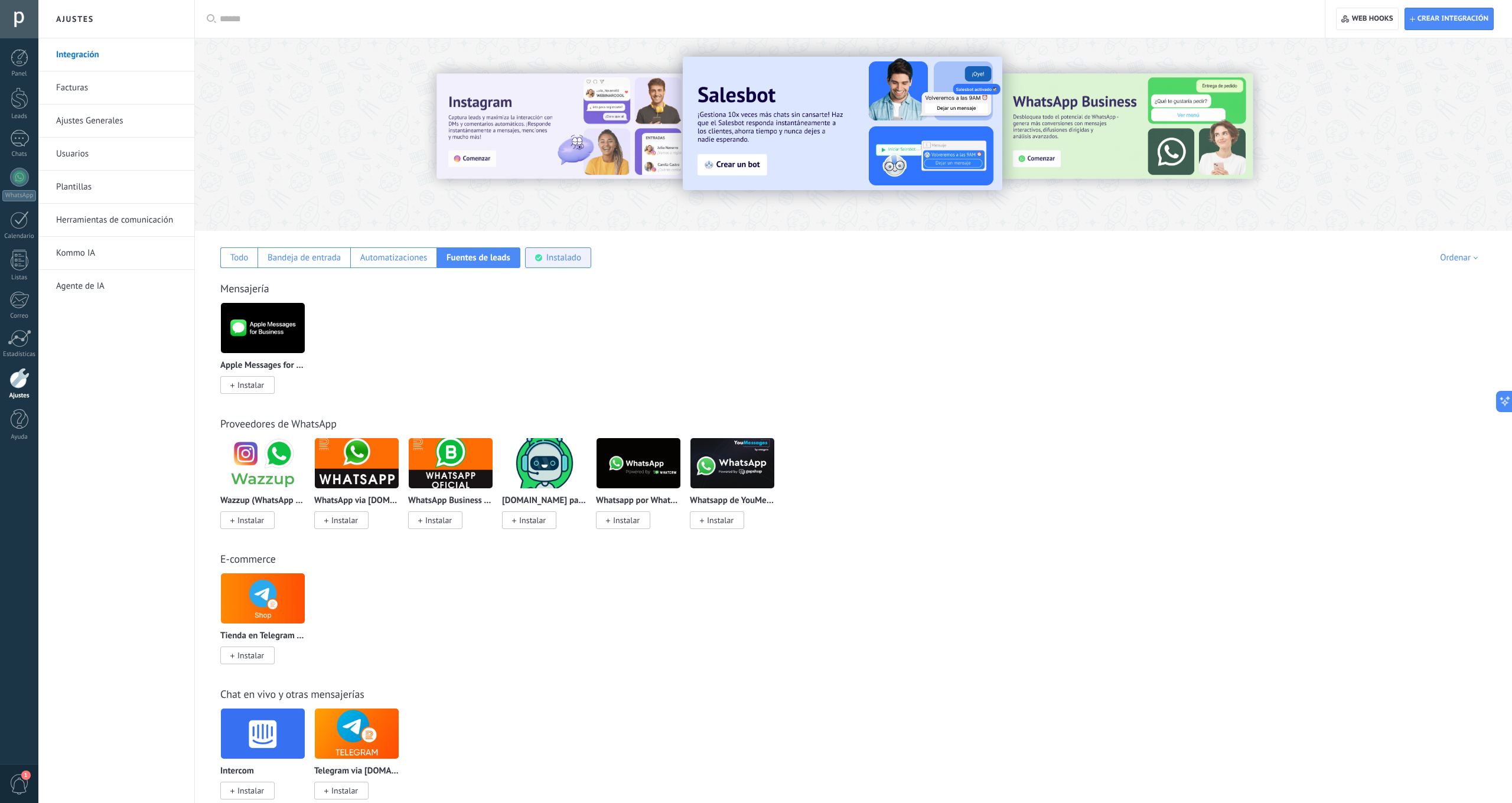
click at [571, 261] on div "Instalado" at bounding box center [563, 258] width 35 height 11
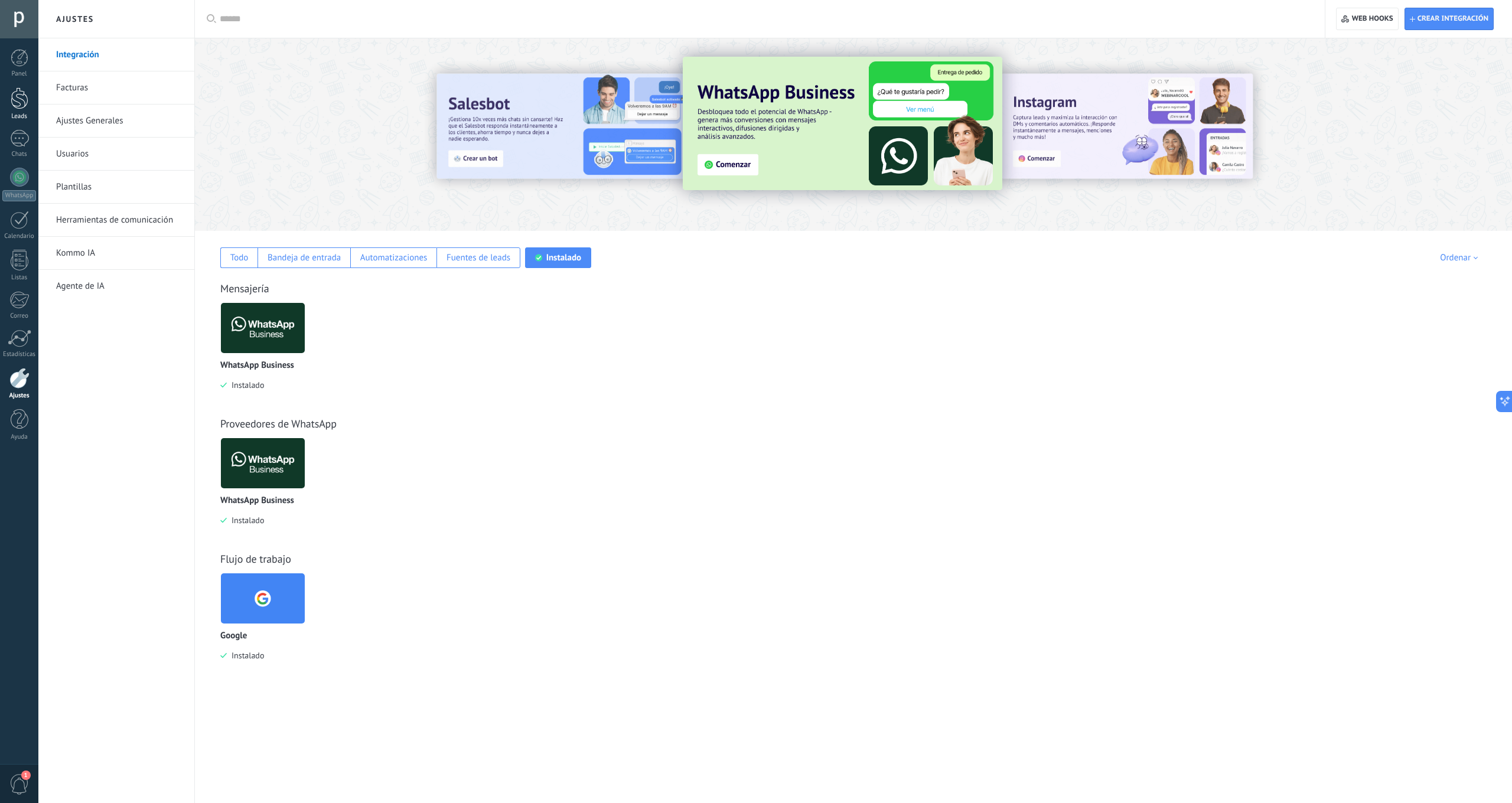
click at [19, 98] on div at bounding box center [19, 98] width 18 height 22
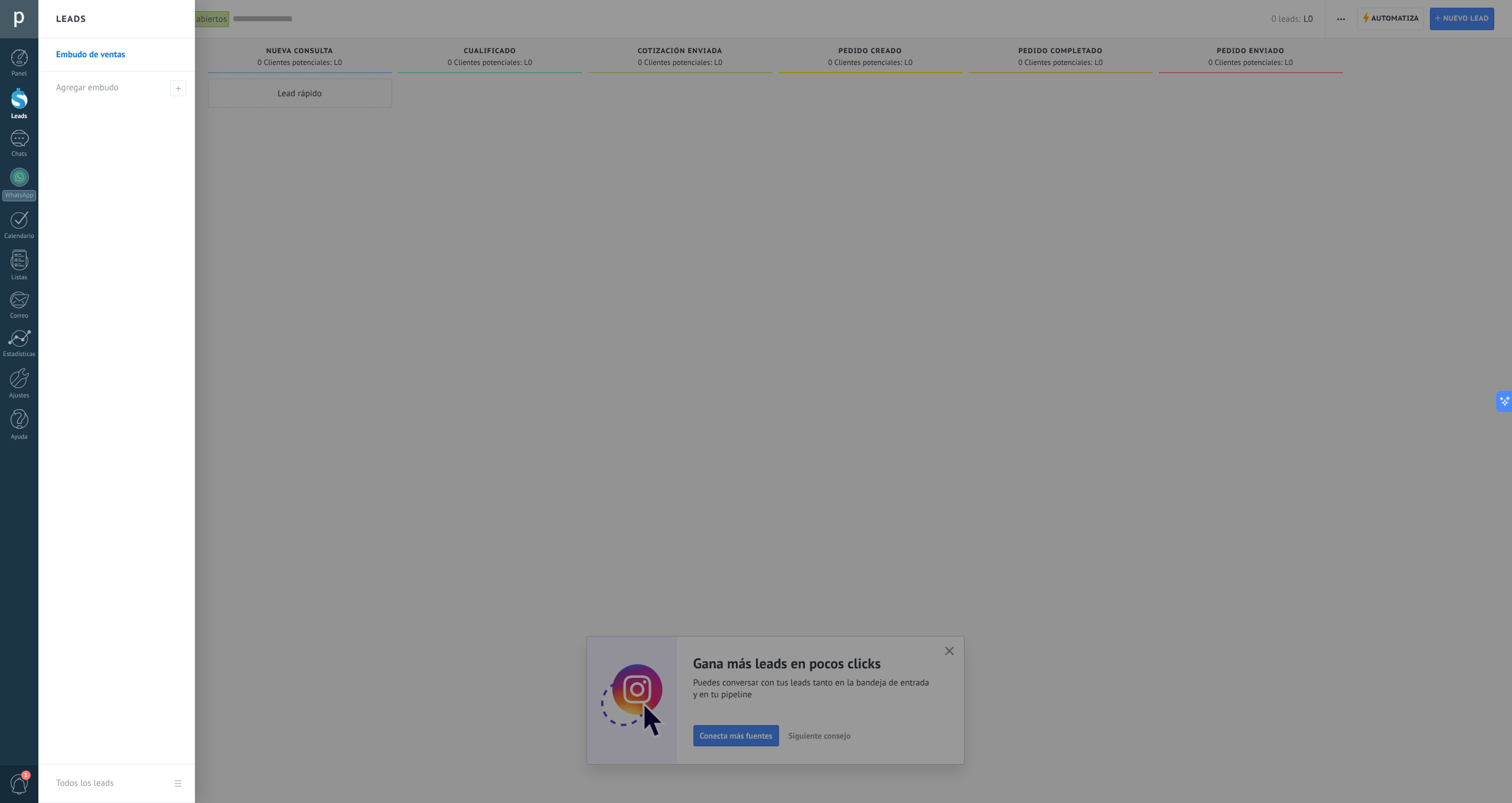
click at [90, 55] on link "Embudo de ventas" at bounding box center [119, 55] width 127 height 33
